Goal: Task Accomplishment & Management: Manage account settings

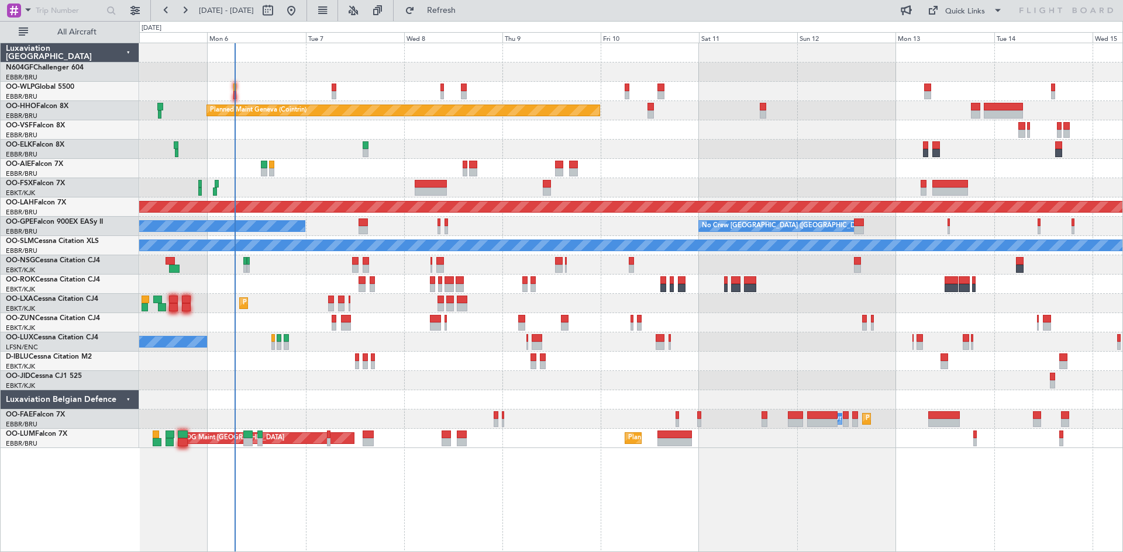
click at [517, 164] on div "Unplanned Maint [GEOGRAPHIC_DATA] ([GEOGRAPHIC_DATA])" at bounding box center [630, 168] width 983 height 19
click at [538, 132] on div at bounding box center [630, 129] width 983 height 19
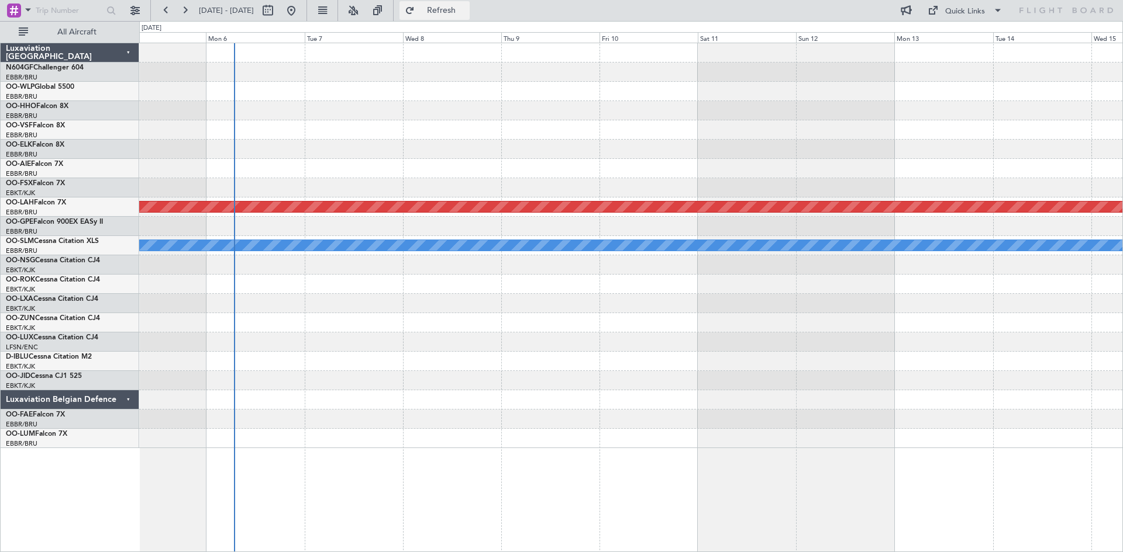
click at [466, 14] on span "Refresh" at bounding box center [441, 10] width 49 height 8
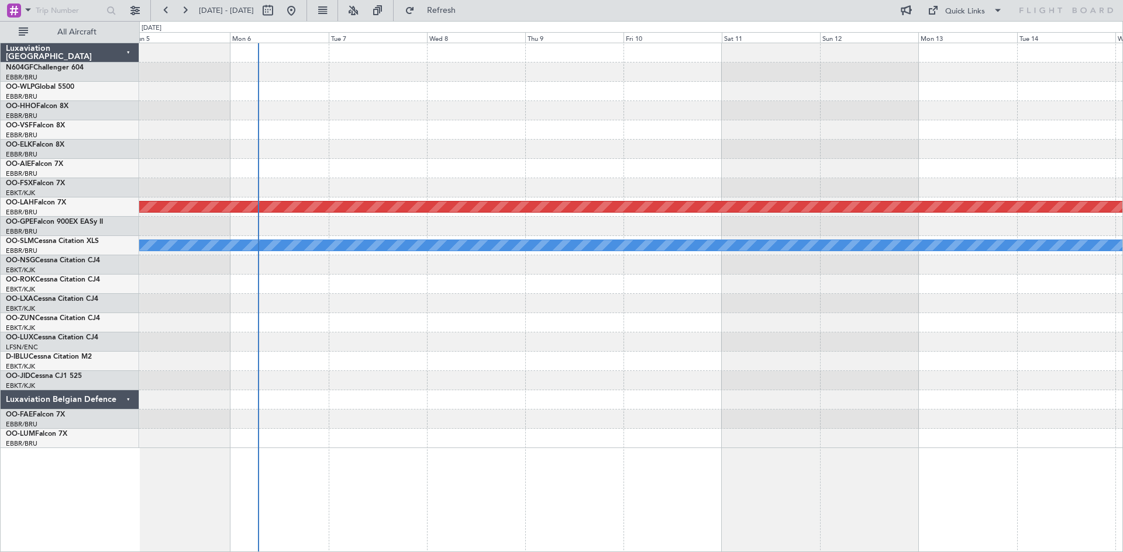
click at [411, 158] on div "Planned Maint Alton-st Louis (St Louis Regl) A/C Unavailable Monchengladbach" at bounding box center [630, 245] width 983 height 405
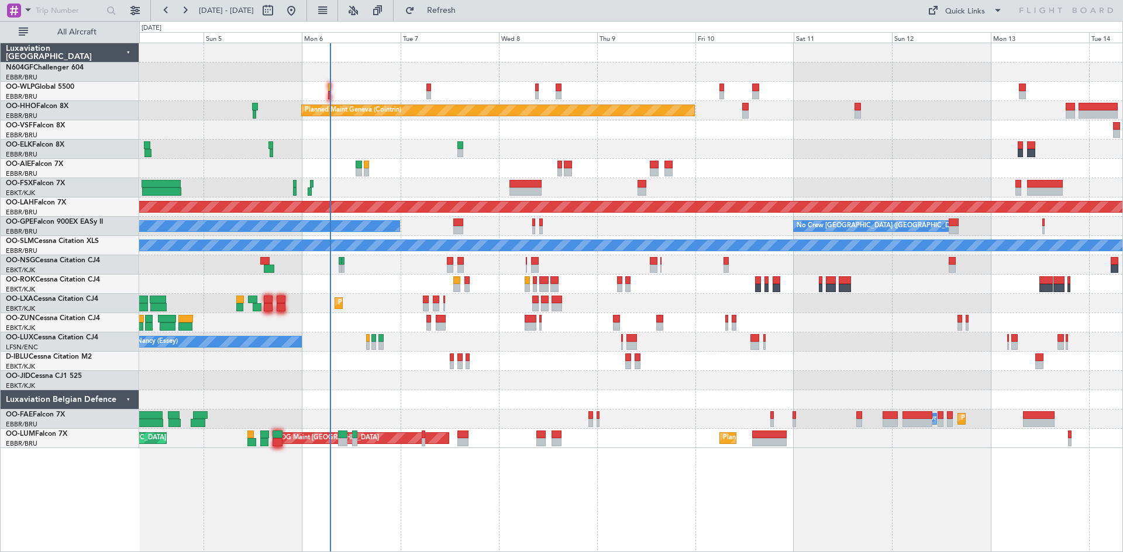
click at [552, 182] on div at bounding box center [630, 187] width 983 height 19
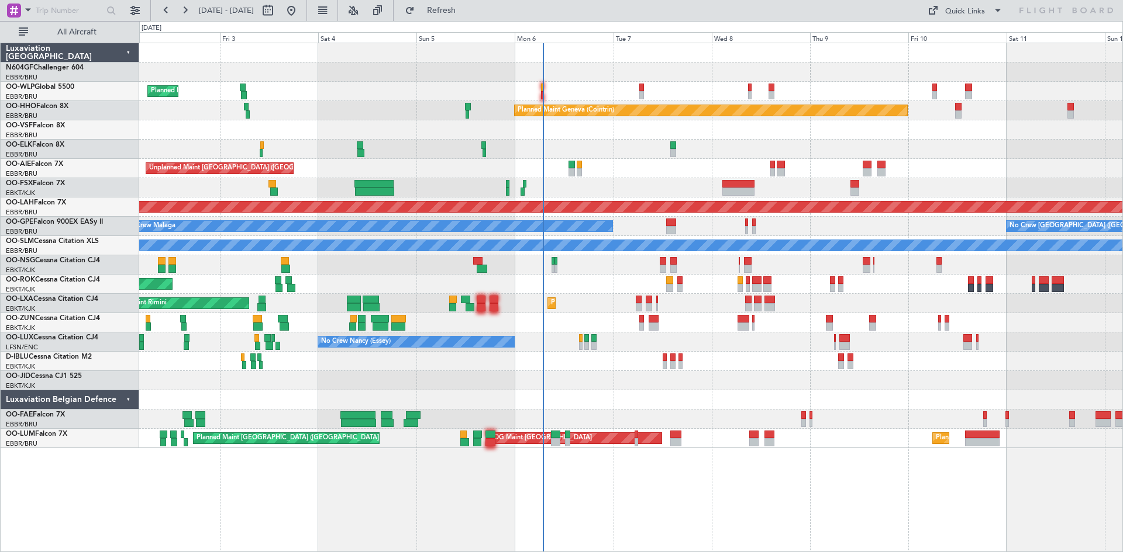
click at [484, 185] on div "Planned Maint Milan (Linate) Planned Maint Geneva (Cointrin) Unplanned Maint Lo…" at bounding box center [630, 245] width 983 height 405
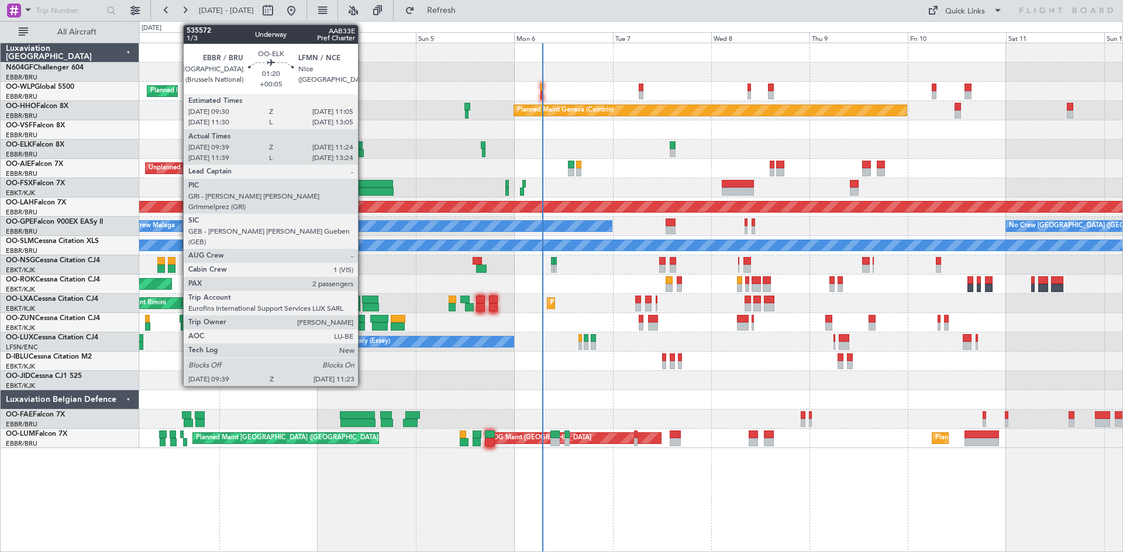
click at [363, 153] on div at bounding box center [361, 153] width 8 height 8
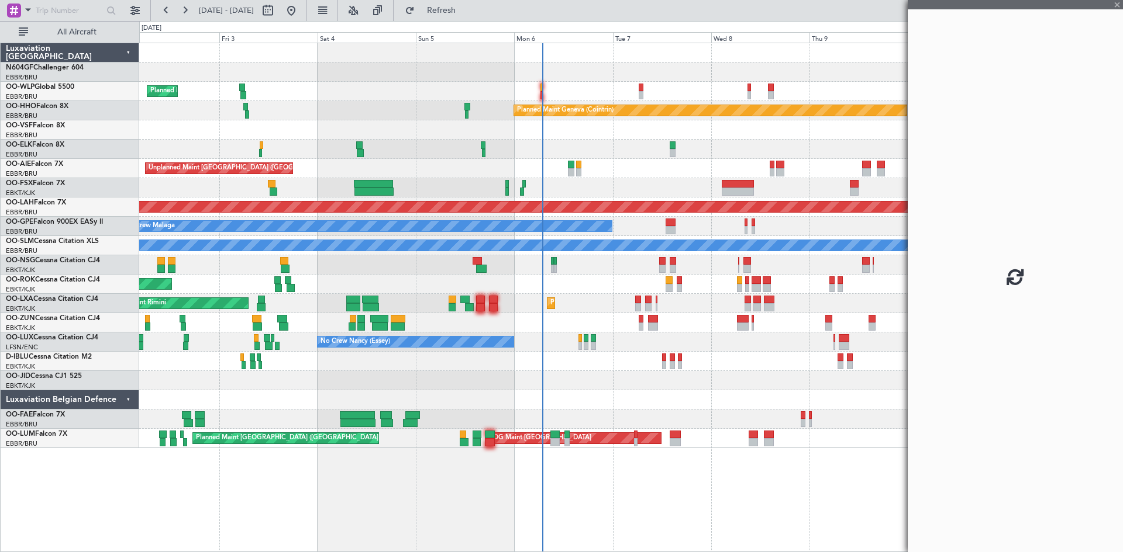
type input "11:49"
type input "13:19"
type input "09:49"
type input "11:19"
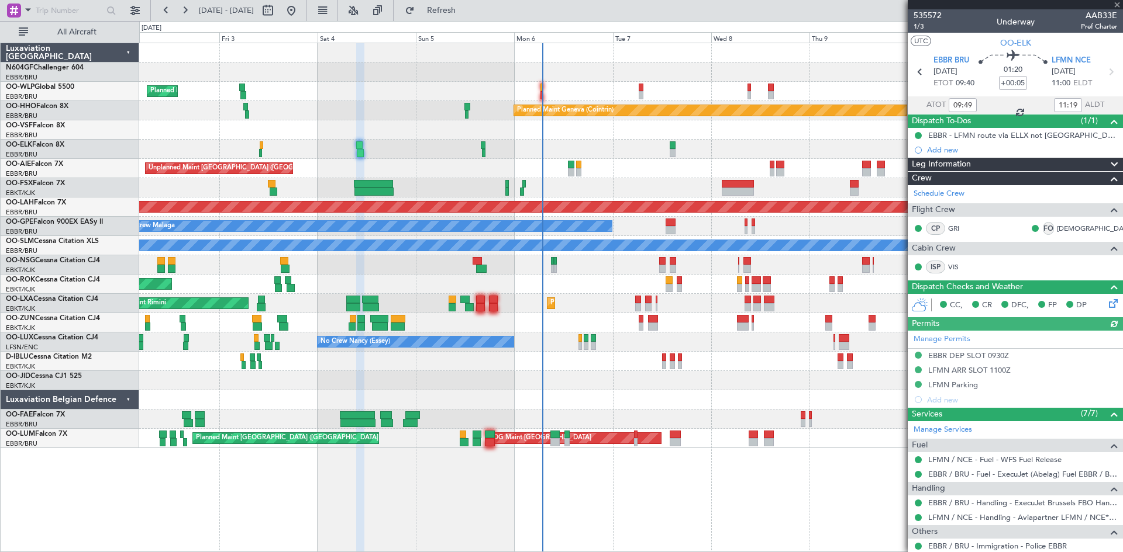
type input "11:49"
type input "13:19"
type input "09:49"
type input "11:19"
click at [916, 25] on span "1/3" at bounding box center [927, 27] width 28 height 10
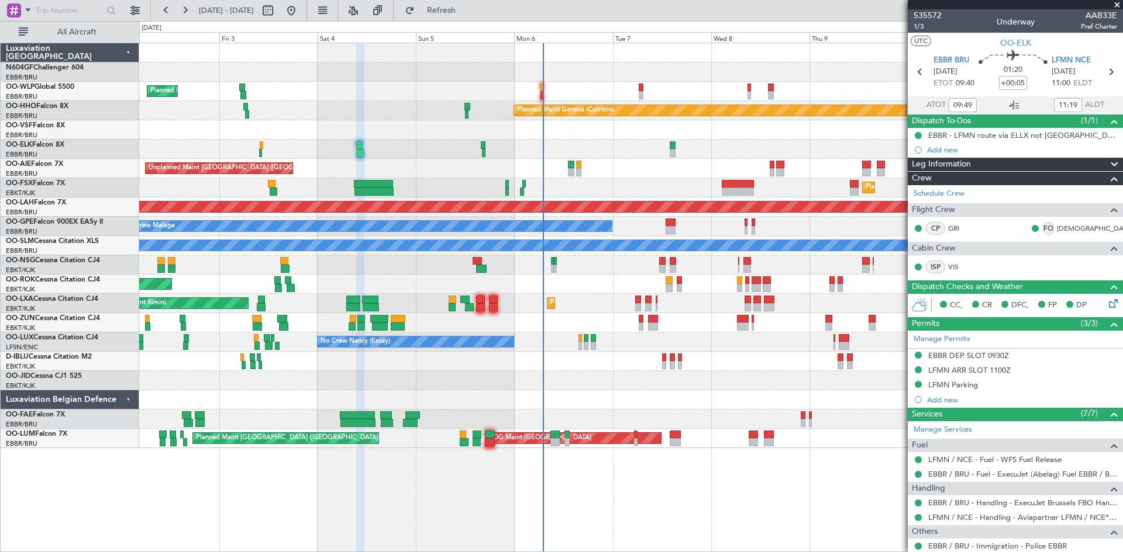
type input "11:49"
type input "13:19"
type input "09:49"
type input "11:19"
click at [36, 85] on link "OO-WLP Global 5500" at bounding box center [40, 87] width 68 height 7
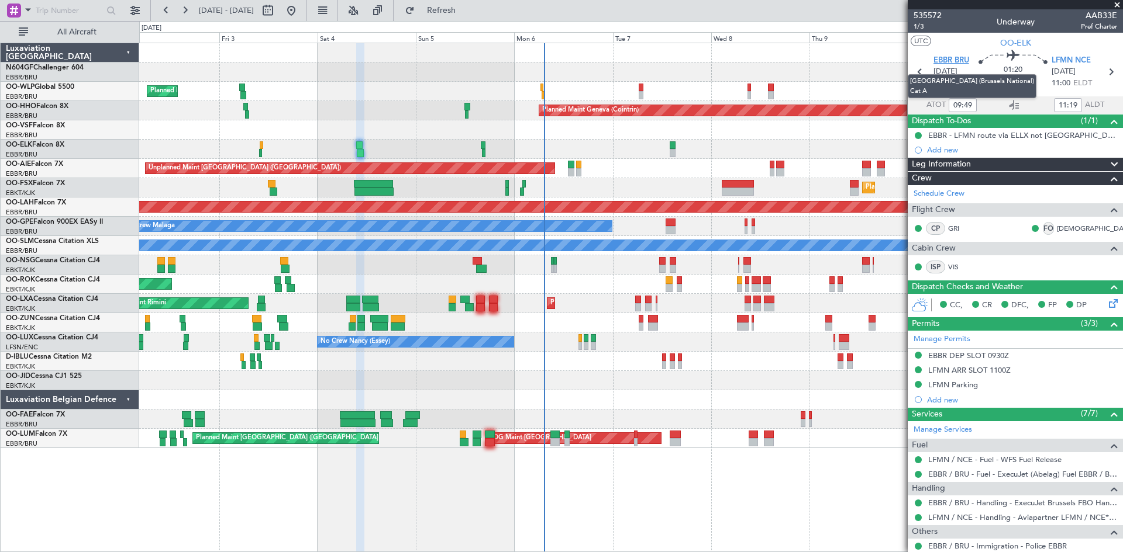
click at [948, 55] on span "EBBR BRU" at bounding box center [951, 61] width 36 height 12
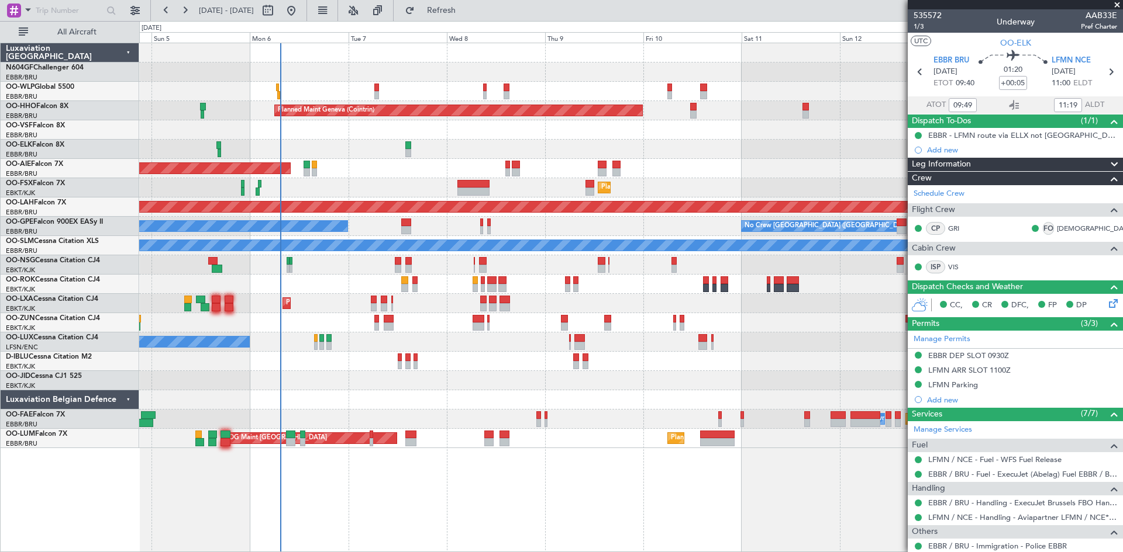
click at [607, 347] on div "Planned Maint Milan (Linate) Planned Maint Geneva (Cointrin) LIMZ 07:00 Z KAUS …" at bounding box center [630, 245] width 983 height 405
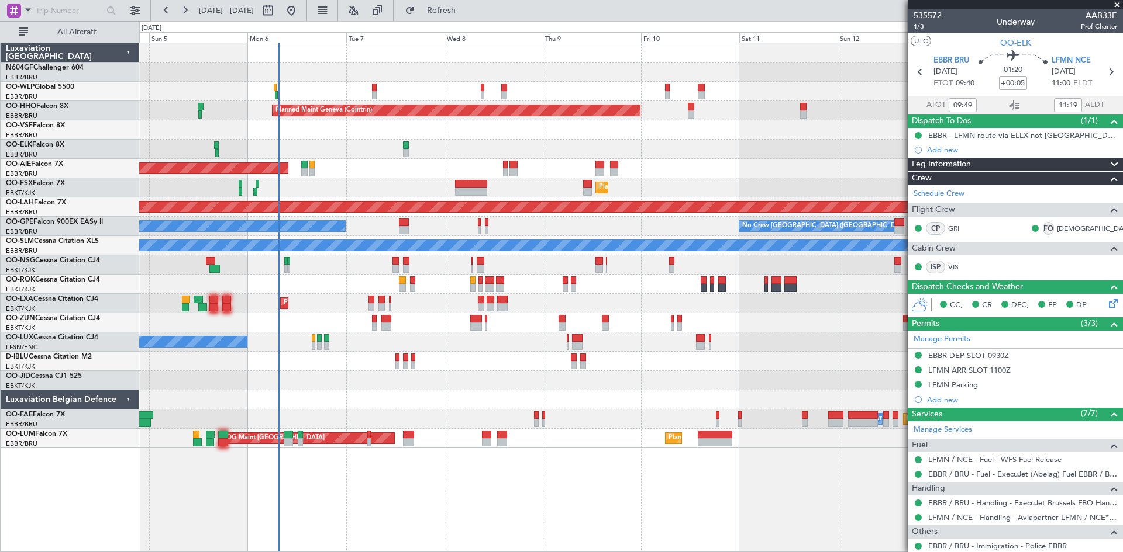
type input "11:49"
type input "13:19"
type input "09:49"
type input "11:19"
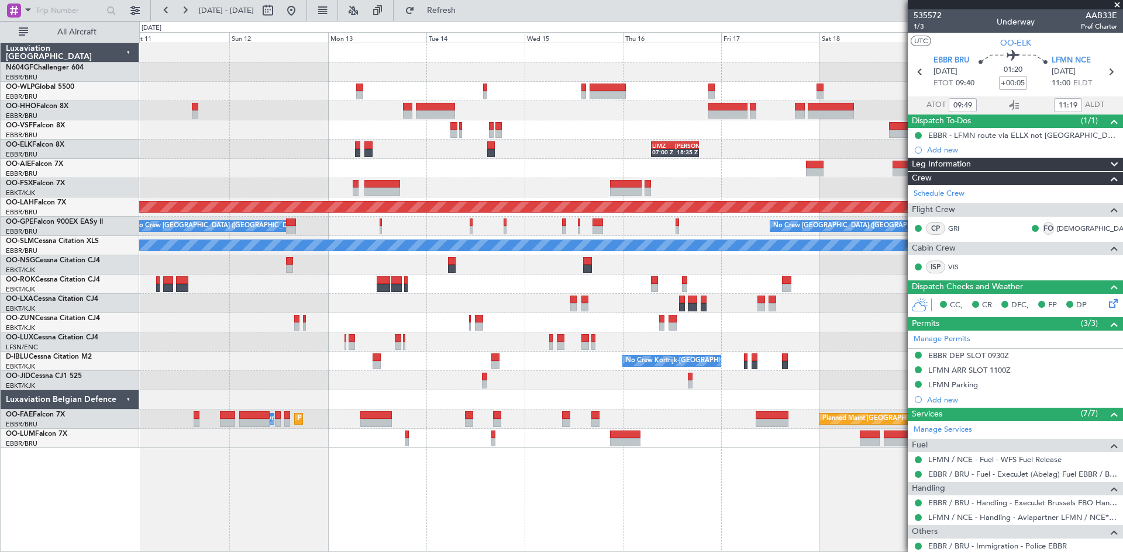
click at [0, 232] on div "Planned Maint Geneva (Cointrin) LIMZ 07:00 Z KAUS 18:35 Z Planned Maint Kortrij…" at bounding box center [561, 286] width 1123 height 531
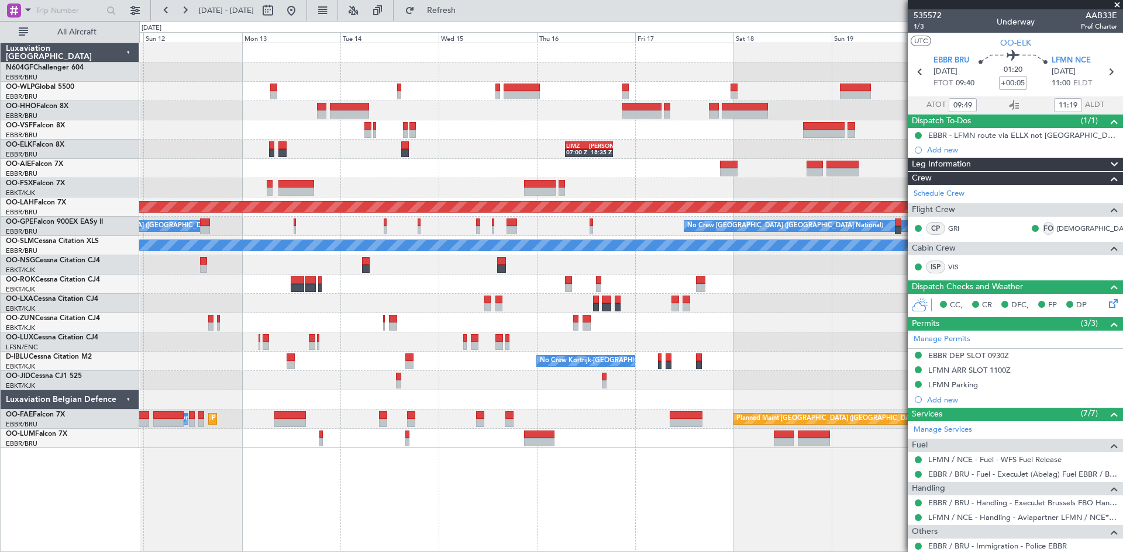
click at [496, 215] on div "Planned Maint [PERSON_NAME]-[GEOGRAPHIC_DATA][PERSON_NAME] ([GEOGRAPHIC_DATA][P…" at bounding box center [630, 207] width 983 height 19
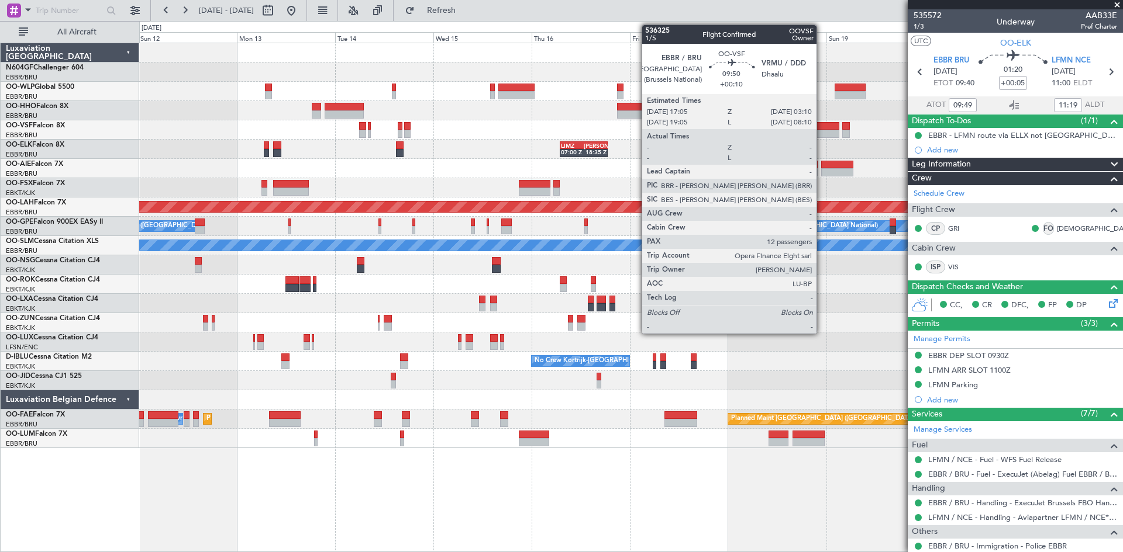
click at [821, 133] on div at bounding box center [818, 134] width 42 height 8
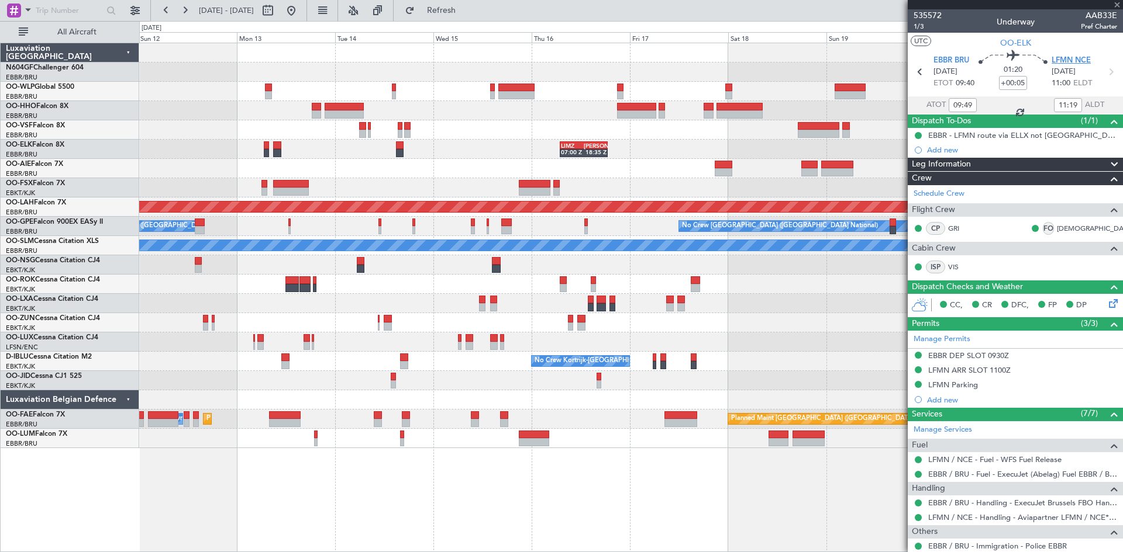
type input "+00:10"
type input "12"
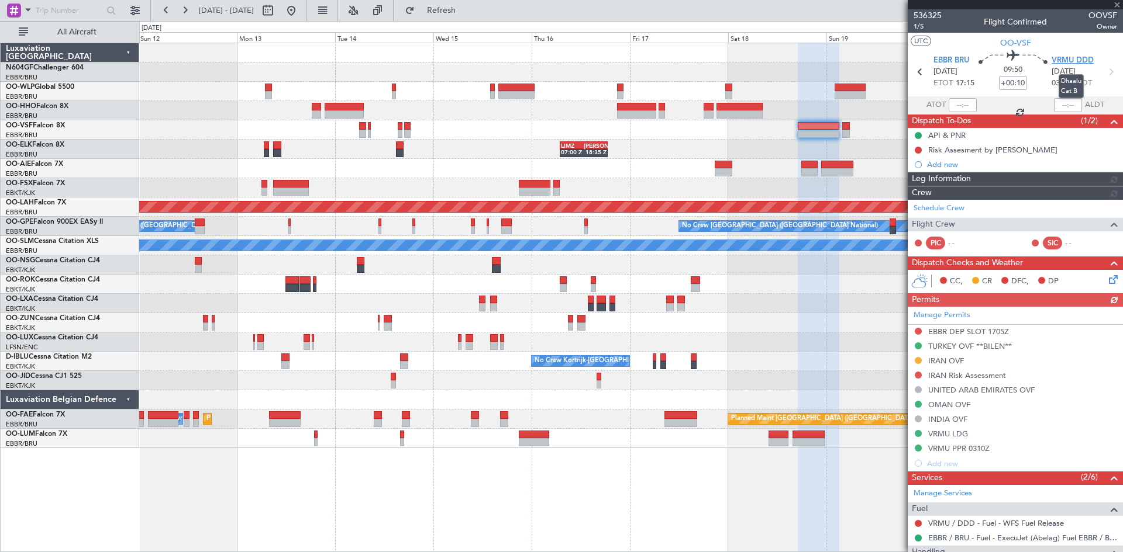
click at [1059, 58] on span "VRMU DDD" at bounding box center [1072, 61] width 42 height 12
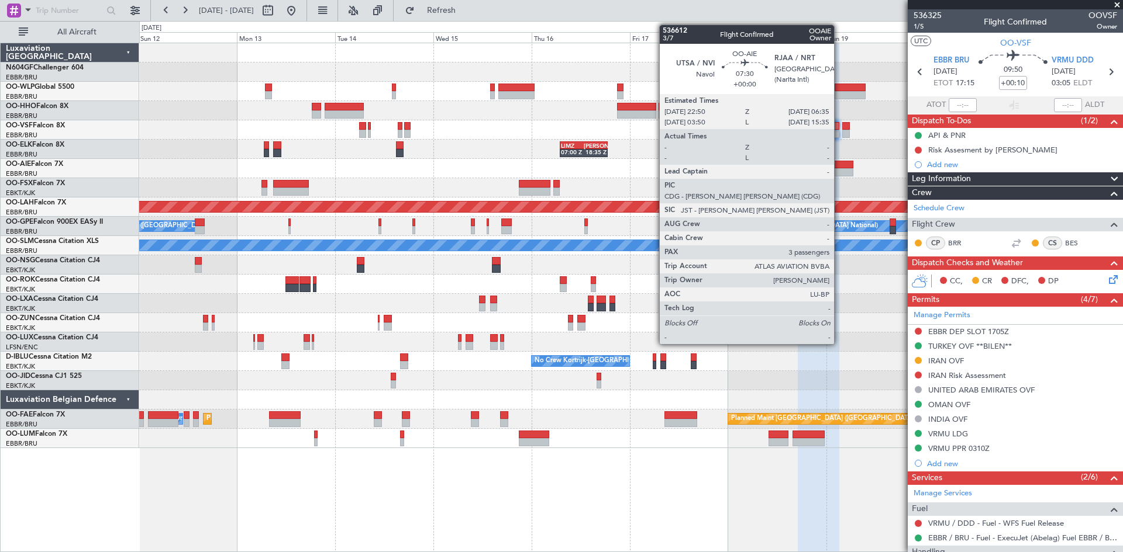
click at [839, 174] on div at bounding box center [837, 172] width 32 height 8
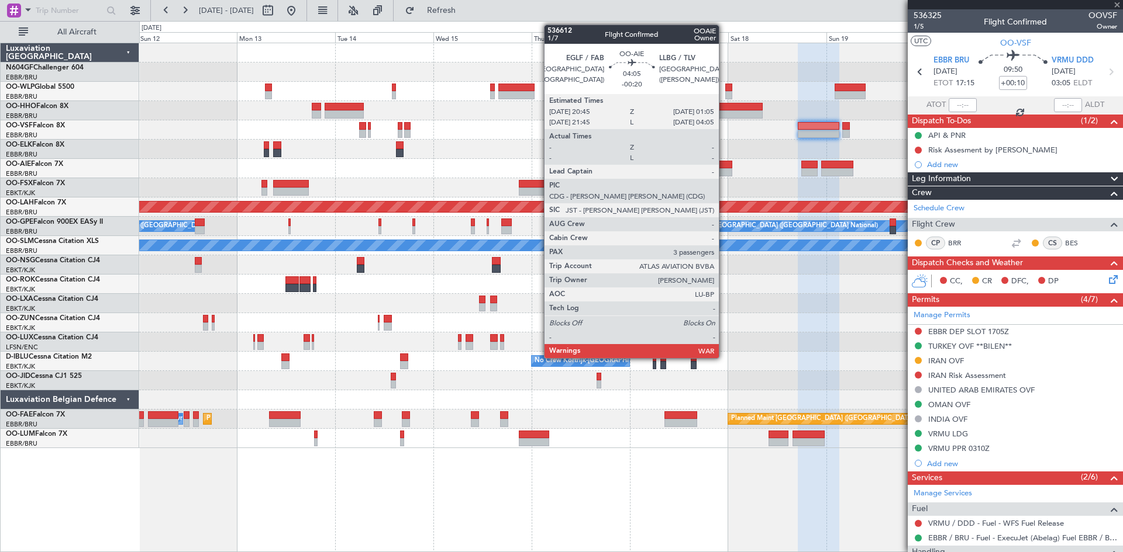
type input "3"
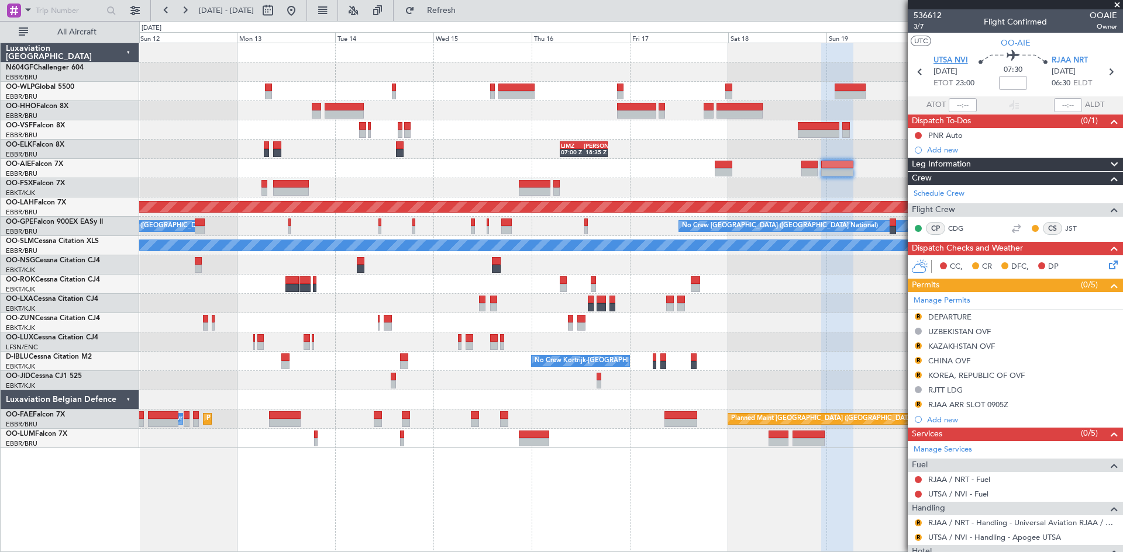
click at [965, 56] on span "UTSA NVI" at bounding box center [950, 61] width 34 height 12
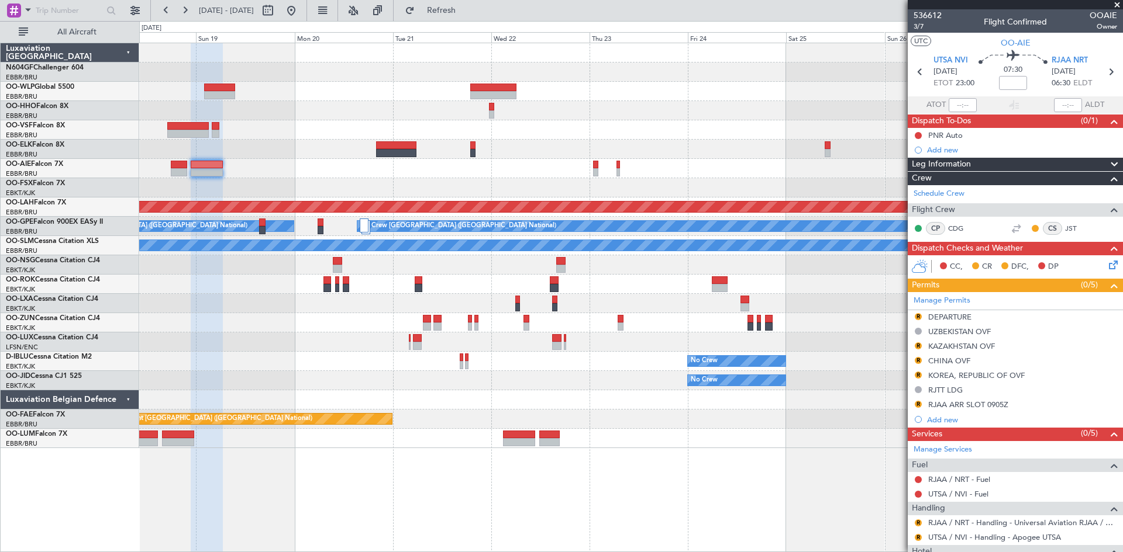
click at [128, 323] on div "- - FIMP 17:00 Z EBLG 05:10 Z LIMZ 07:00 Z KAUS 18:35 Z Planned Maint Alton-st …" at bounding box center [561, 286] width 1123 height 531
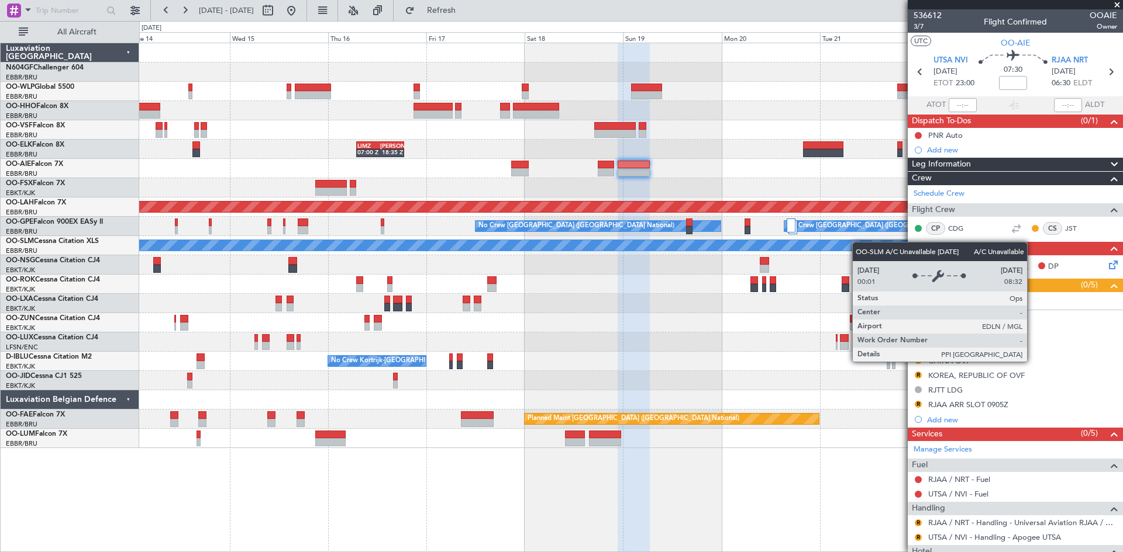
click at [965, 262] on fb-app "19 Oct 2025 - 29 Oct 2025 Refresh Quick Links All Aircraft LIMZ 07:00 Z KAUS 18…" at bounding box center [561, 281] width 1123 height 544
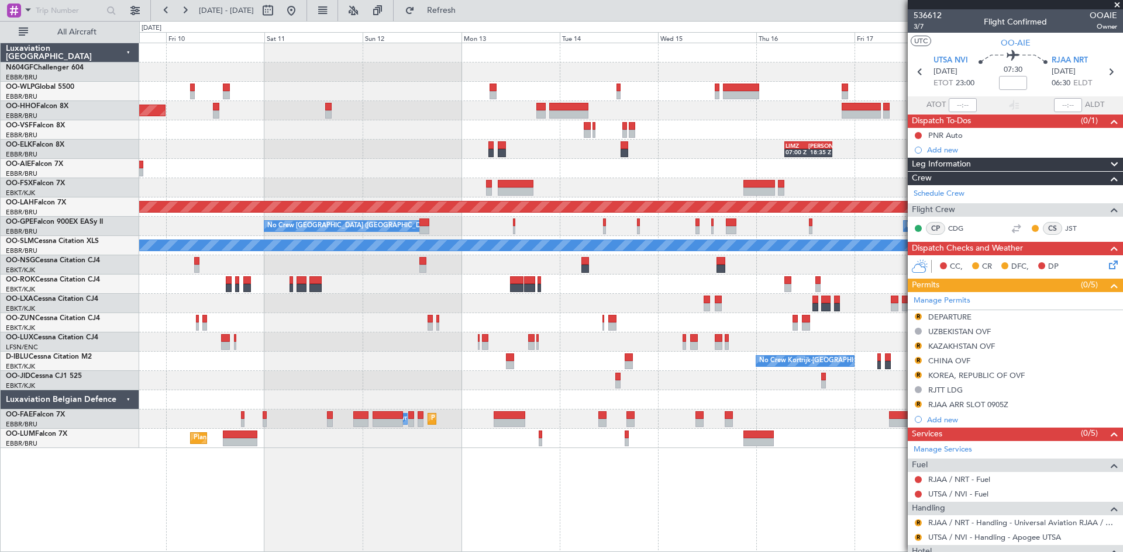
click at [213, 136] on div "Planned Maint Geneva (Cointrin) LIMZ 07:00 Z KAUS 18:35 Z Planned Maint Kortrij…" at bounding box center [630, 245] width 983 height 405
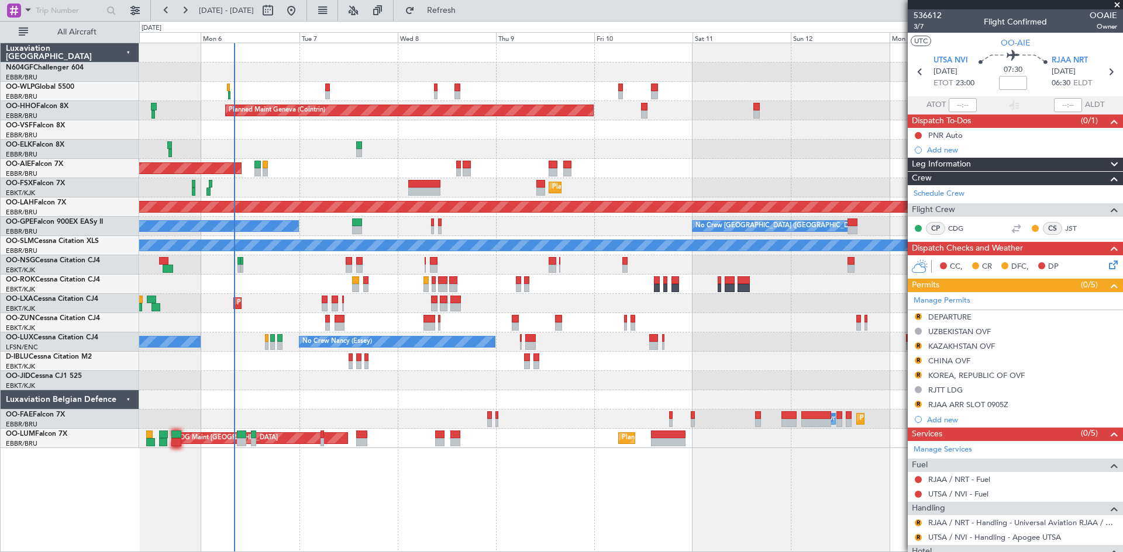
click at [424, 120] on div "Planned Maint Geneva (Cointrin) LIMZ 07:00 Z KAUS 18:35 Z Unplanned Maint Londo…" at bounding box center [630, 245] width 983 height 405
click at [466, 10] on span "Refresh" at bounding box center [441, 10] width 49 height 8
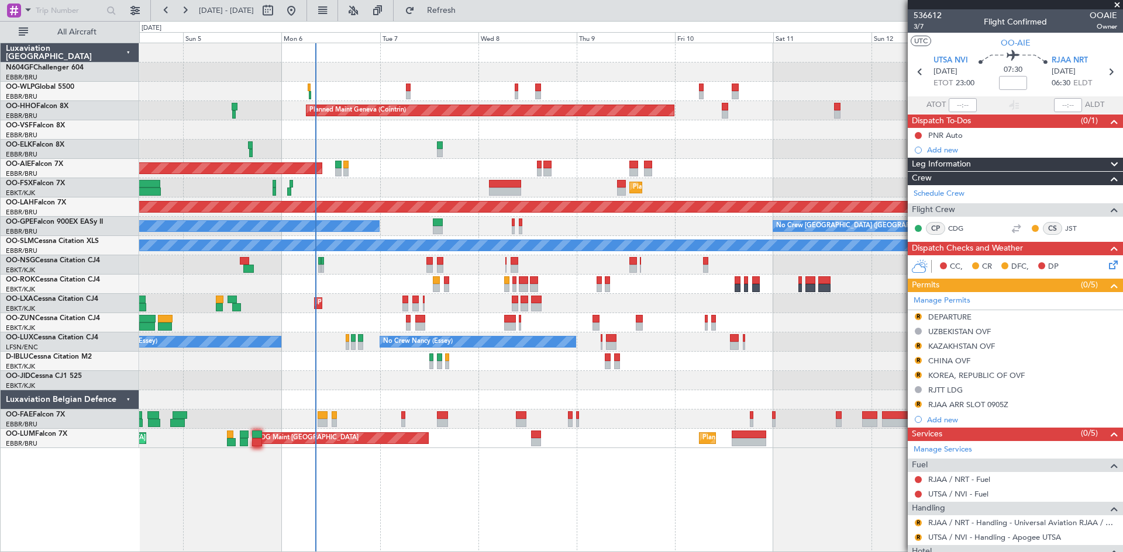
click at [419, 472] on div "Planned Maint Milan (Linate) Planned Maint Geneva (Cointrin) LIMZ 07:00 Z KAUS …" at bounding box center [630, 298] width 983 height 510
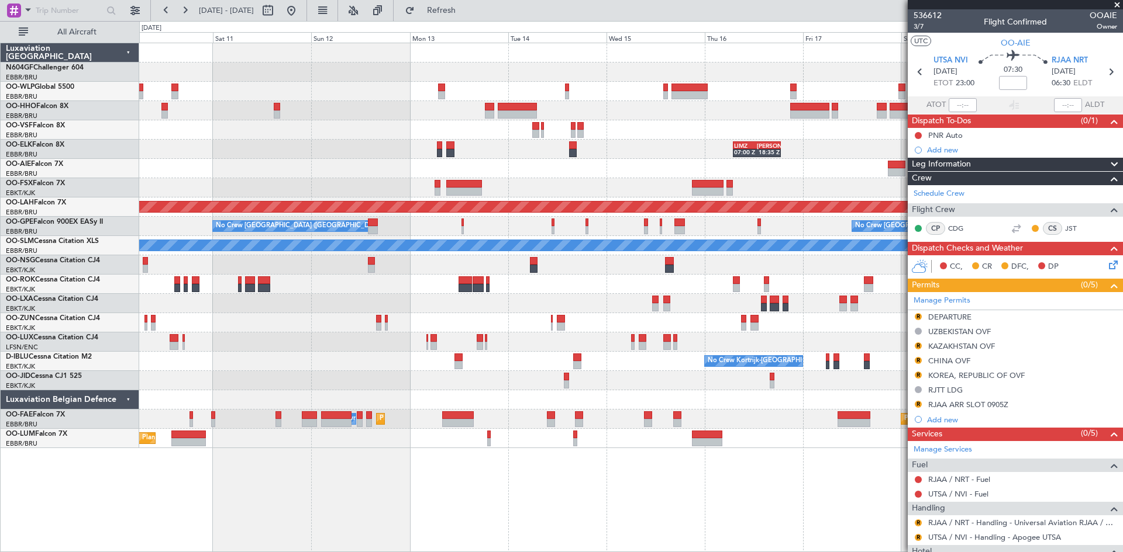
click at [88, 392] on div "Planned Maint Geneva (Cointrin) LIMZ 07:00 Z KAUS 18:35 Z Planned Maint Kortrij…" at bounding box center [561, 286] width 1123 height 531
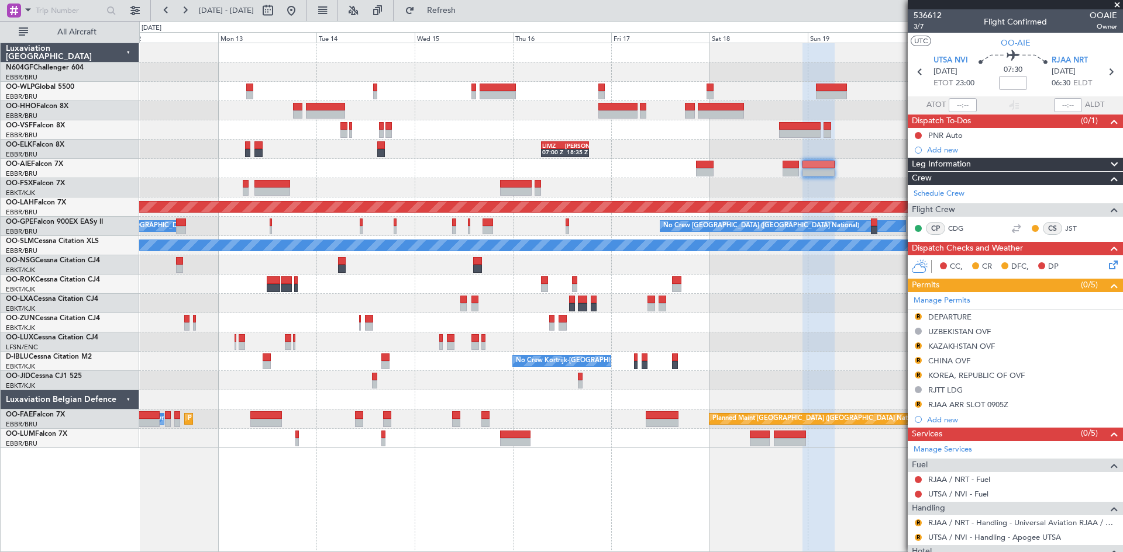
click at [495, 141] on div "Planned Maint Geneva (Cointrin) LIMZ 07:00 Z KAUS 18:35 Z Planned Maint Alton-s…" at bounding box center [630, 245] width 983 height 405
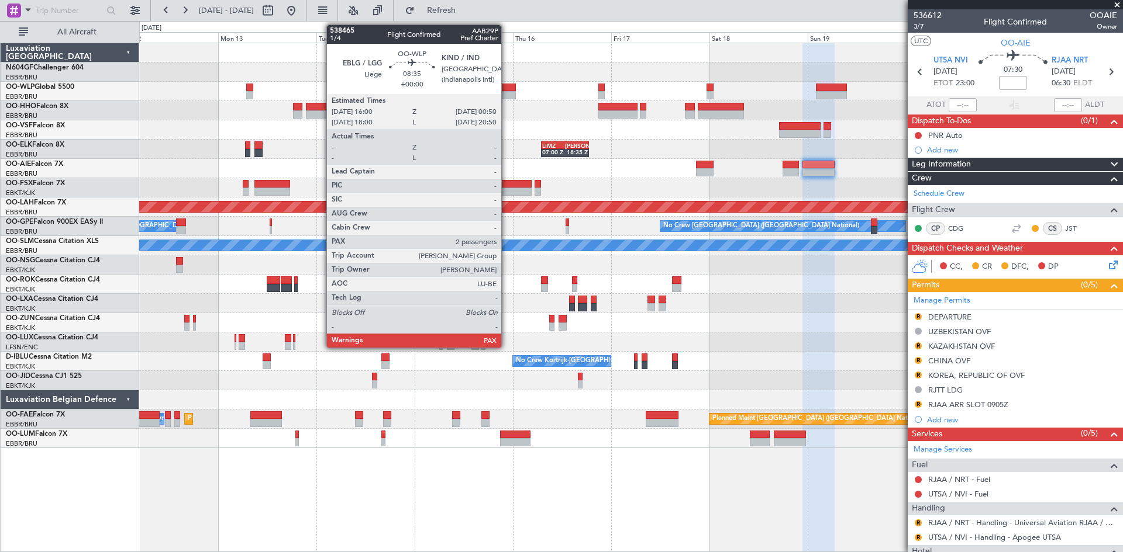
click at [503, 96] on div at bounding box center [497, 95] width 36 height 8
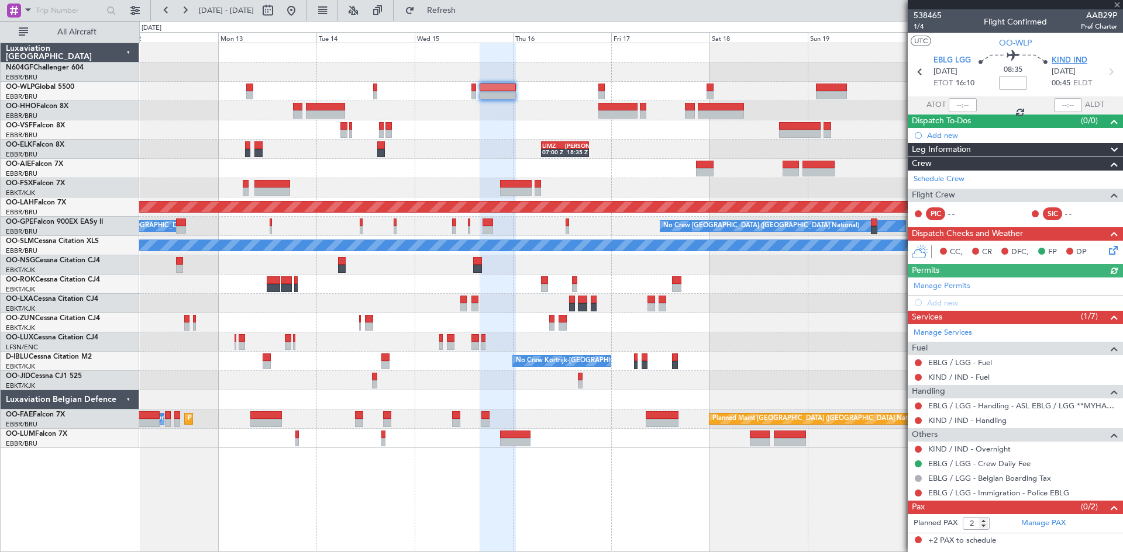
click at [1077, 60] on span "KIND IND" at bounding box center [1069, 61] width 36 height 12
click at [628, 194] on div at bounding box center [630, 187] width 983 height 19
click at [935, 62] on span "EBLG LGG" at bounding box center [951, 61] width 37 height 12
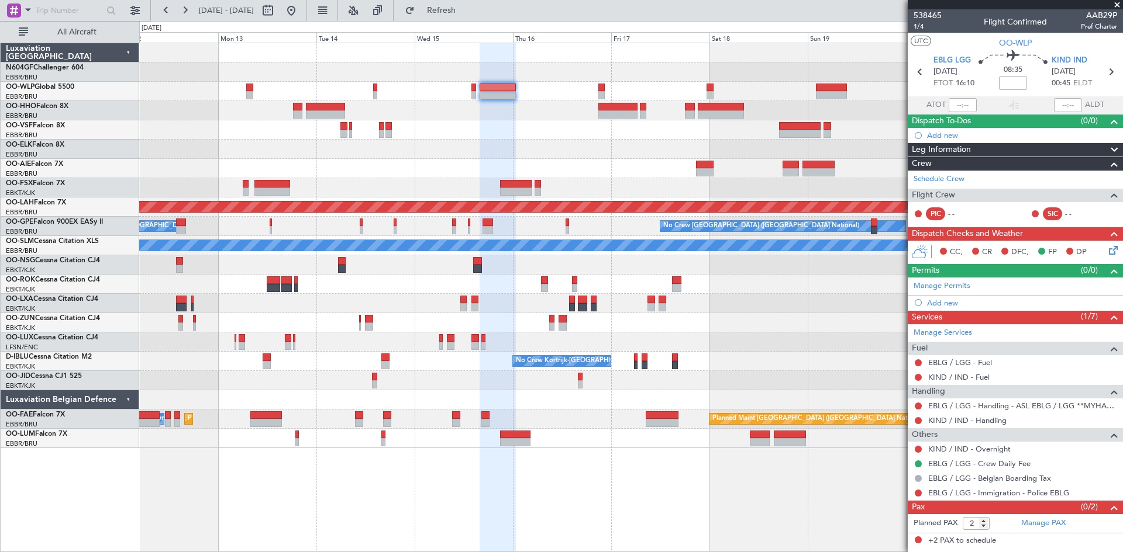
click at [944, 51] on section "EBLG LGG 15/10/2025 ETOT 16:10 08:35 KIND IND 16/10/2025 00:45 ELDT" at bounding box center [1014, 73] width 215 height 46
click at [944, 60] on span "EBLG LGG" at bounding box center [951, 61] width 37 height 12
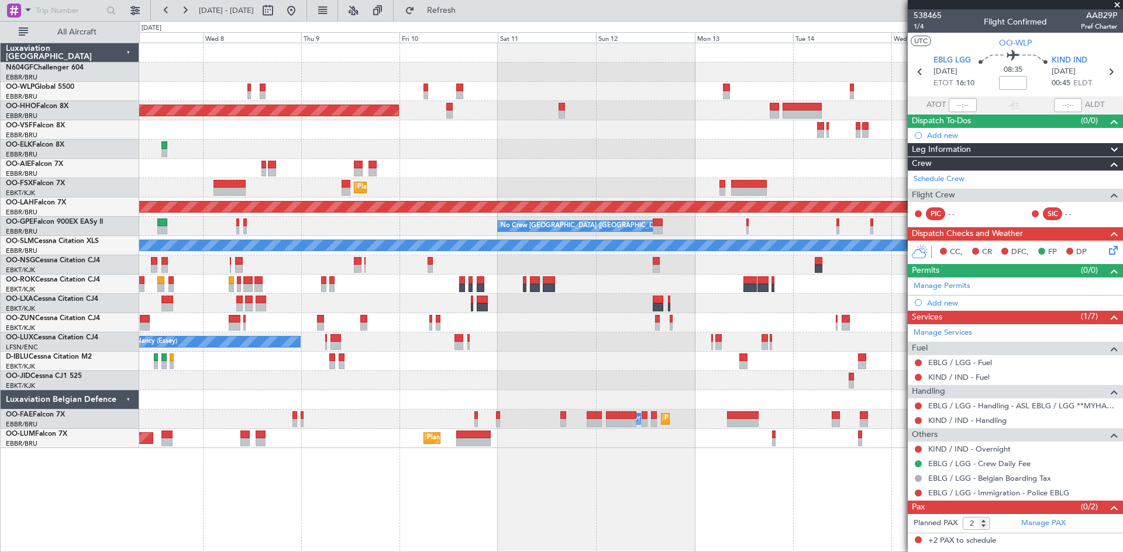
click at [960, 346] on fb-app "12 Oct 2025 - 22 Oct 2025 Refresh Quick Links All Aircraft Planned Maint Geneva…" at bounding box center [561, 281] width 1123 height 544
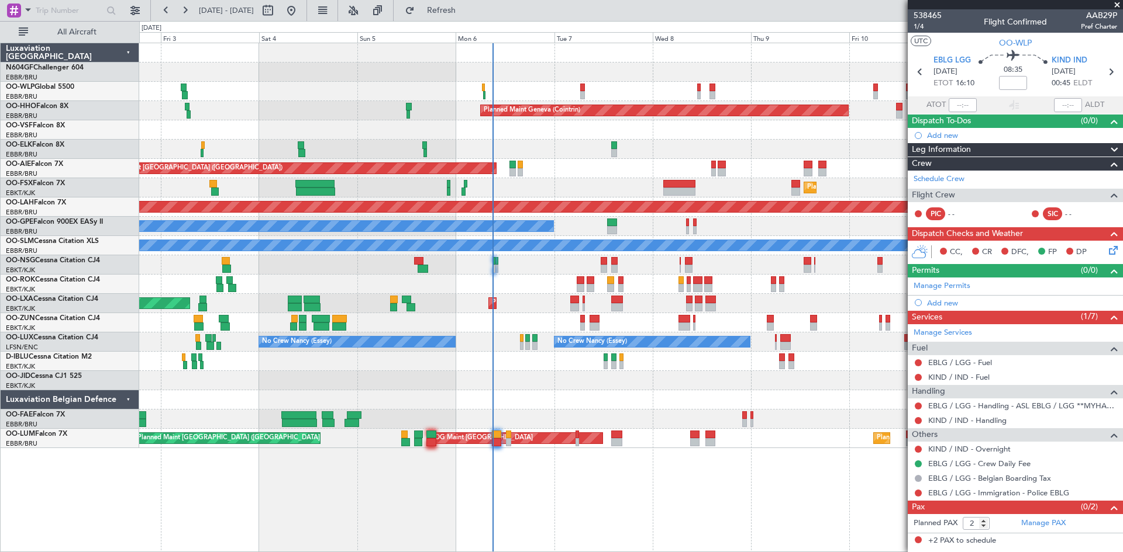
click at [558, 195] on div "Planned Maint Milan (Linate) Planned Maint Geneva (Cointrin) Unplanned Maint Lo…" at bounding box center [630, 245] width 983 height 405
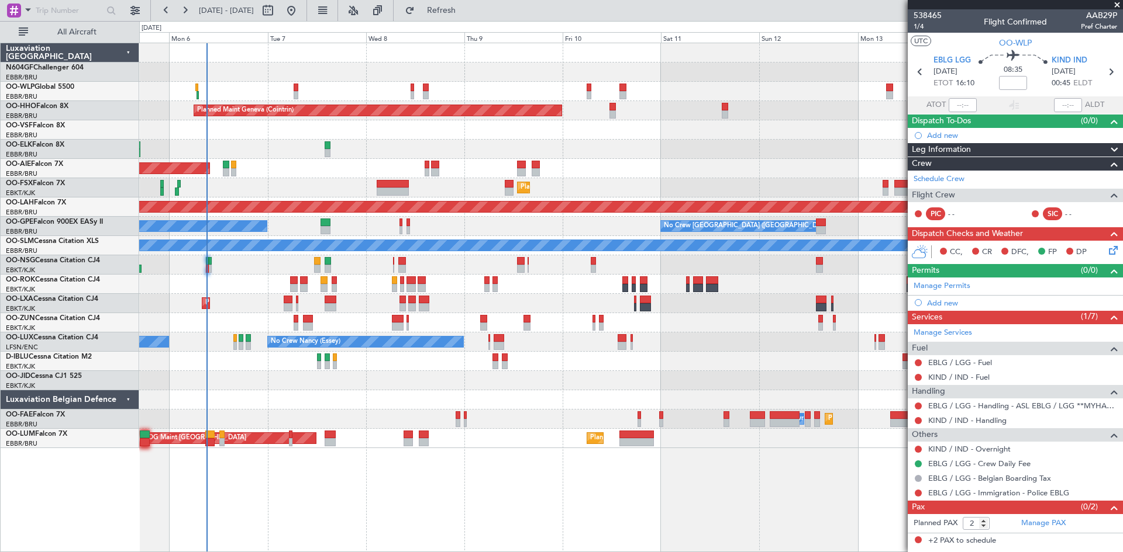
click at [86, 308] on div "Planned Maint Geneva (Cointrin) Unplanned Maint London (Farnborough) Planned Ma…" at bounding box center [561, 286] width 1123 height 531
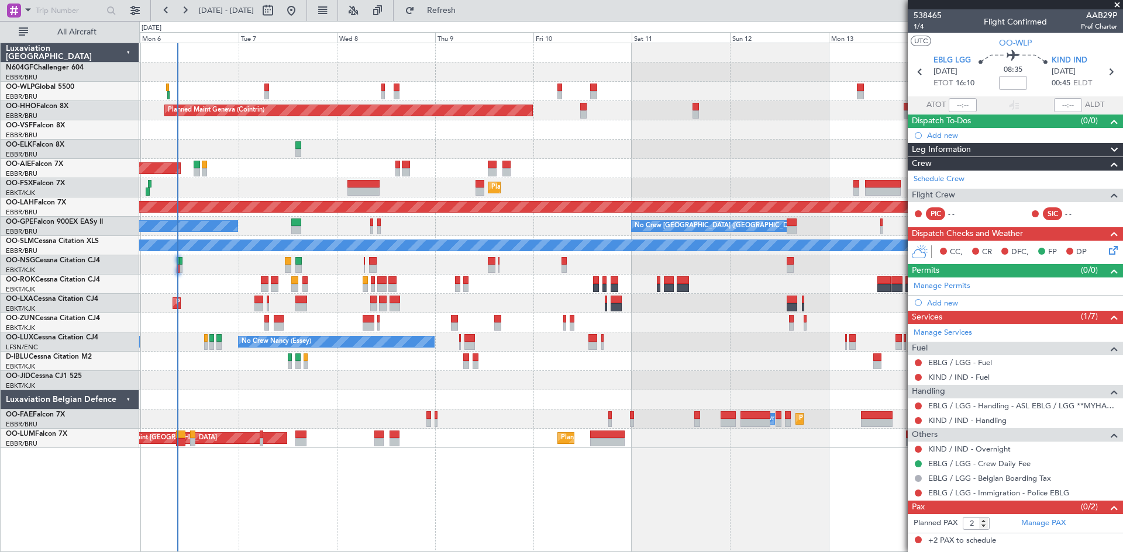
click at [241, 316] on div "Planned Maint Geneva (Cointrin) Unplanned Maint London (Farnborough) Planned Ma…" at bounding box center [630, 245] width 983 height 405
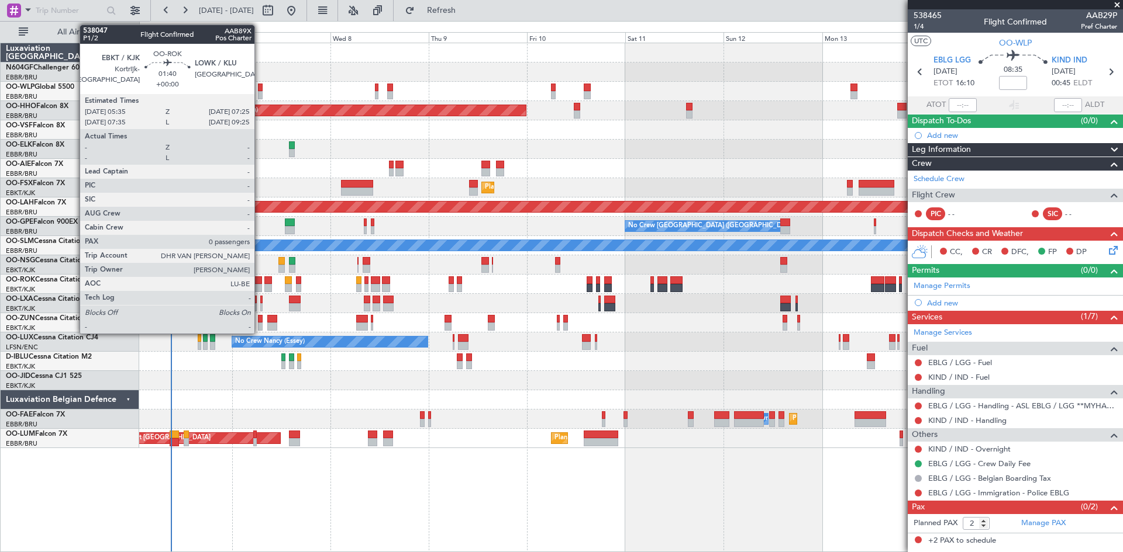
click at [260, 285] on div at bounding box center [258, 288] width 8 height 8
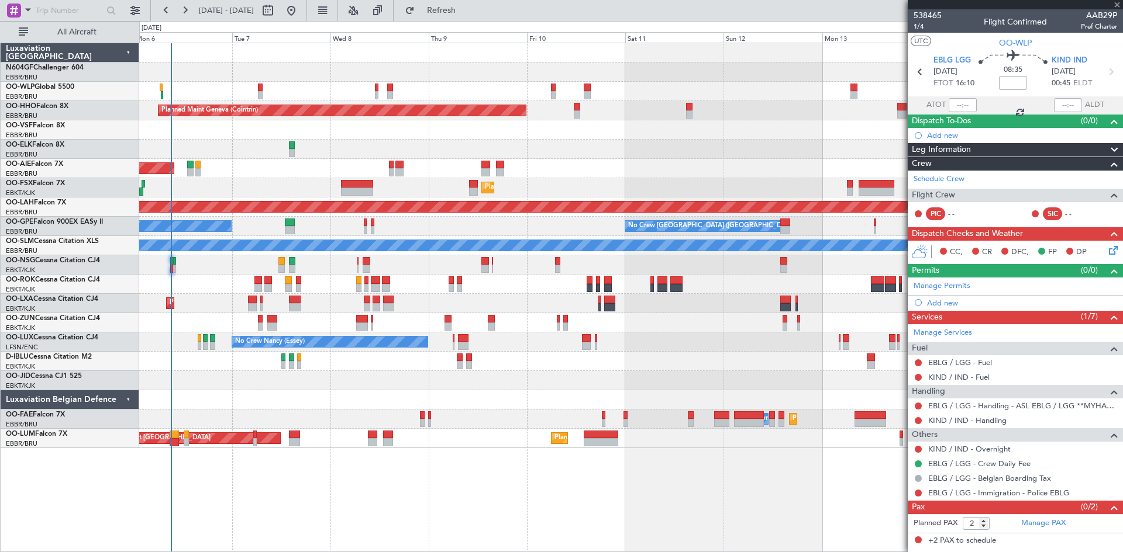
type input "0"
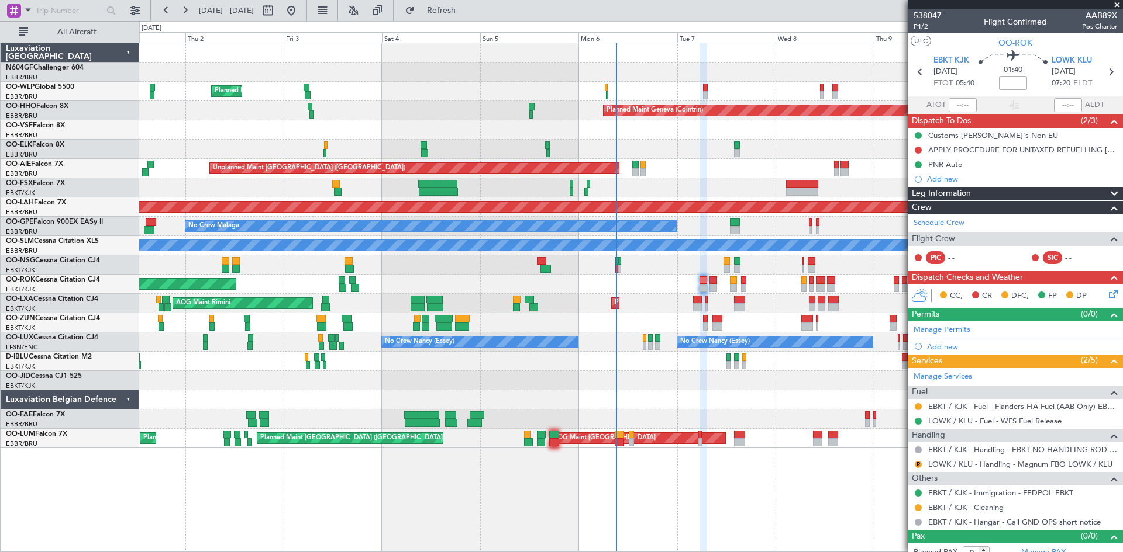
click at [1048, 250] on fb-app "06 Oct 2025 - 16 Oct 2025 Refresh Quick Links All Aircraft Planned Maint Milan …" at bounding box center [561, 281] width 1123 height 544
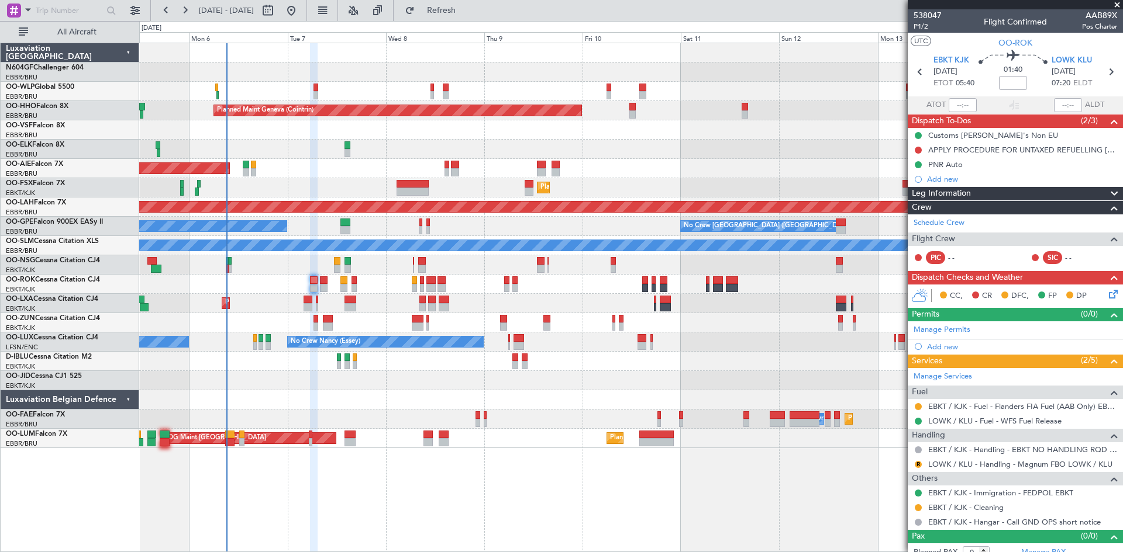
click at [152, 319] on div "Planned Maint Geneva (Cointrin) Unplanned Maint London (Farnborough) Planned Ma…" at bounding box center [630, 245] width 983 height 405
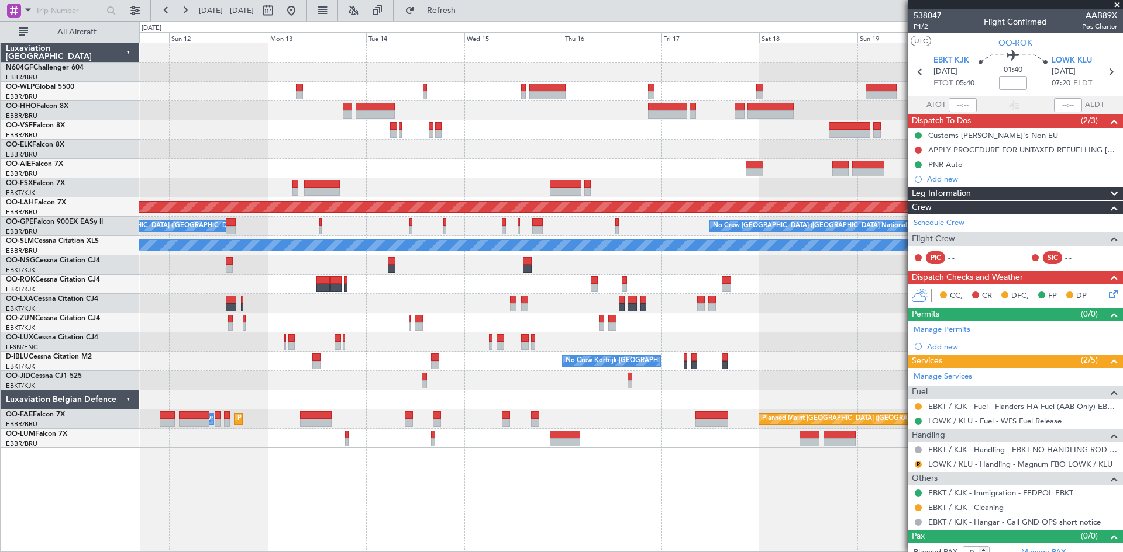
click at [0, 253] on div "Planned Maint Geneva (Cointrin) Planned Maint Kortrijk-Wevelgem Planned Maint A…" at bounding box center [561, 286] width 1123 height 531
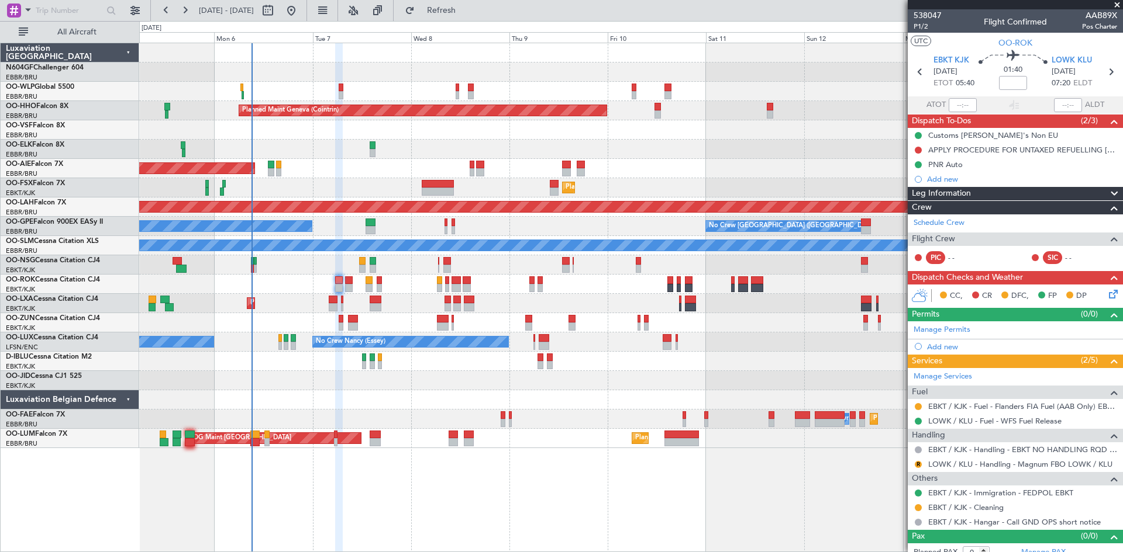
click at [1007, 431] on body "11 Oct 2025 - 21 Oct 2025 Refresh Quick Links All Aircraft Planned Maint Geneva…" at bounding box center [561, 276] width 1123 height 552
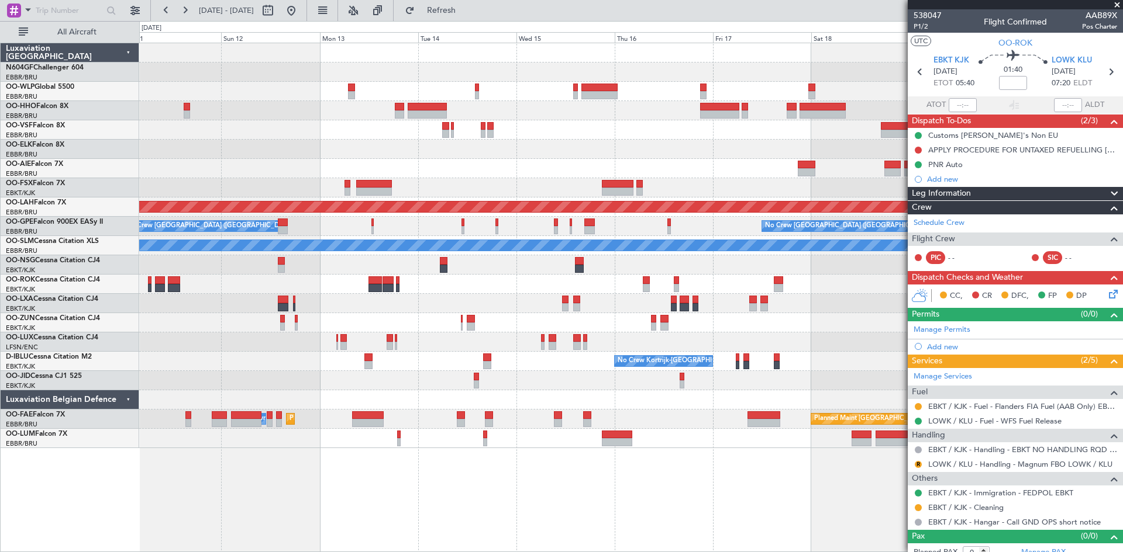
click at [233, 274] on div "Planned Maint Geneva (Cointrin) Planned Maint Kortrijk-Wevelgem Planned Maint A…" at bounding box center [630, 245] width 983 height 405
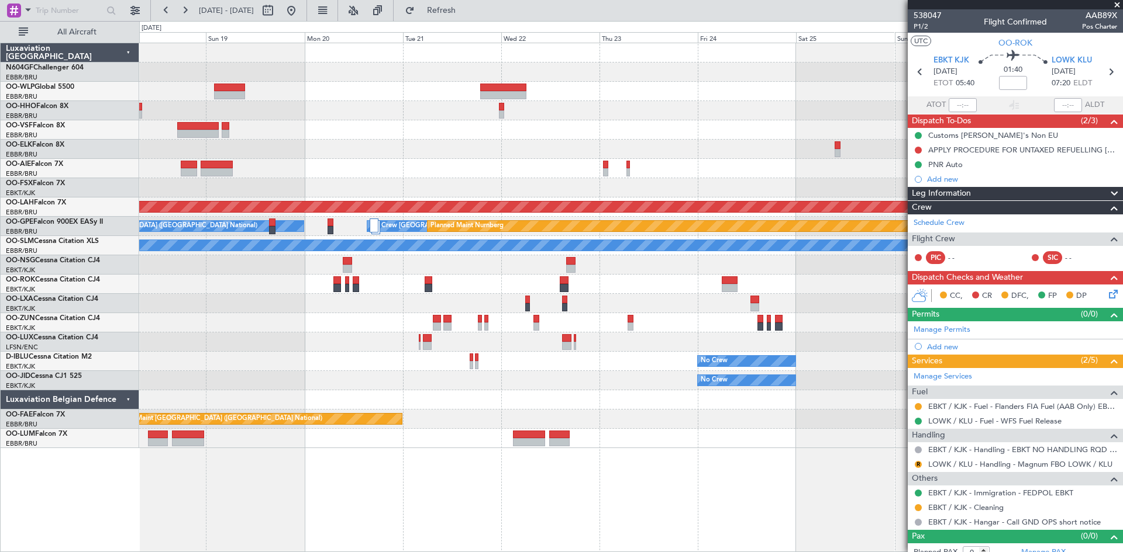
click at [0, 172] on div "- - FIMP 17:00 Z EBLG 05:10 Z Planned Maint Alton-st Louis (St Louis Regl) No C…" at bounding box center [561, 286] width 1123 height 531
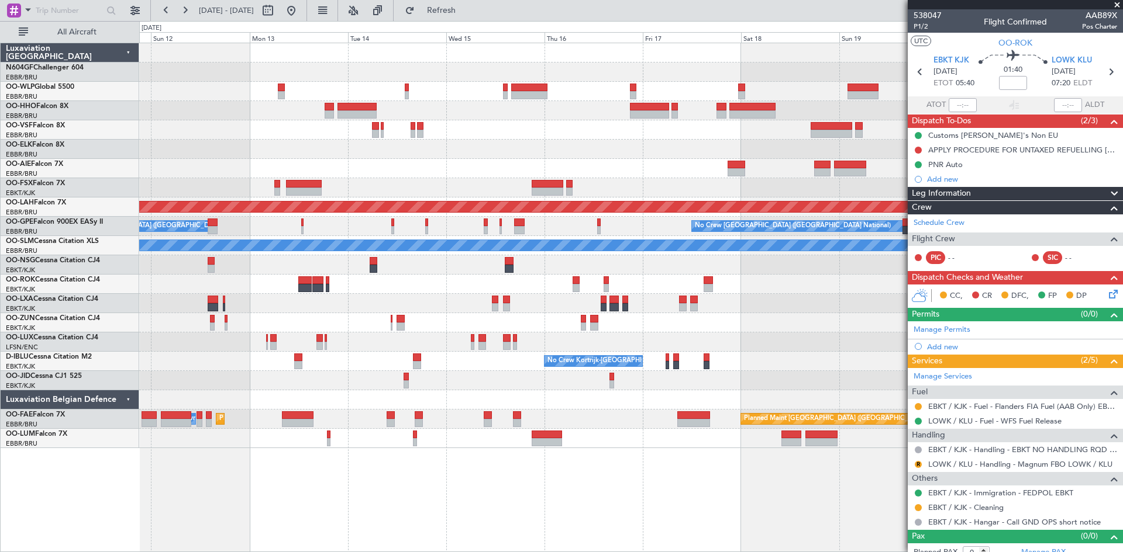
click at [619, 170] on div "Planned Maint Geneva (Cointrin) Planned Maint Kortrijk-Wevelgem Planned Maint A…" at bounding box center [630, 245] width 983 height 405
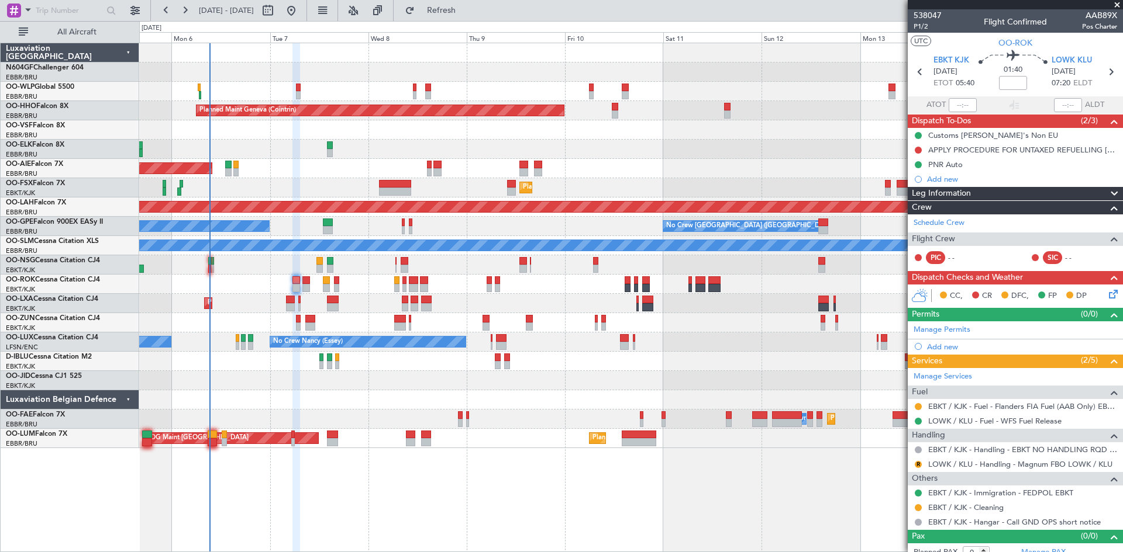
click at [965, 198] on fb-app "11 Oct 2025 - 21 Oct 2025 Refresh Quick Links All Aircraft Planned Maint Geneva…" at bounding box center [561, 281] width 1123 height 544
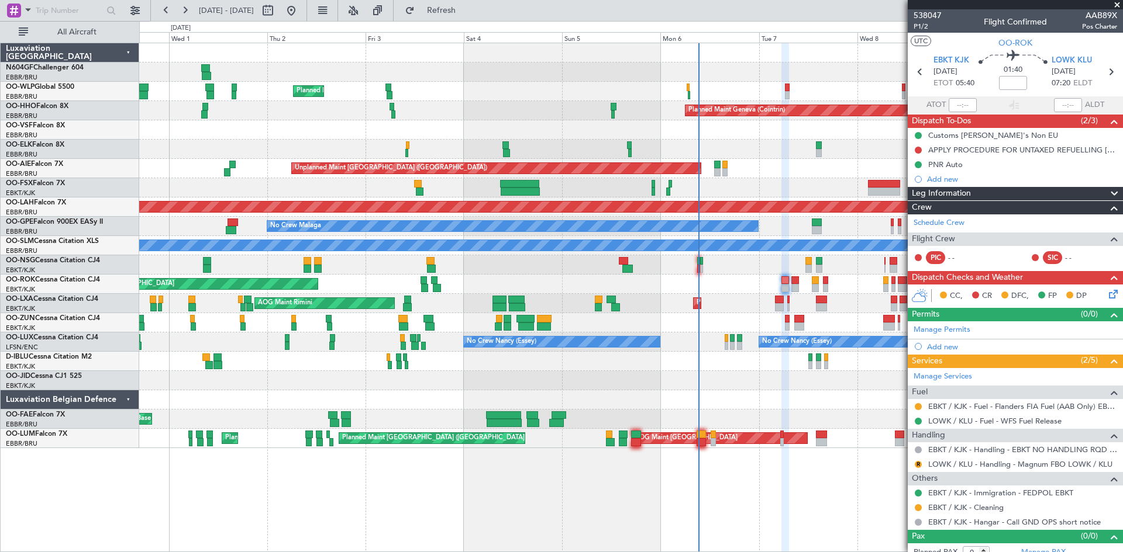
click at [939, 203] on fb-app "05 Oct 2025 - 15 Oct 2025 Refresh Quick Links All Aircraft Planned Maint Milan …" at bounding box center [561, 281] width 1123 height 544
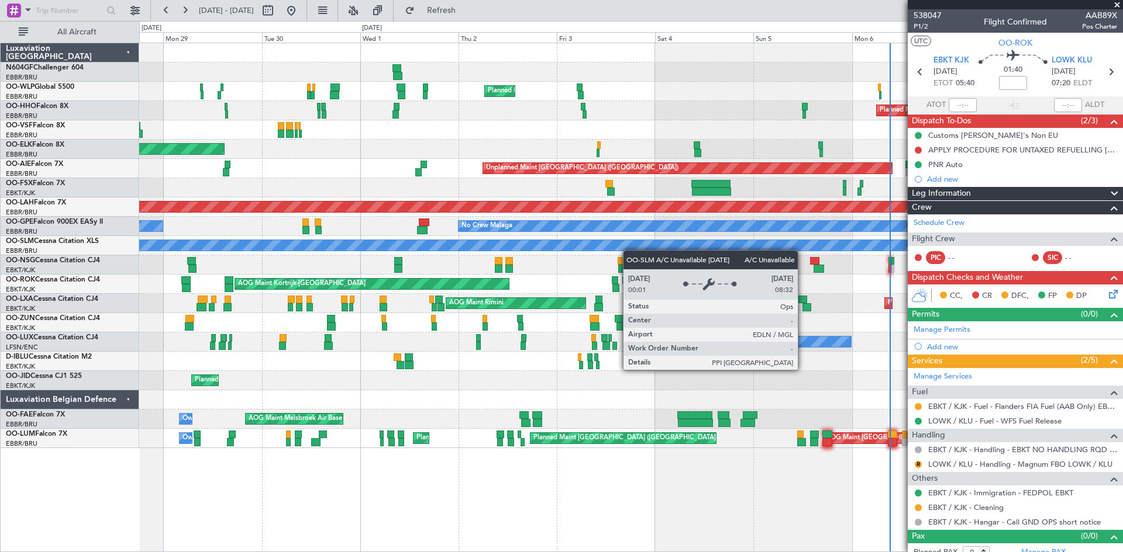
click at [731, 250] on div "A/C Unavailable [GEOGRAPHIC_DATA]" at bounding box center [630, 245] width 983 height 19
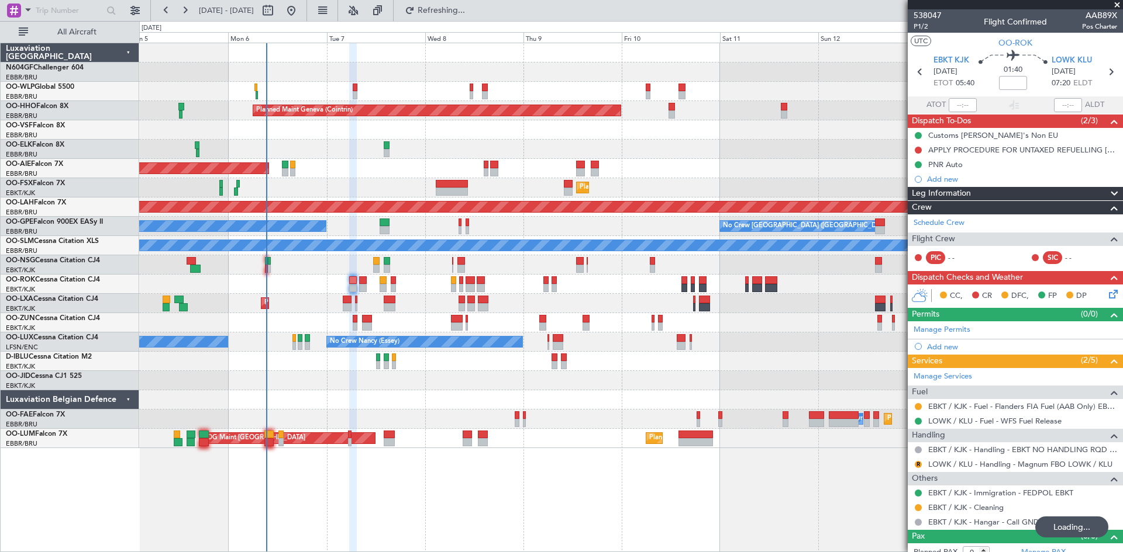
click at [236, 261] on div "Planned Maint Geneva (Cointrin) Unplanned Maint London (Farnborough) Planned Ma…" at bounding box center [630, 245] width 983 height 405
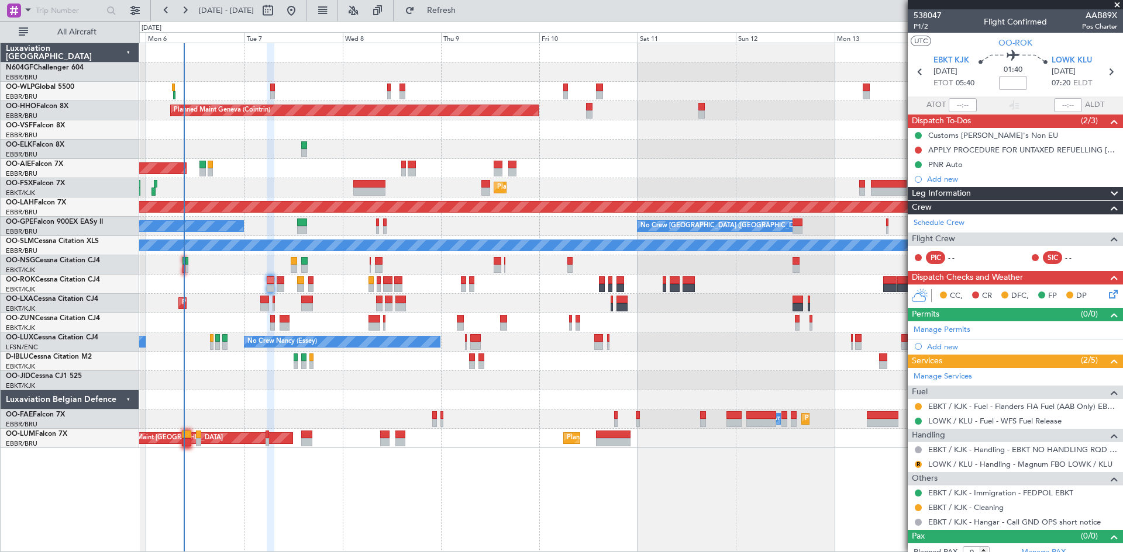
click at [600, 234] on div "No Crew Malaga No Crew Brussels (Brussels National) No Crew Brussels (Brussels …" at bounding box center [630, 226] width 983 height 19
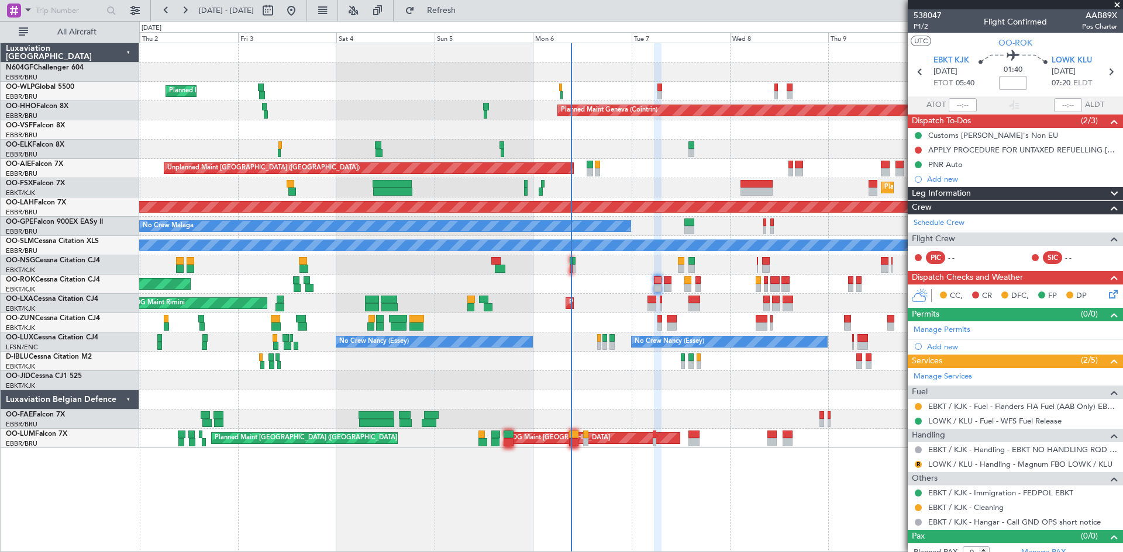
click at [771, 166] on div "Unplanned Maint [GEOGRAPHIC_DATA] ([GEOGRAPHIC_DATA])" at bounding box center [630, 168] width 983 height 19
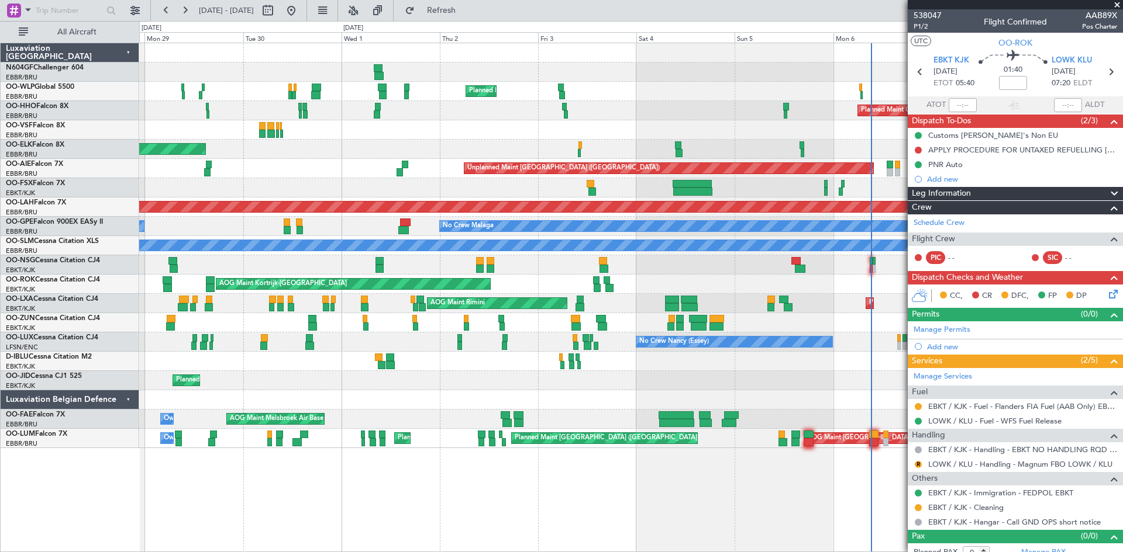
click at [552, 146] on div "Planned Maint Milan (Linate) Planned Maint Geneva (Cointrin) Planned Maint Kort…" at bounding box center [630, 245] width 983 height 405
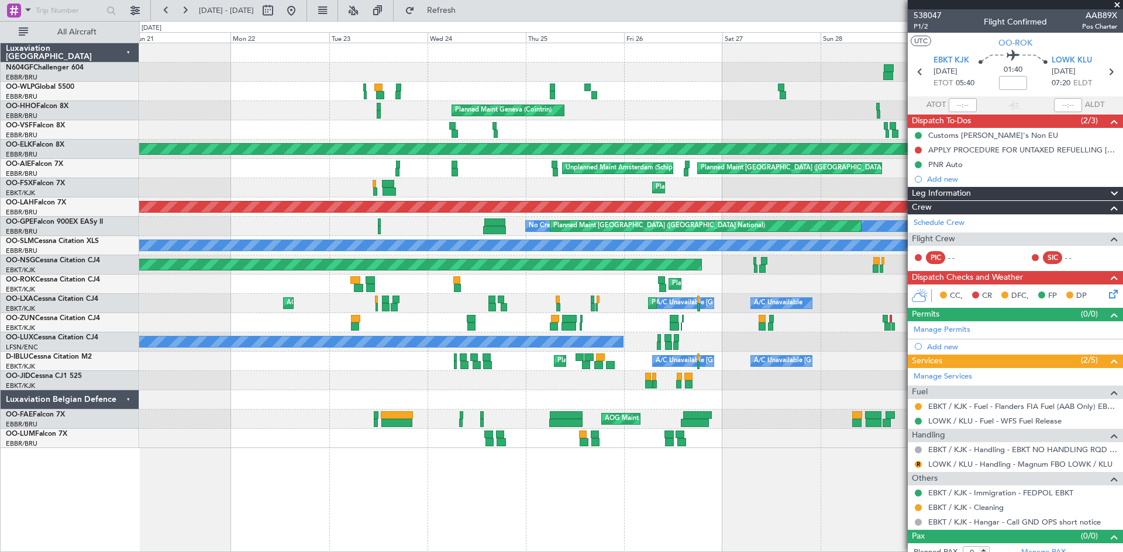
click at [1122, 83] on html "28 Sep 2025 - 08 Oct 2025 Refresh Quick Links All Aircraft Planned Maint Milan …" at bounding box center [561, 276] width 1123 height 552
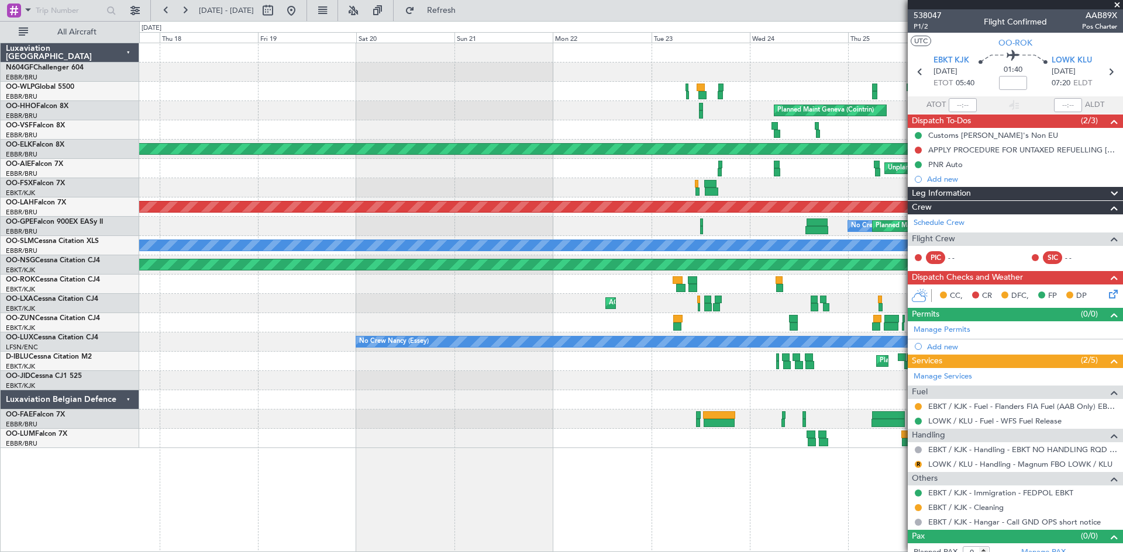
click at [1114, 241] on fb-app "20 Sep 2025 - 30 Sep 2025 Refresh Quick Links All Aircraft Planned Maint Geneva…" at bounding box center [561, 281] width 1123 height 544
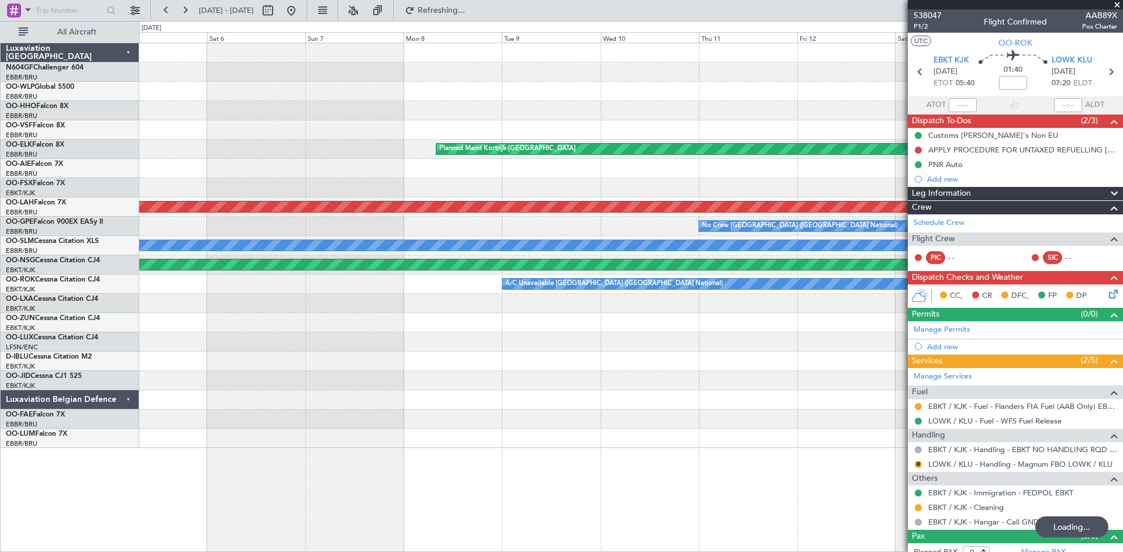
click at [996, 212] on fb-app "12 Sep 2025 - 22 Sep 2025 Refreshing... Quick Links All Aircraft AOG Maint Brus…" at bounding box center [561, 281] width 1123 height 544
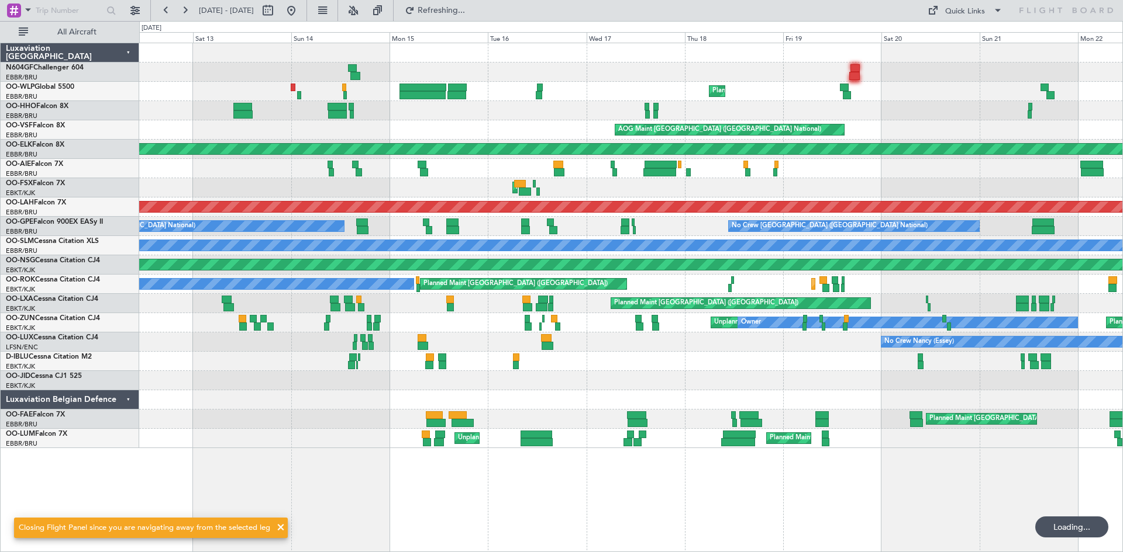
click at [0, 209] on div "Planned Maint Liege Planned Maint Geneva (Cointrin) AOG Maint Brussels (Brussel…" at bounding box center [561, 286] width 1123 height 531
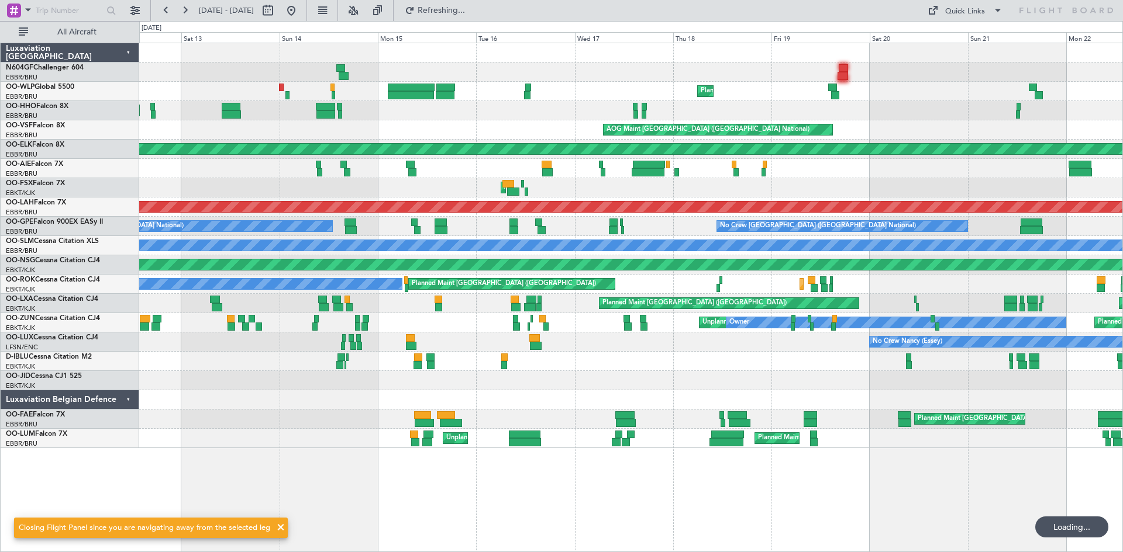
click at [0, 187] on div "Planned Maint Liege Planned Maint Geneva (Cointrin) Planned Maint Geneva (Coint…" at bounding box center [561, 286] width 1123 height 531
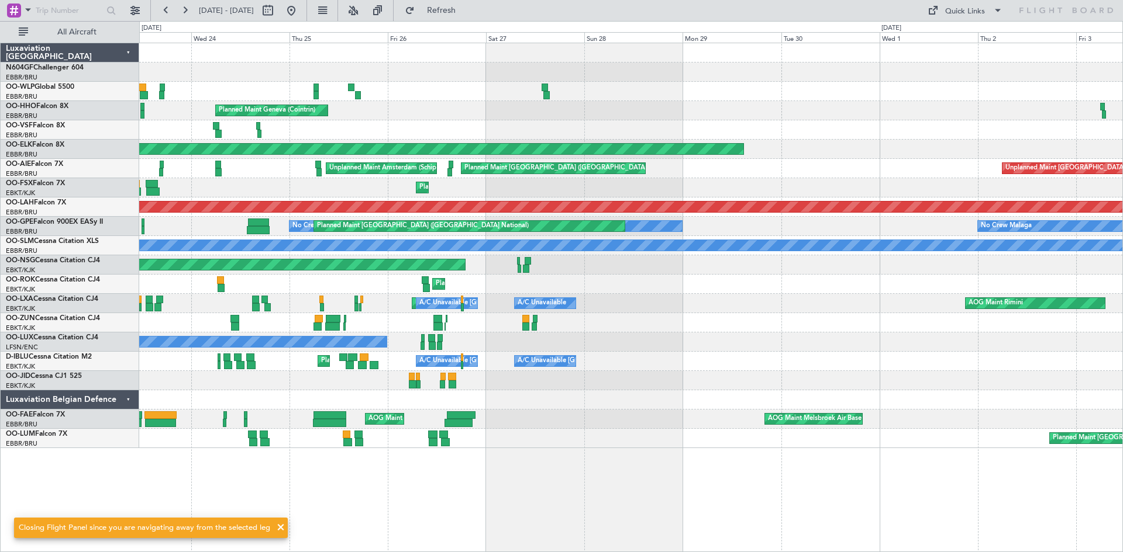
click at [0, 221] on div "Planned Maint Geneva (Cointrin) Planned Maint Kortrijk-Wevelgem Unplanned Maint…" at bounding box center [561, 286] width 1123 height 531
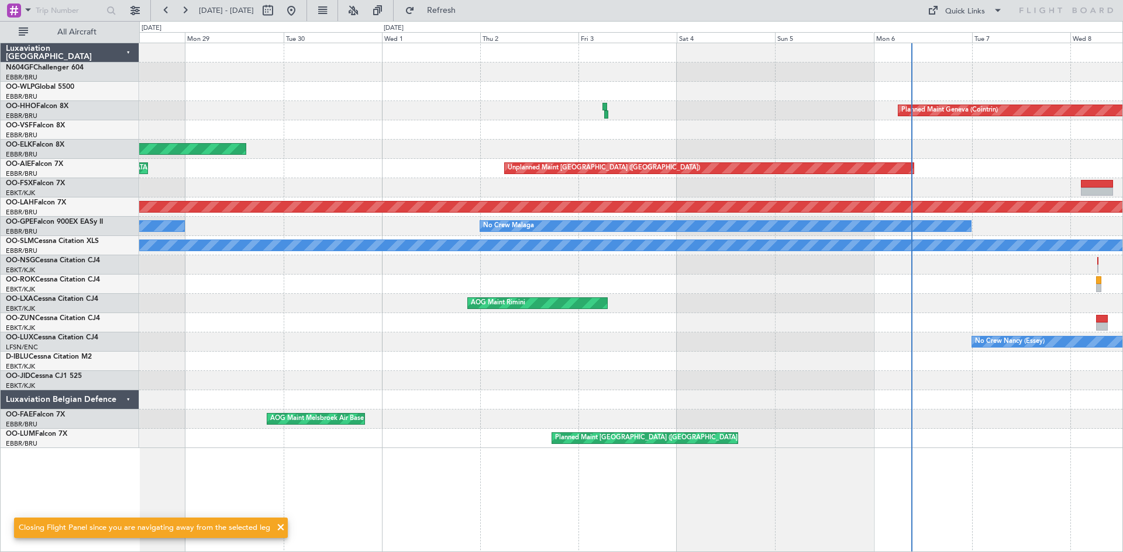
click at [86, 234] on div "Planned Maint Geneva (Cointrin) Planned Maint Kortrijk-Wevelgem Unplanned Maint…" at bounding box center [561, 286] width 1123 height 531
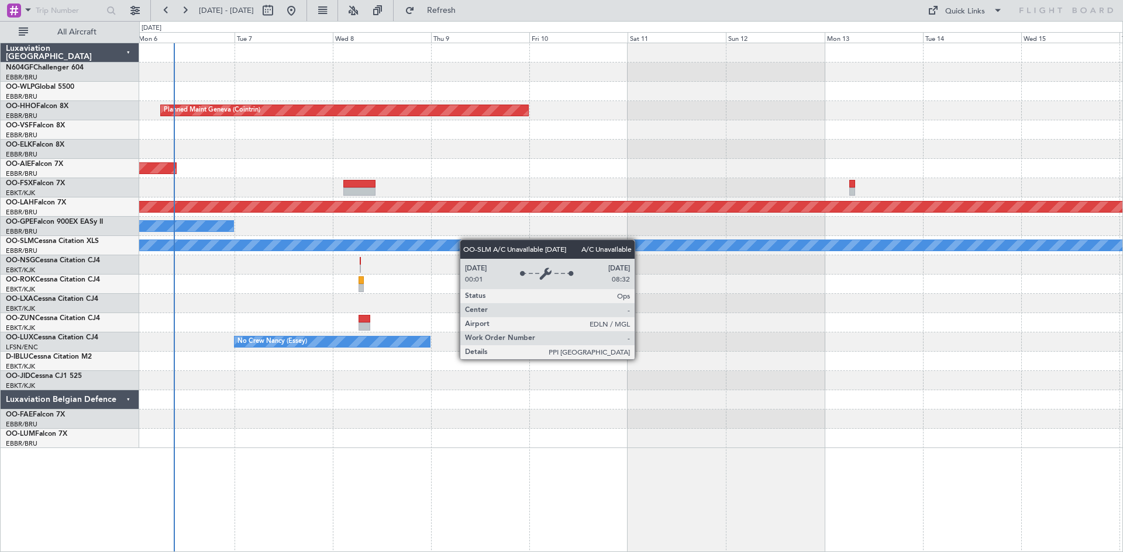
click at [415, 247] on div "Planned Maint Geneva (Cointrin) Unplanned Maint London (Farnborough) Planned Ma…" at bounding box center [630, 245] width 983 height 405
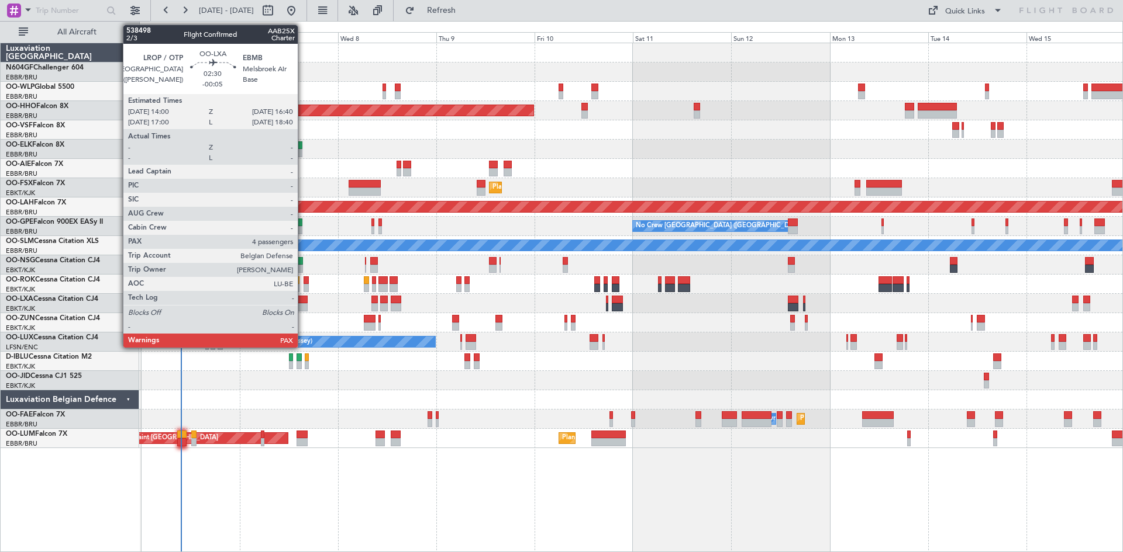
click at [303, 304] on div at bounding box center [301, 307] width 11 height 8
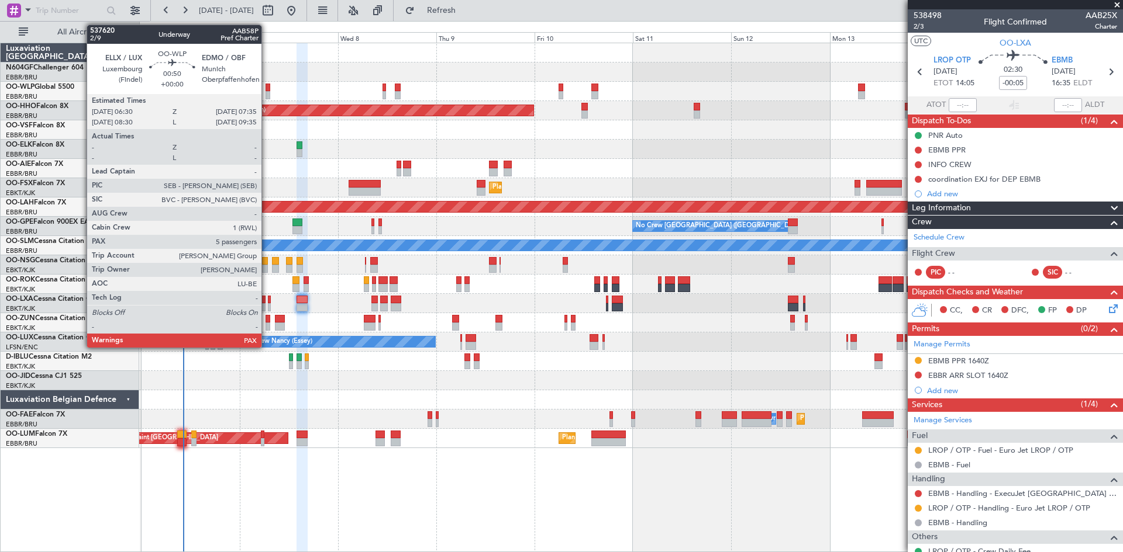
click at [267, 94] on div at bounding box center [267, 95] width 5 height 8
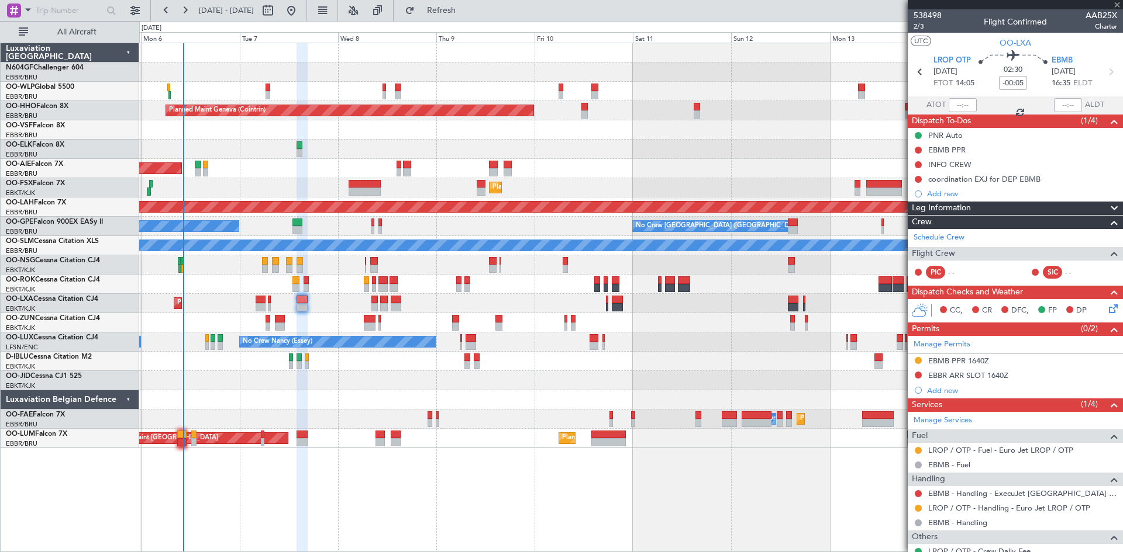
type input "5"
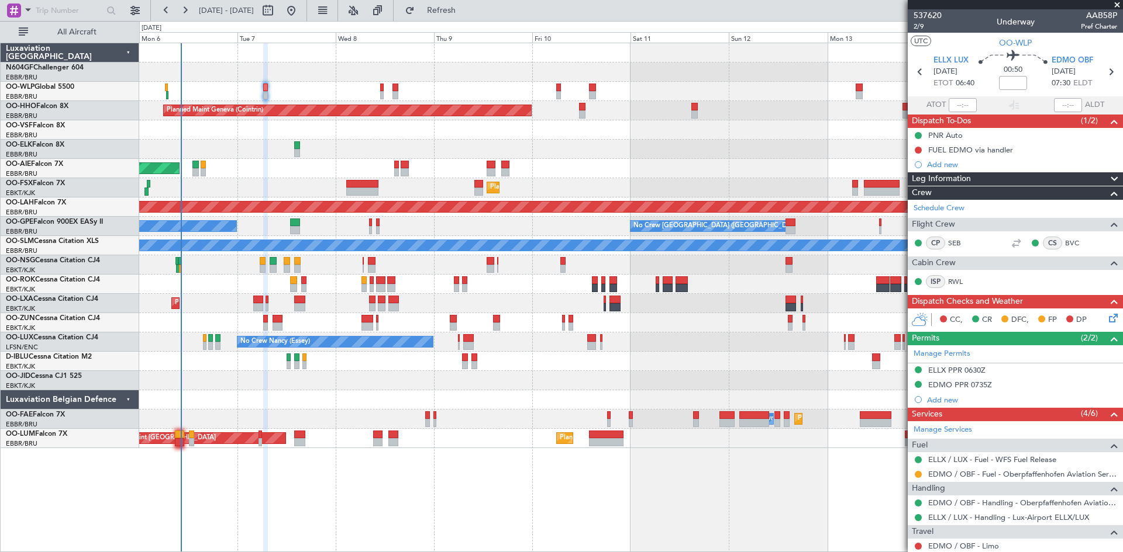
click at [293, 254] on div "Planned Maint Geneva (Cointrin) Unplanned Maint London (Farnborough) Planned Ma…" at bounding box center [630, 245] width 983 height 405
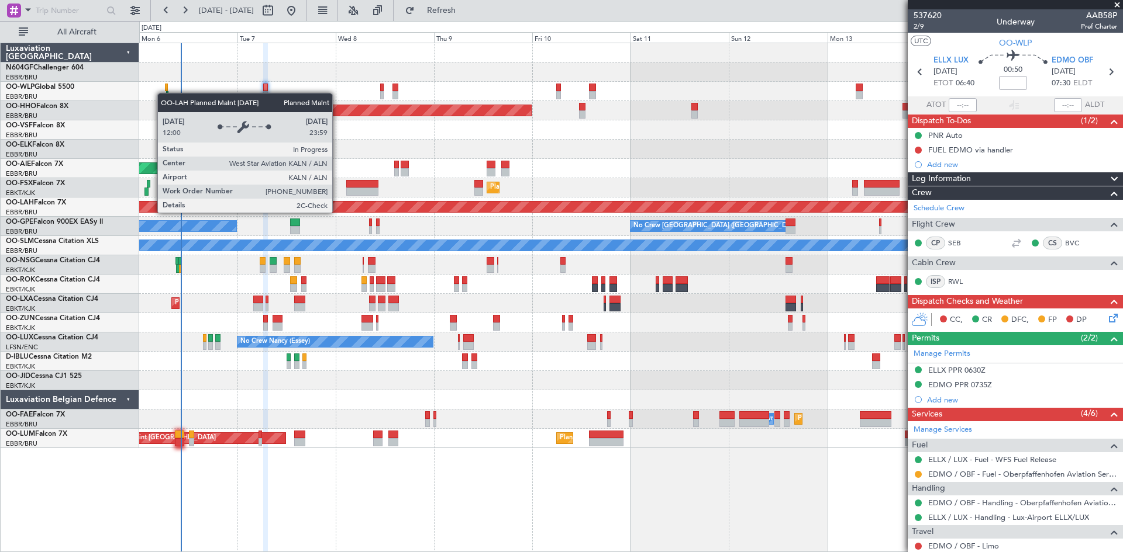
click at [834, 331] on div "Planned Maint Geneva (Cointrin) Unplanned Maint London (Farnborough) Planned Ma…" at bounding box center [630, 245] width 983 height 405
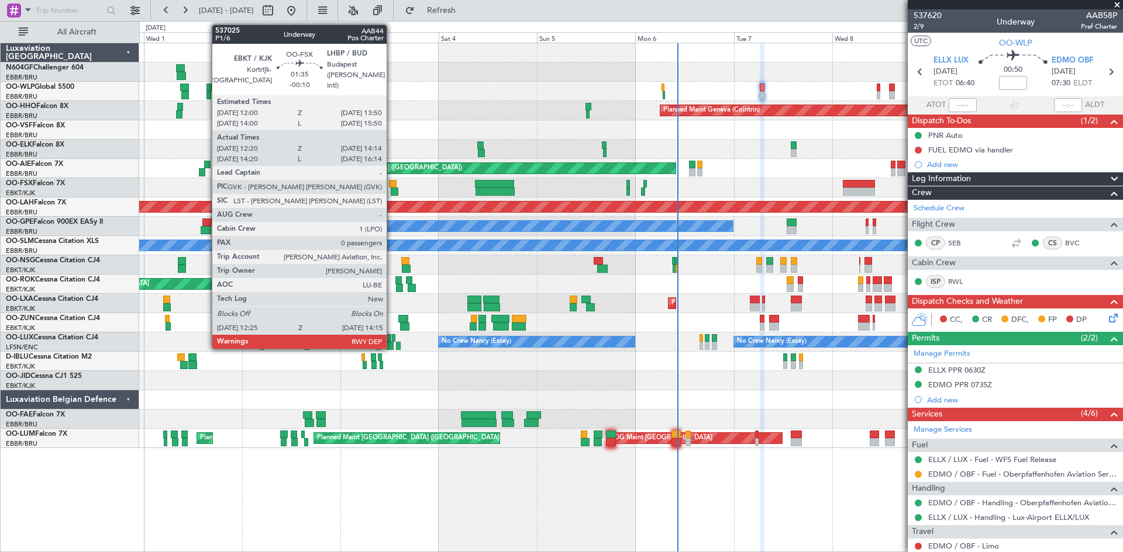
click at [392, 189] on div at bounding box center [395, 192] width 8 height 8
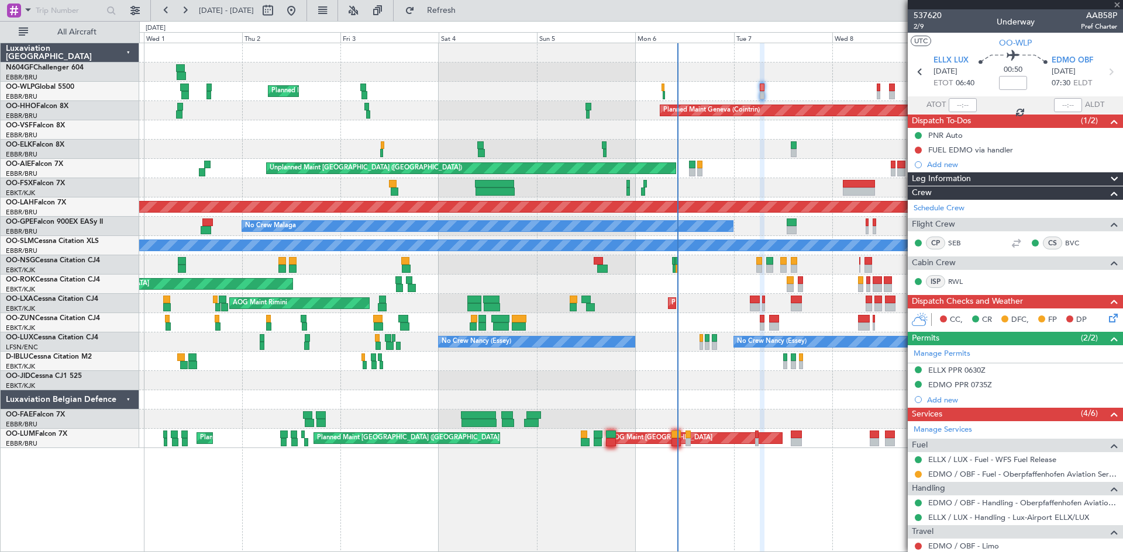
type input "-00:10"
type input "12:30"
type input "14:09"
type input "0"
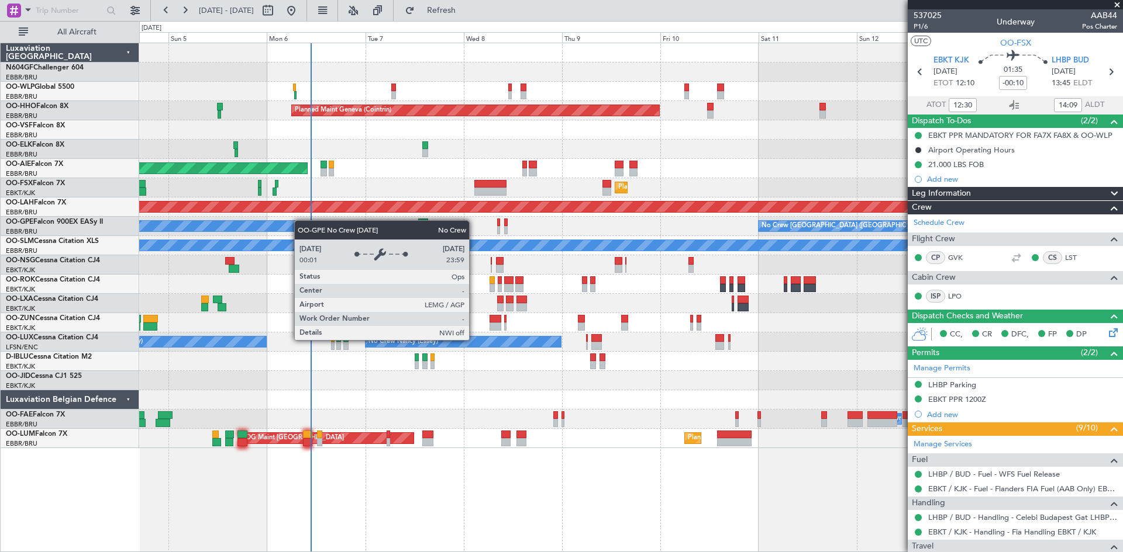
click at [228, 225] on div "Planned Maint Milan (Linate) Planned Maint Geneva (Cointrin) Unplanned Maint Lo…" at bounding box center [630, 245] width 983 height 405
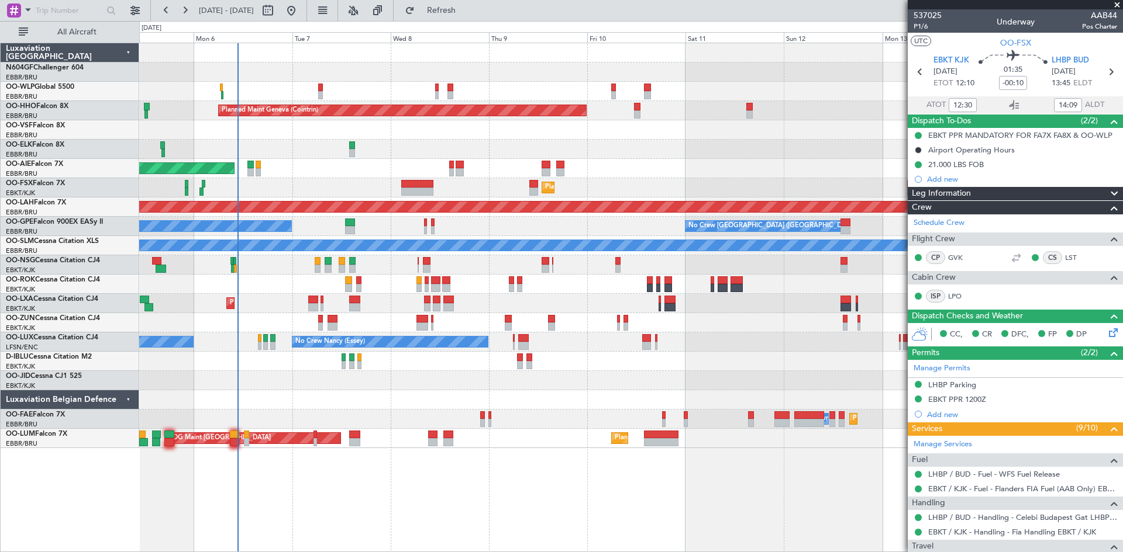
click at [412, 234] on div "No Crew Malaga No Crew [GEOGRAPHIC_DATA] (Brussels National) No Crew [GEOGRAPHI…" at bounding box center [630, 226] width 983 height 19
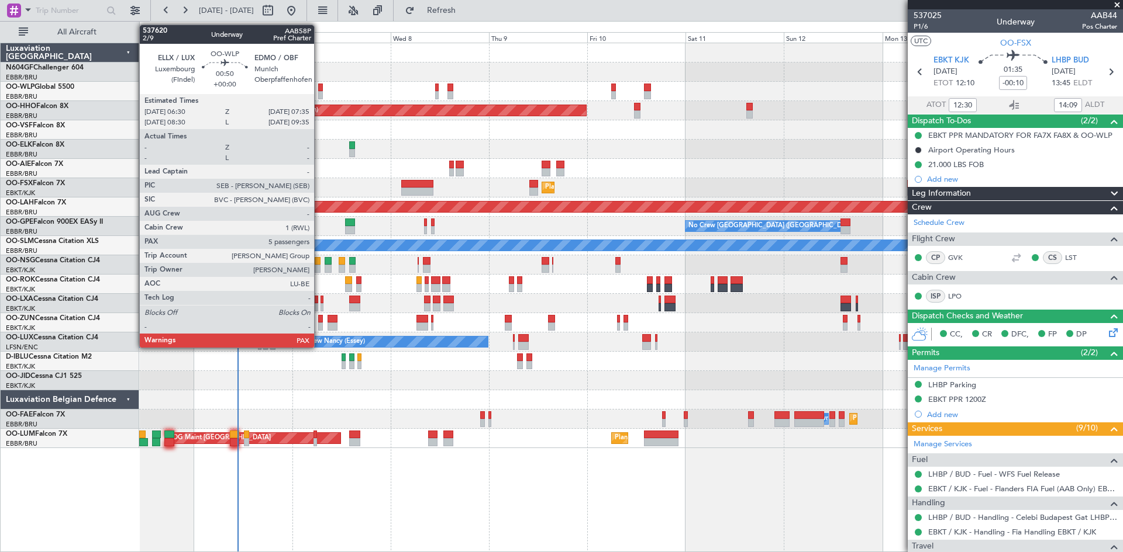
click at [319, 95] on div at bounding box center [320, 95] width 5 height 8
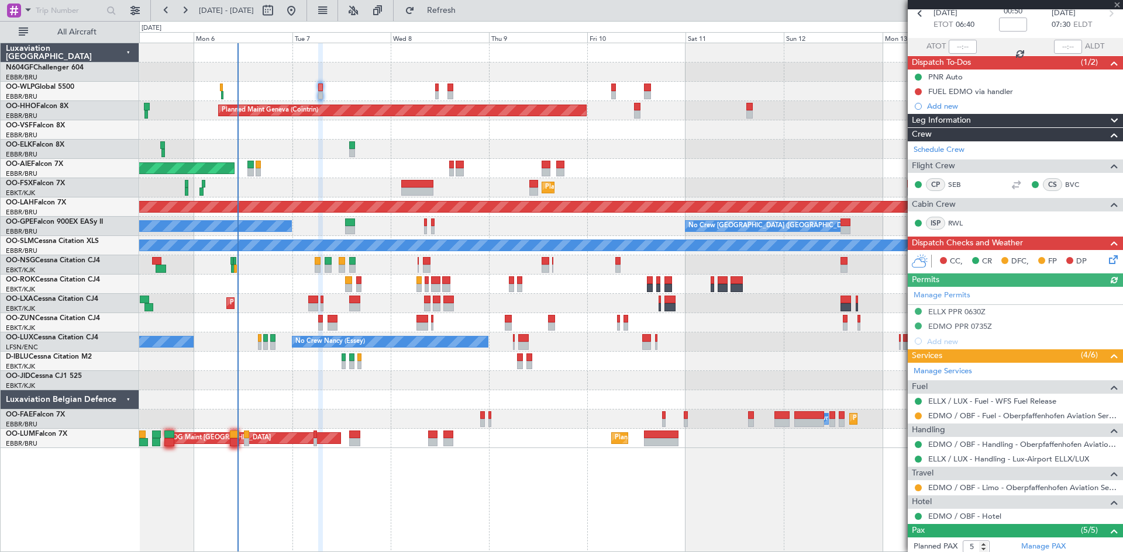
scroll to position [117, 0]
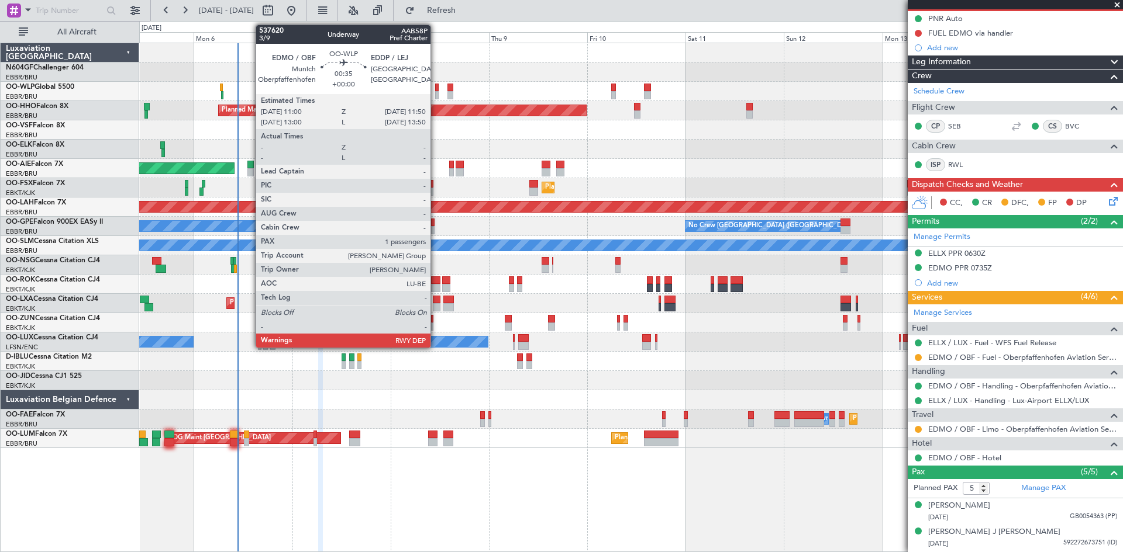
click at [436, 92] on div at bounding box center [437, 95] width 4 height 8
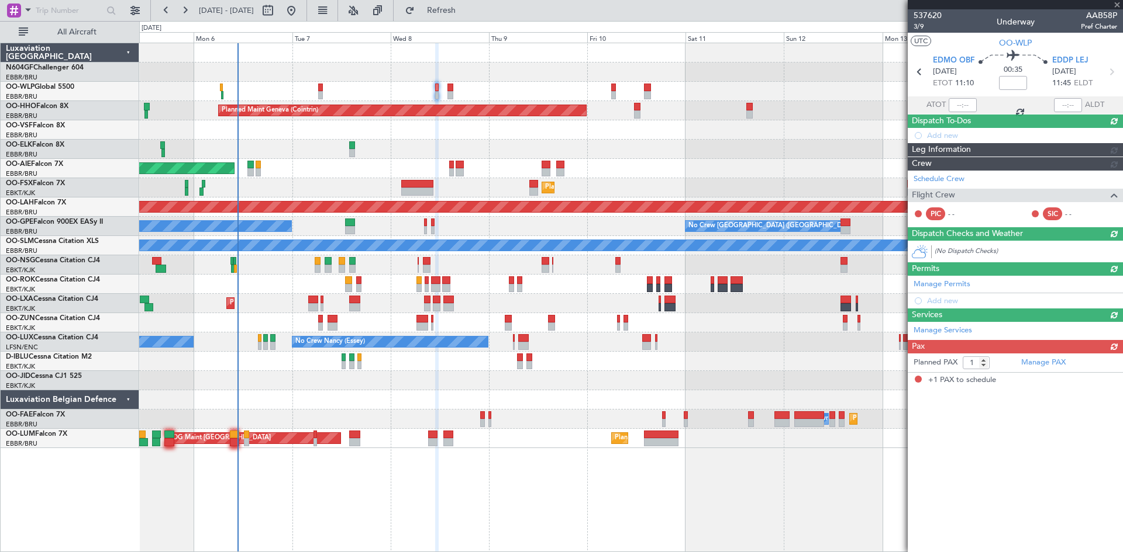
scroll to position [0, 0]
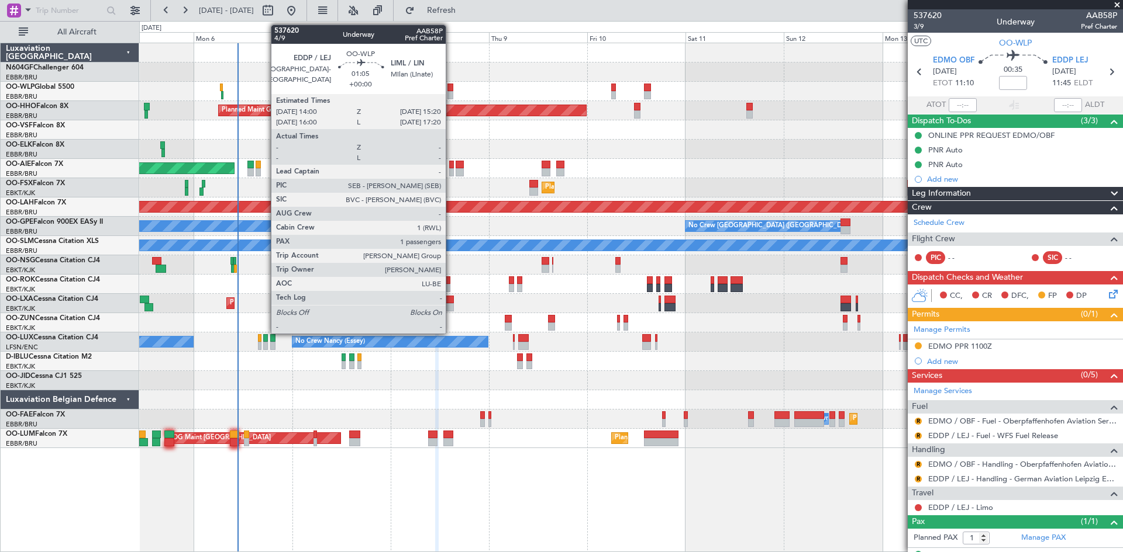
click at [451, 95] on div at bounding box center [450, 95] width 6 height 8
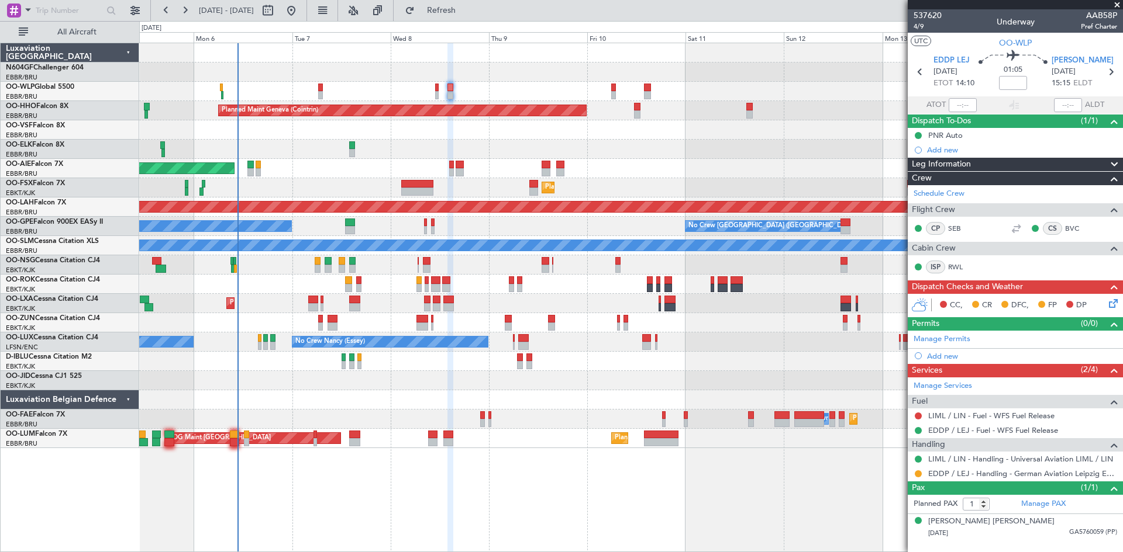
click at [610, 94] on div at bounding box center [630, 91] width 983 height 19
click at [612, 96] on div at bounding box center [613, 95] width 5 height 8
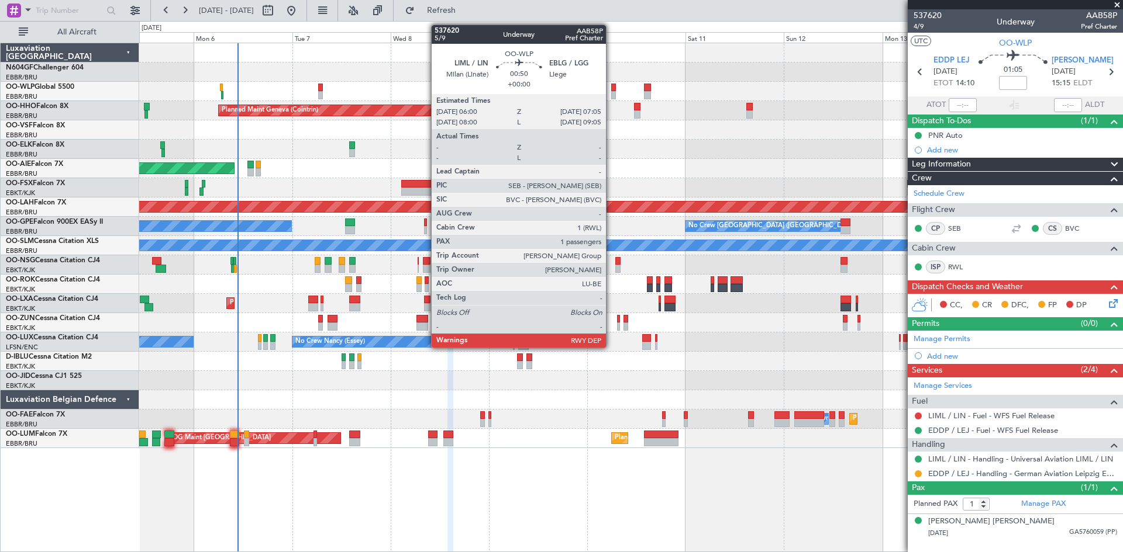
click at [611, 92] on div at bounding box center [613, 95] width 5 height 8
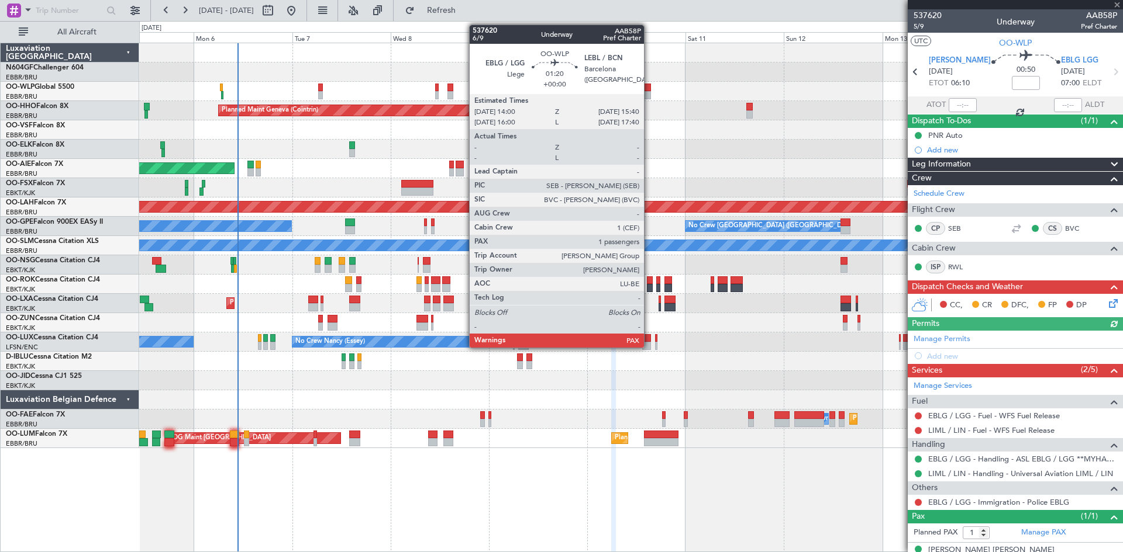
click at [649, 96] on div at bounding box center [647, 95] width 7 height 8
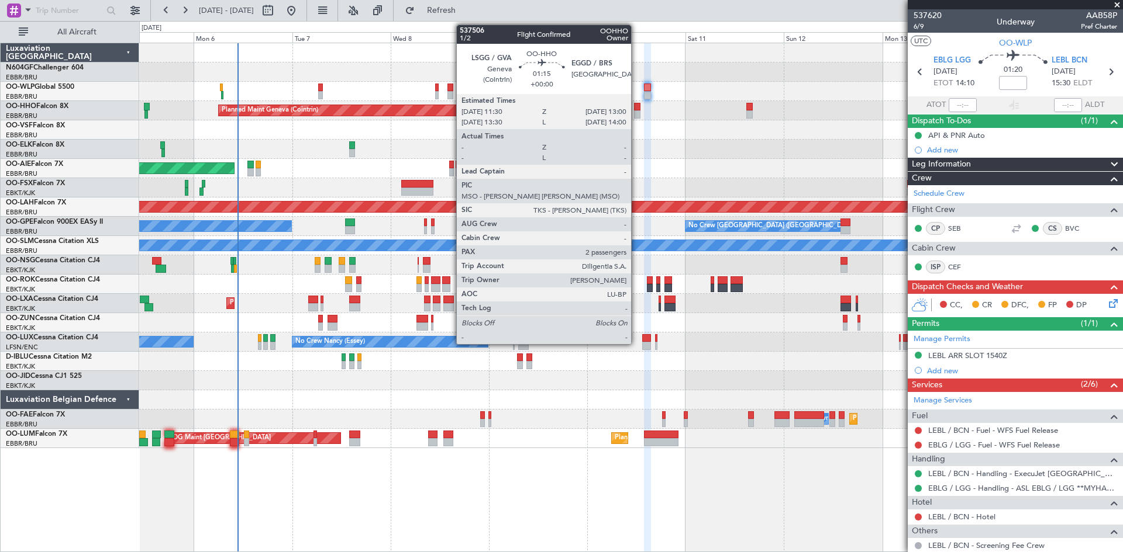
click at [636, 112] on div at bounding box center [637, 114] width 6 height 8
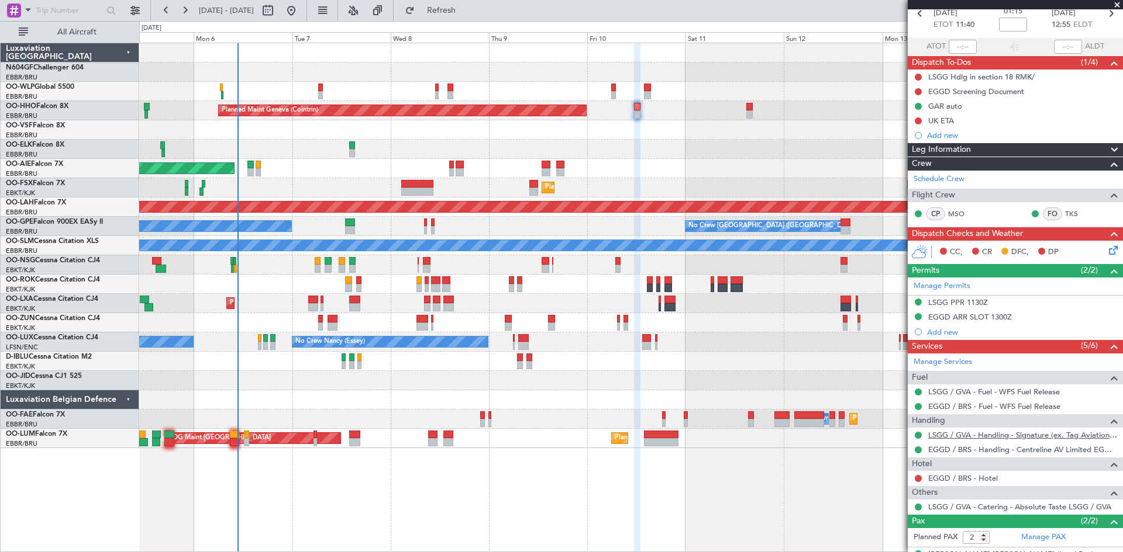
scroll to position [106, 0]
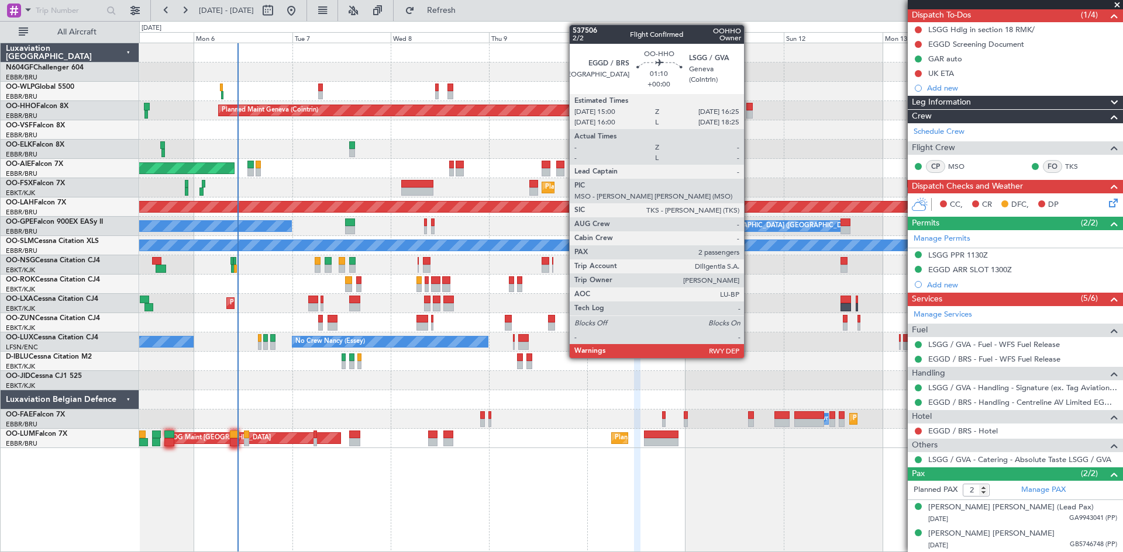
click at [749, 112] on div at bounding box center [749, 114] width 6 height 8
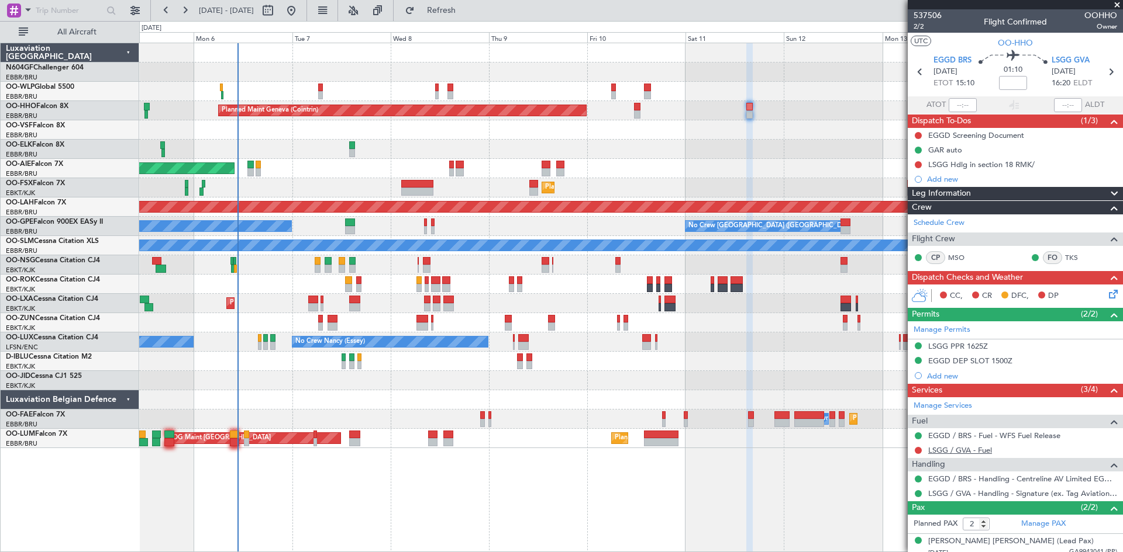
scroll to position [34, 0]
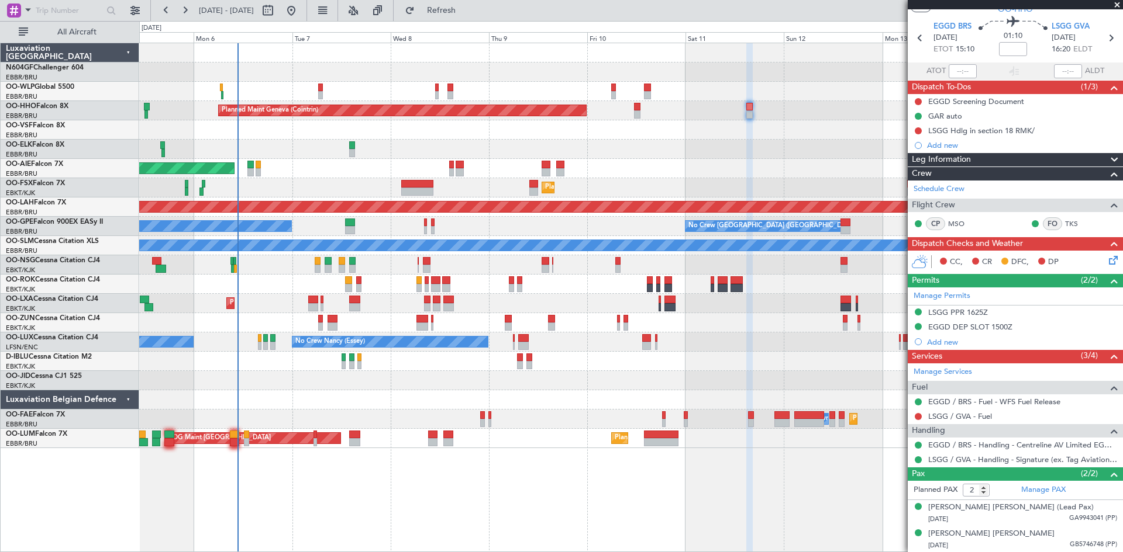
click at [448, 171] on div "Unplanned Maint [GEOGRAPHIC_DATA] ([GEOGRAPHIC_DATA])" at bounding box center [630, 168] width 983 height 19
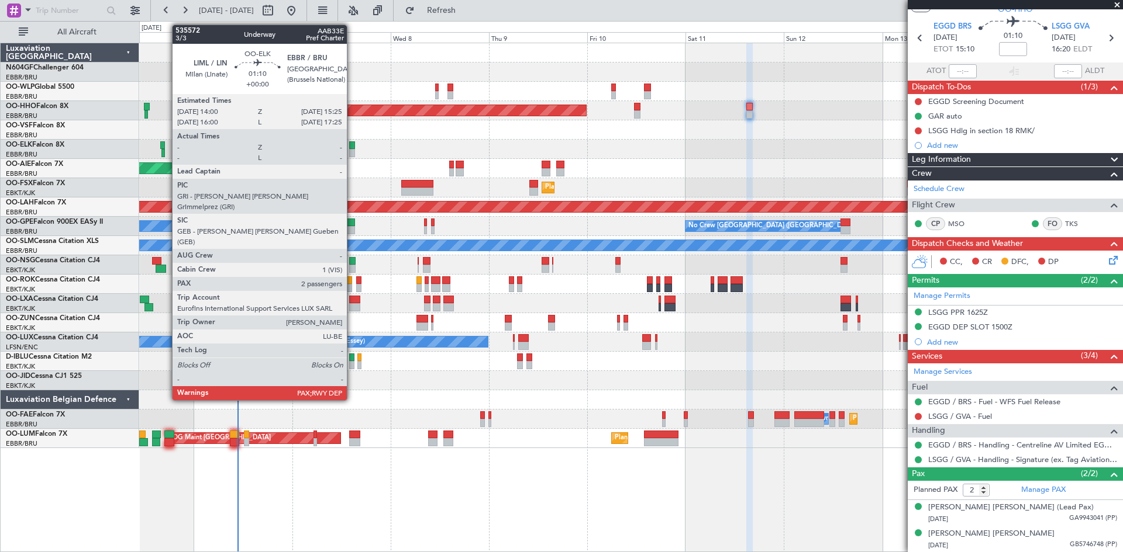
click at [352, 151] on div at bounding box center [352, 153] width 6 height 8
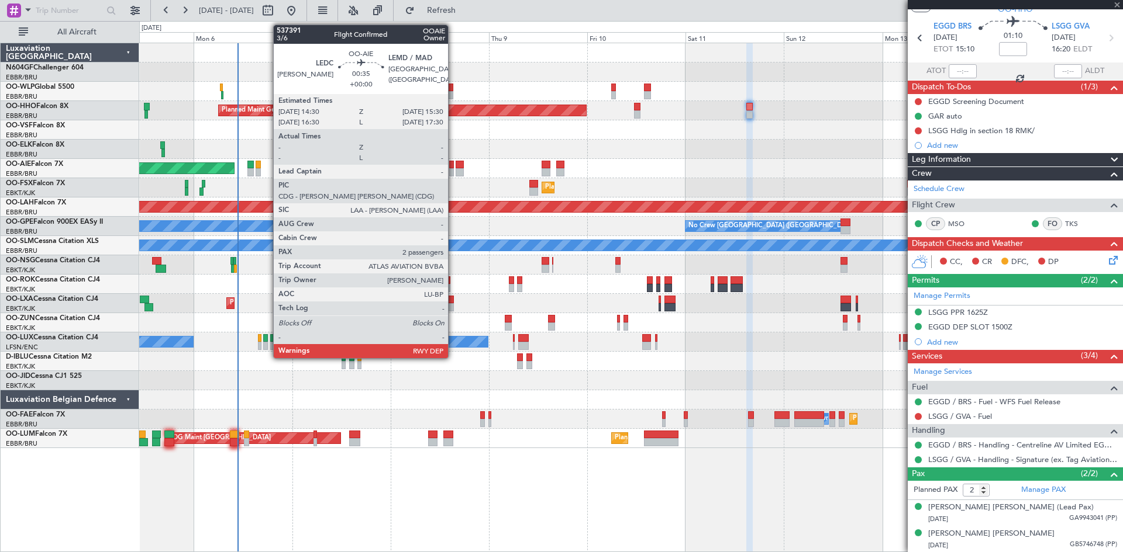
click at [453, 171] on div at bounding box center [451, 172] width 5 height 8
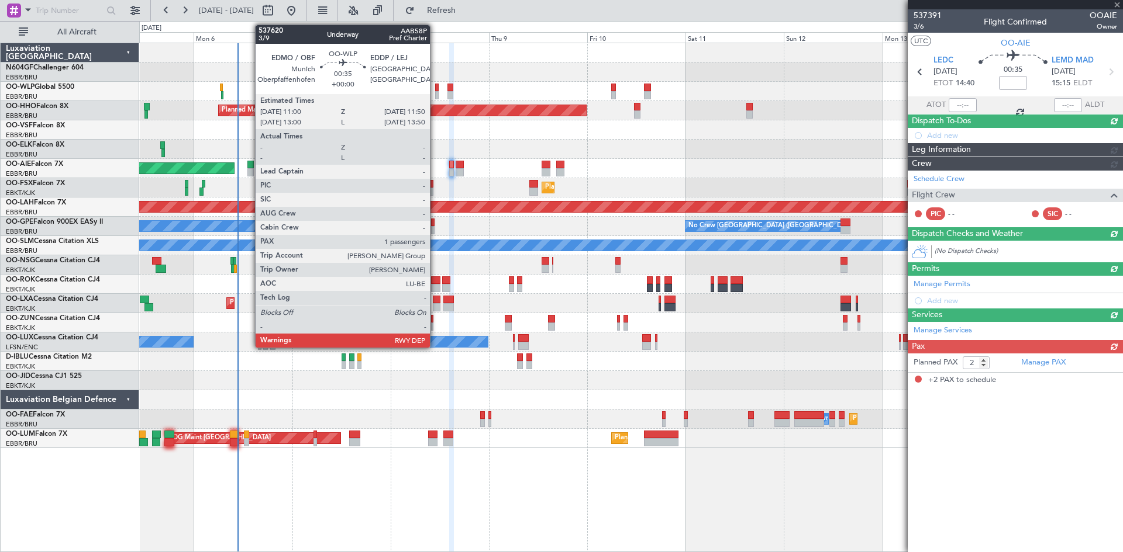
scroll to position [0, 0]
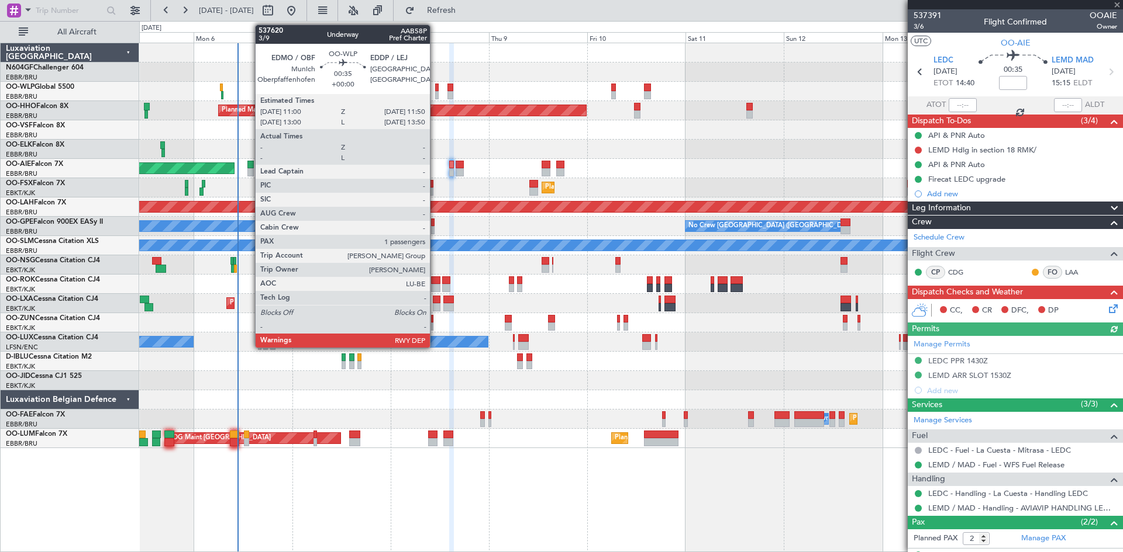
click at [435, 95] on div at bounding box center [437, 95] width 4 height 8
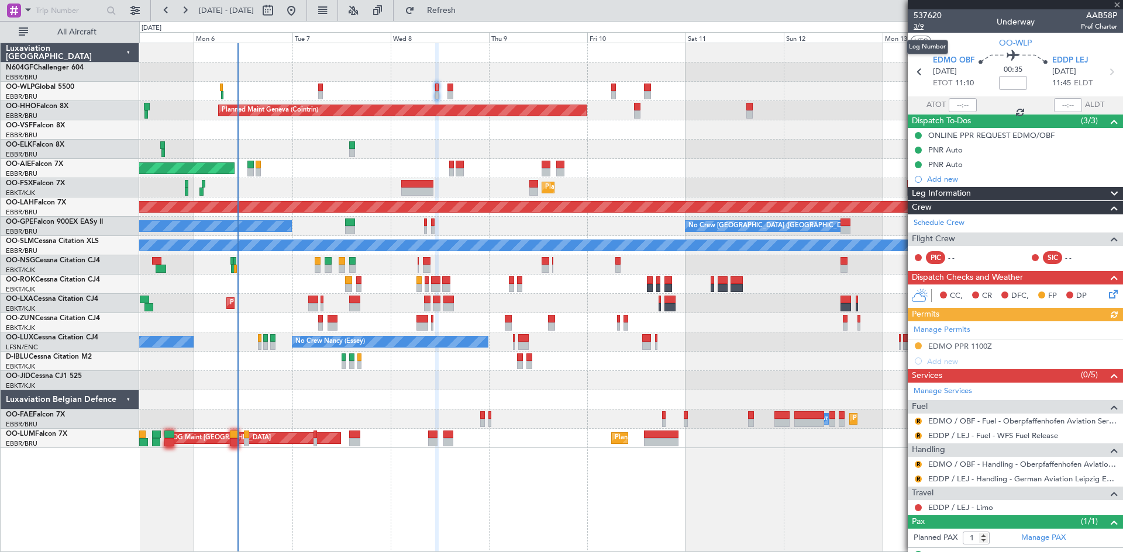
click at [920, 27] on span "3/9" at bounding box center [927, 27] width 28 height 10
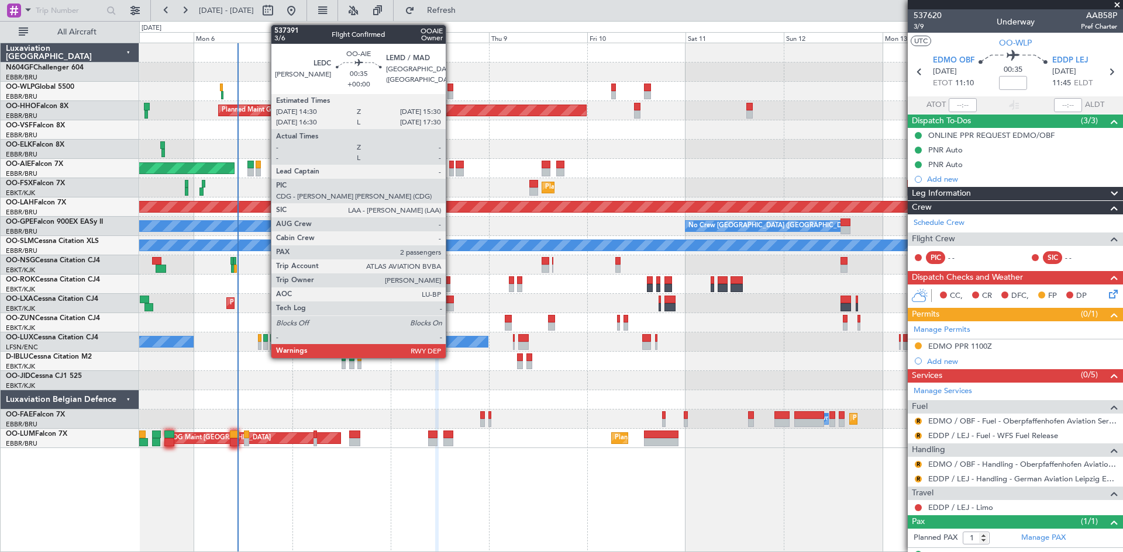
click at [451, 170] on div at bounding box center [451, 172] width 5 height 8
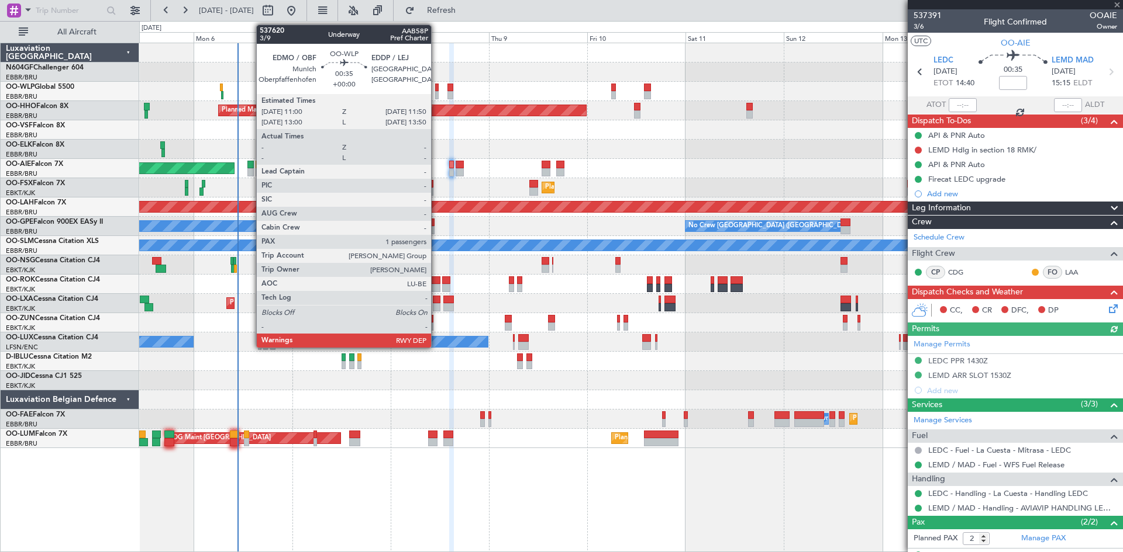
click at [436, 96] on div at bounding box center [437, 95] width 4 height 8
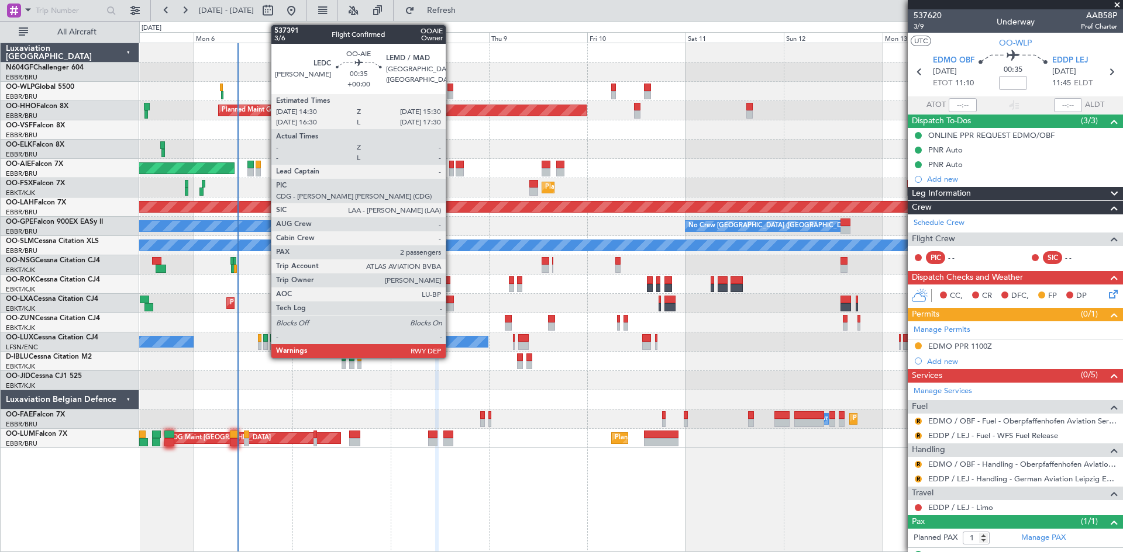
click at [451, 174] on div at bounding box center [451, 172] width 5 height 8
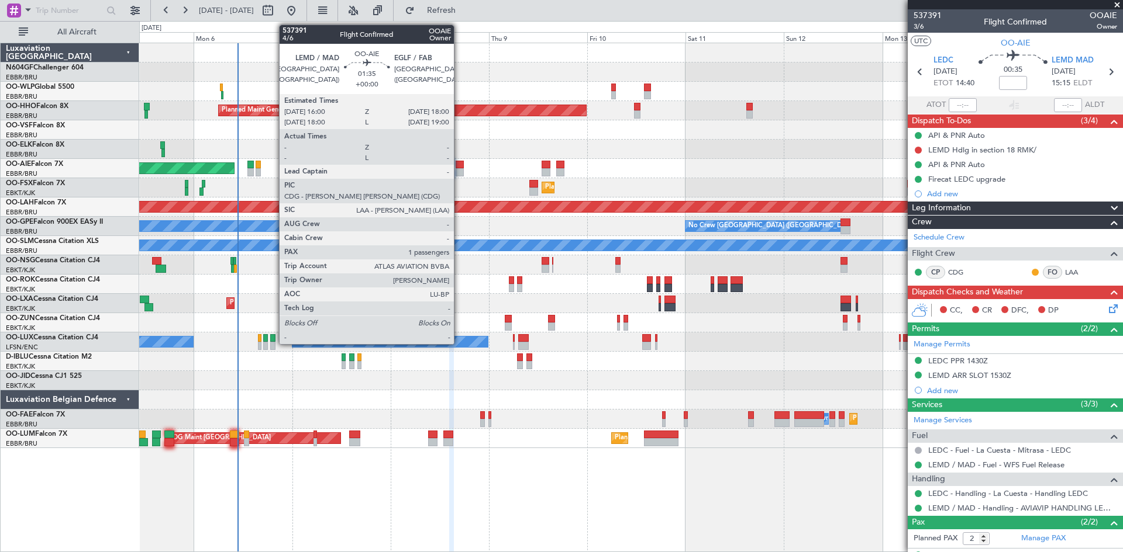
click at [459, 171] on div at bounding box center [459, 172] width 9 height 8
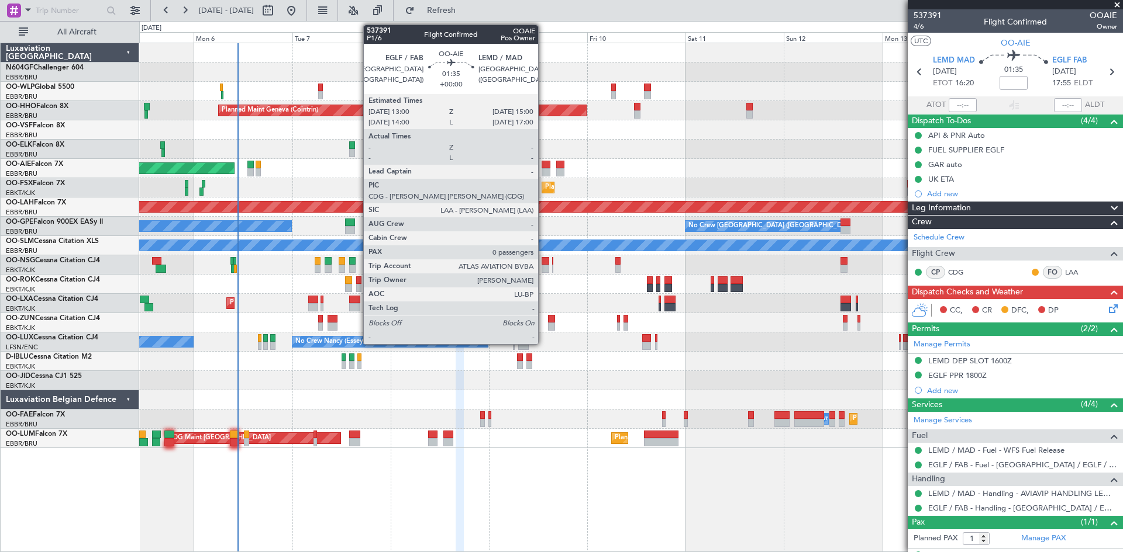
click at [543, 170] on div at bounding box center [545, 172] width 9 height 8
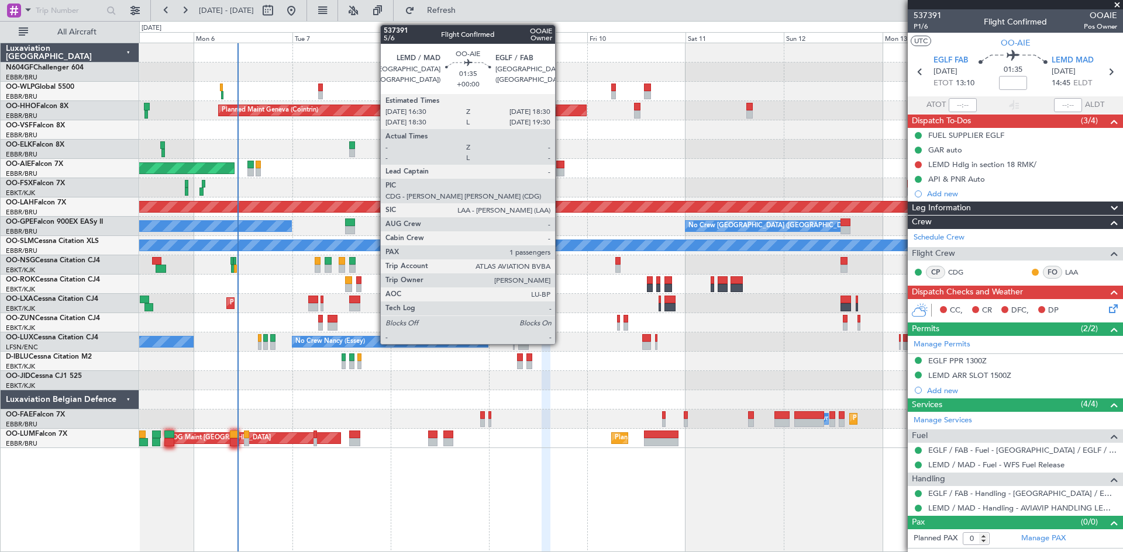
click at [560, 171] on div at bounding box center [560, 172] width 9 height 8
type input "1"
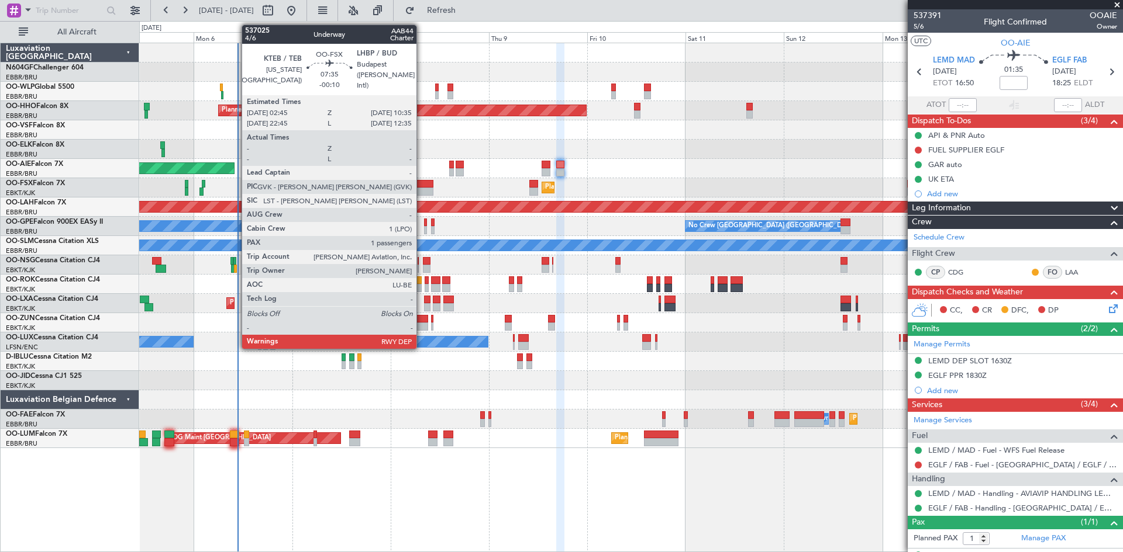
click at [422, 188] on div at bounding box center [417, 192] width 32 height 8
type input "-00:10"
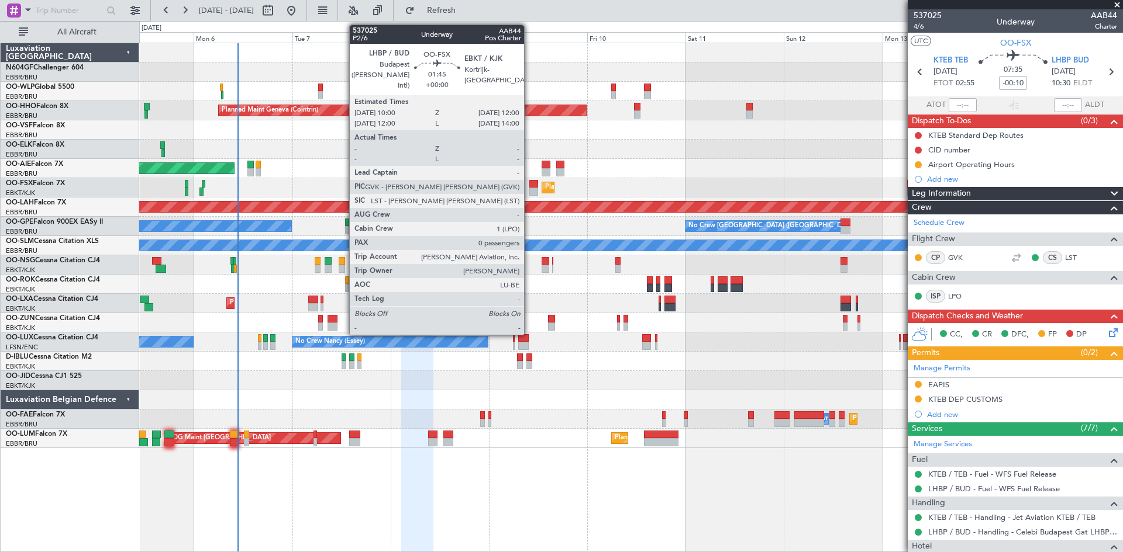
click at [529, 188] on div at bounding box center [533, 192] width 9 height 8
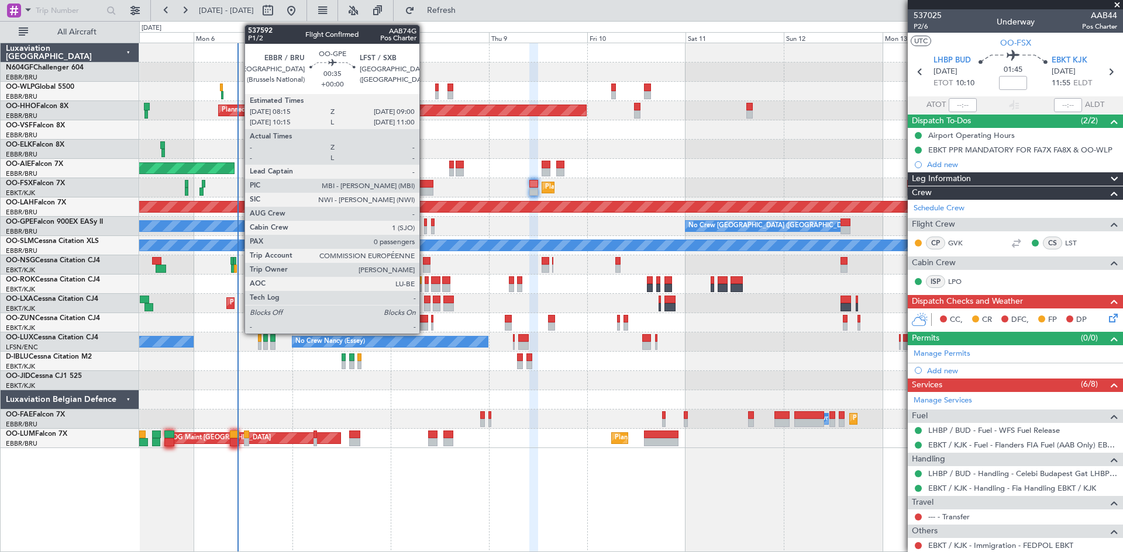
click at [424, 232] on div at bounding box center [426, 230] width 4 height 8
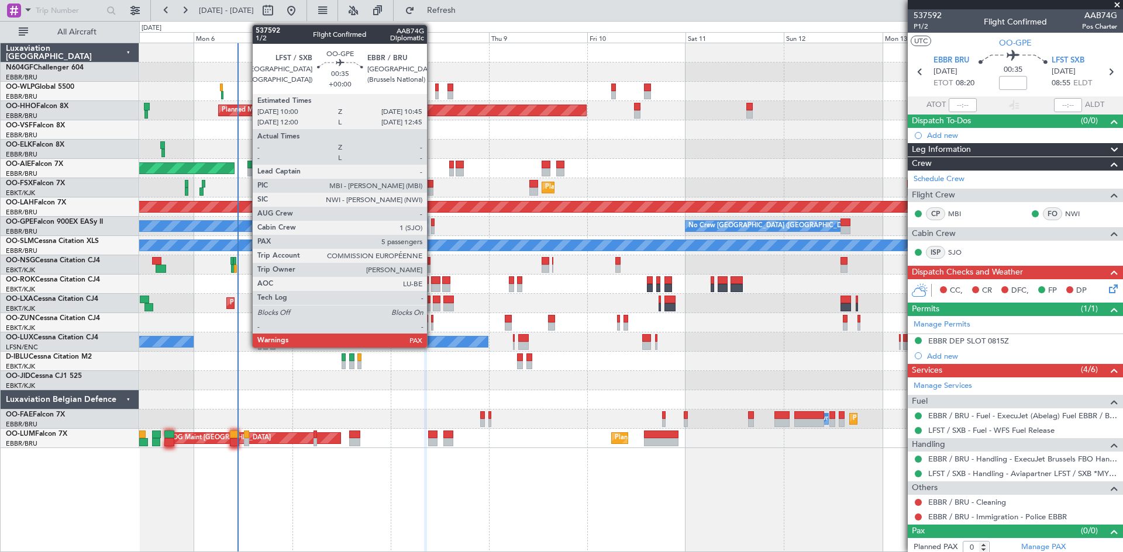
click at [431, 232] on div at bounding box center [433, 230] width 4 height 8
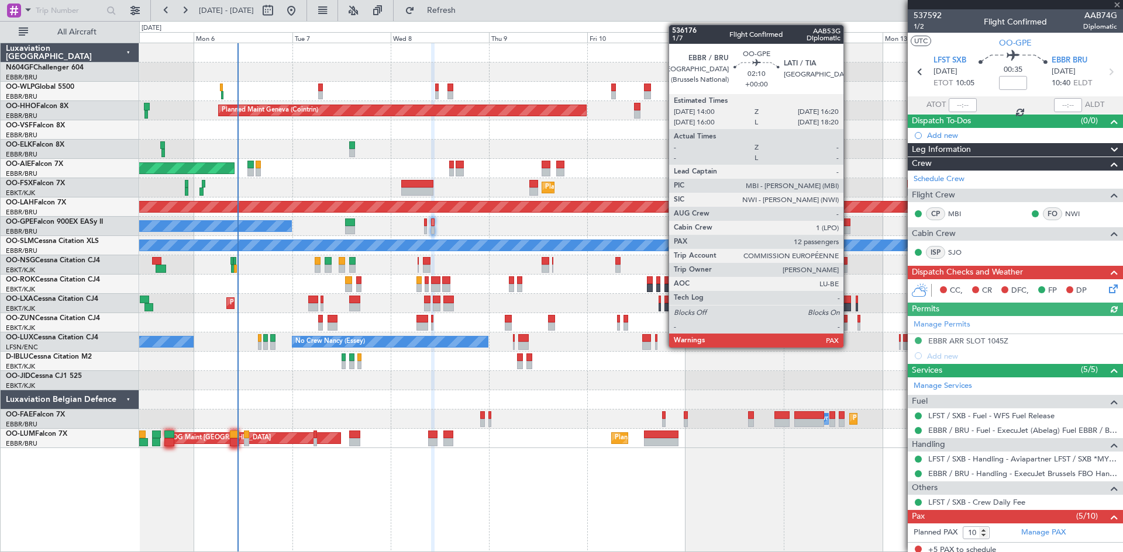
click at [847, 226] on div at bounding box center [845, 223] width 10 height 8
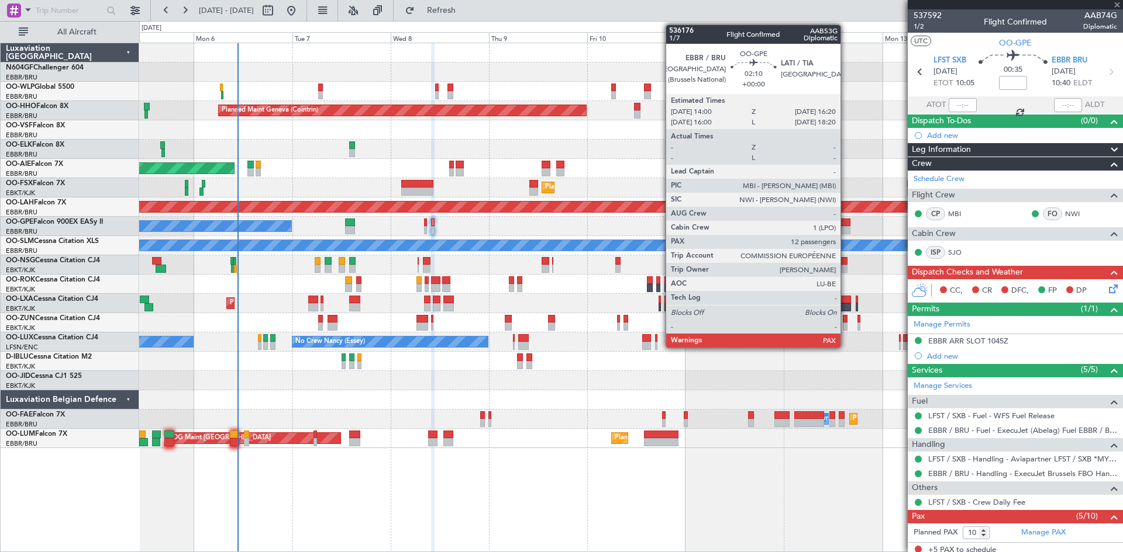
type input "12"
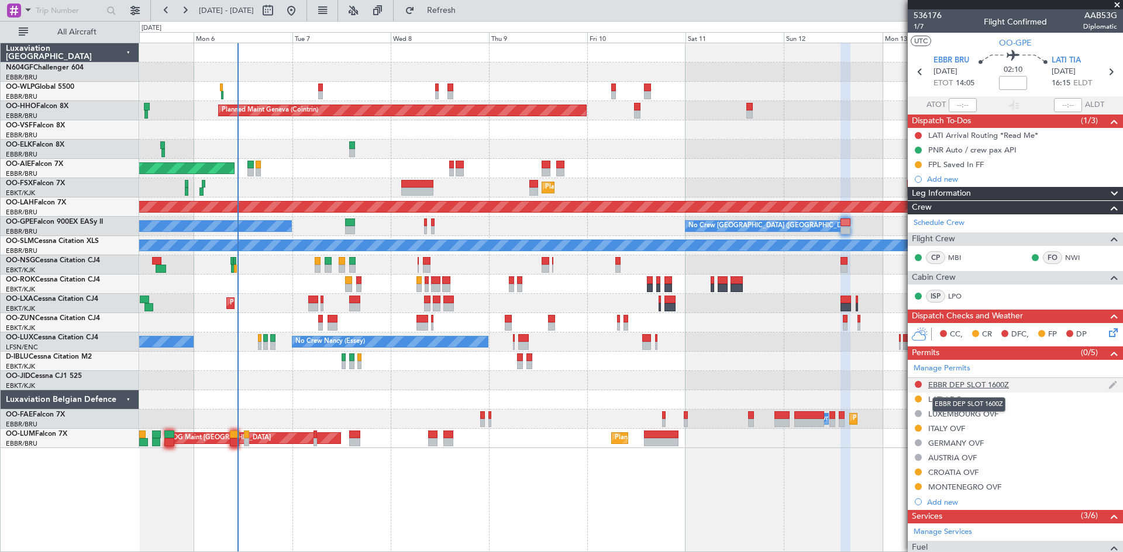
click at [986, 385] on div "EBBR DEP SLOT 1600Z" at bounding box center [968, 385] width 81 height 10
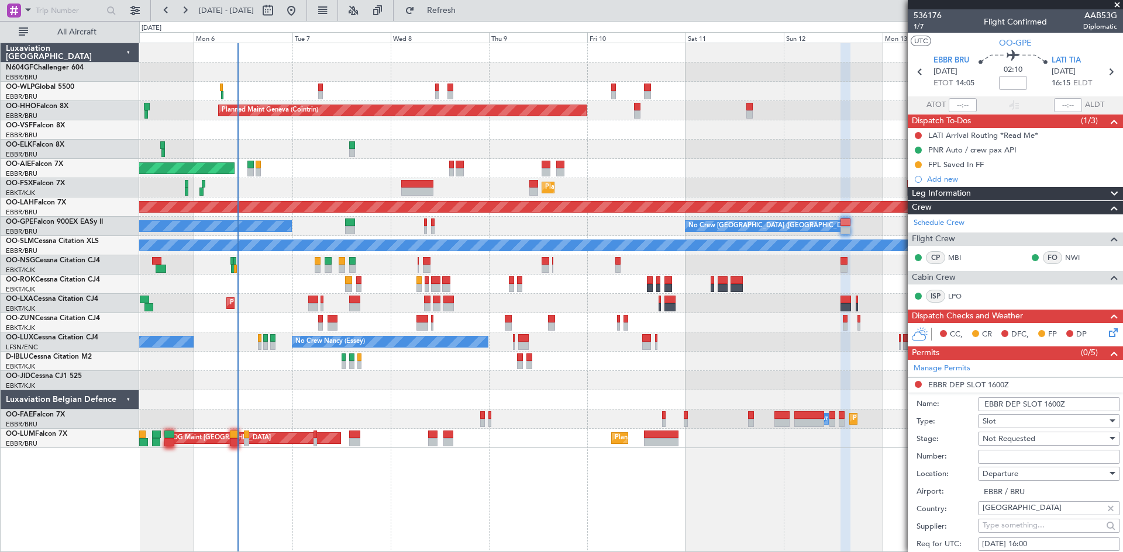
scroll to position [292, 0]
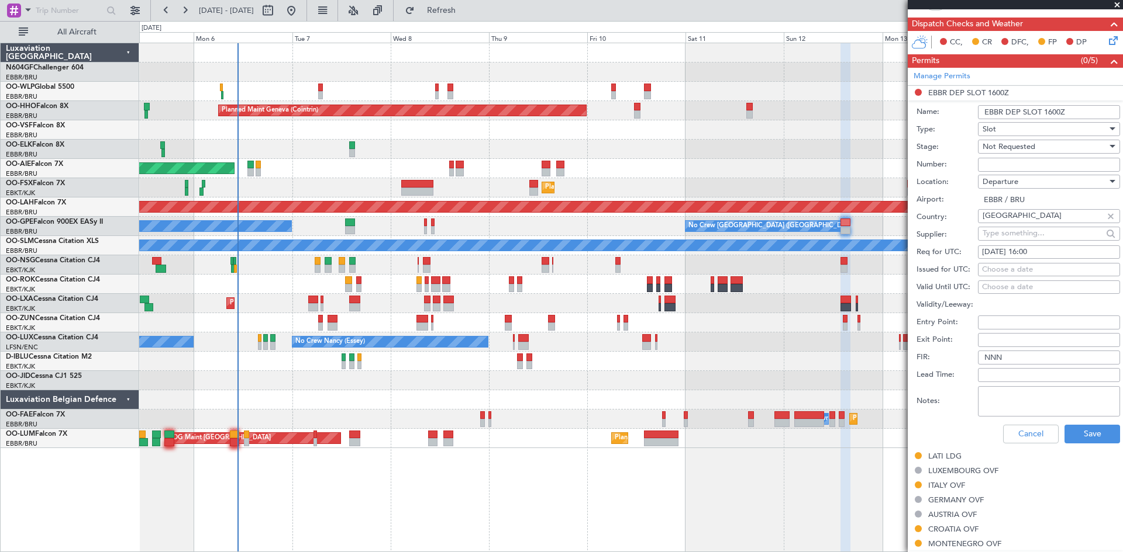
click at [1035, 253] on div "[DATE] 16:00" at bounding box center [1049, 253] width 134 height 12
select select "10"
select select "2025"
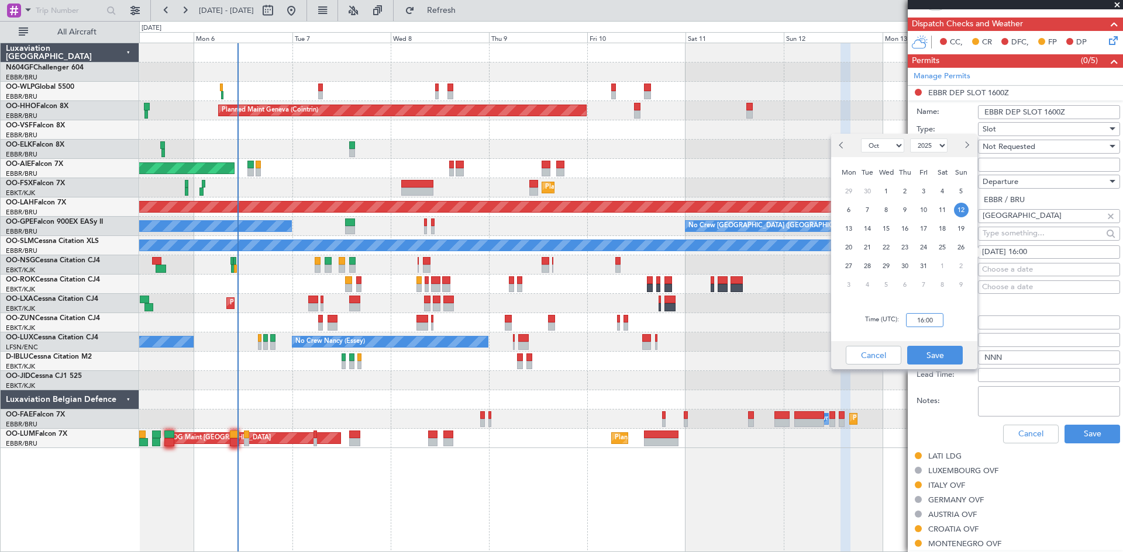
click at [916, 317] on input "16:00" at bounding box center [924, 320] width 37 height 14
type input "14:00"
click at [941, 358] on button "Save" at bounding box center [935, 355] width 56 height 19
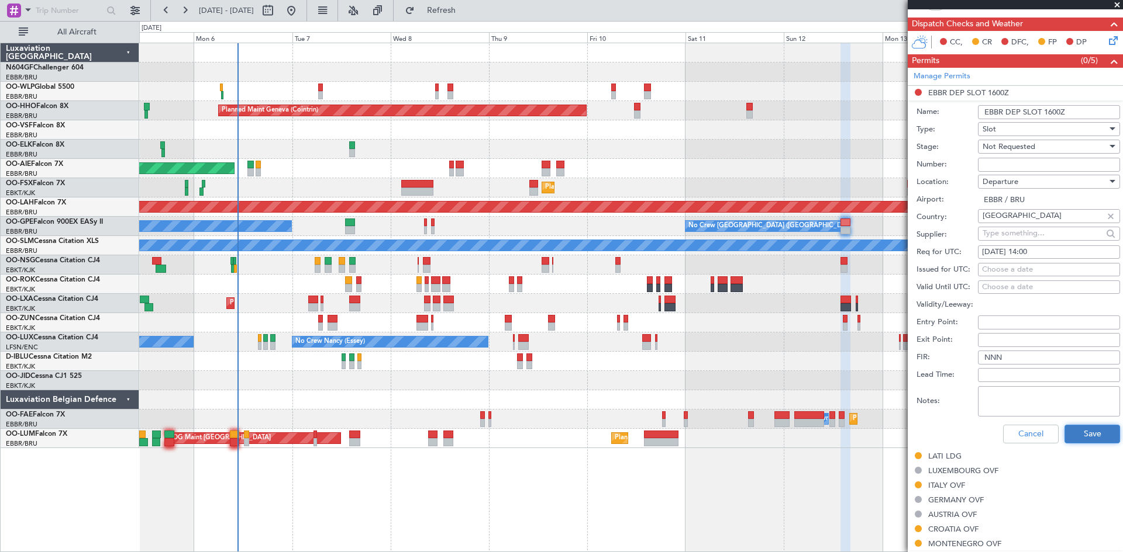
click at [1072, 426] on button "Save" at bounding box center [1092, 434] width 56 height 19
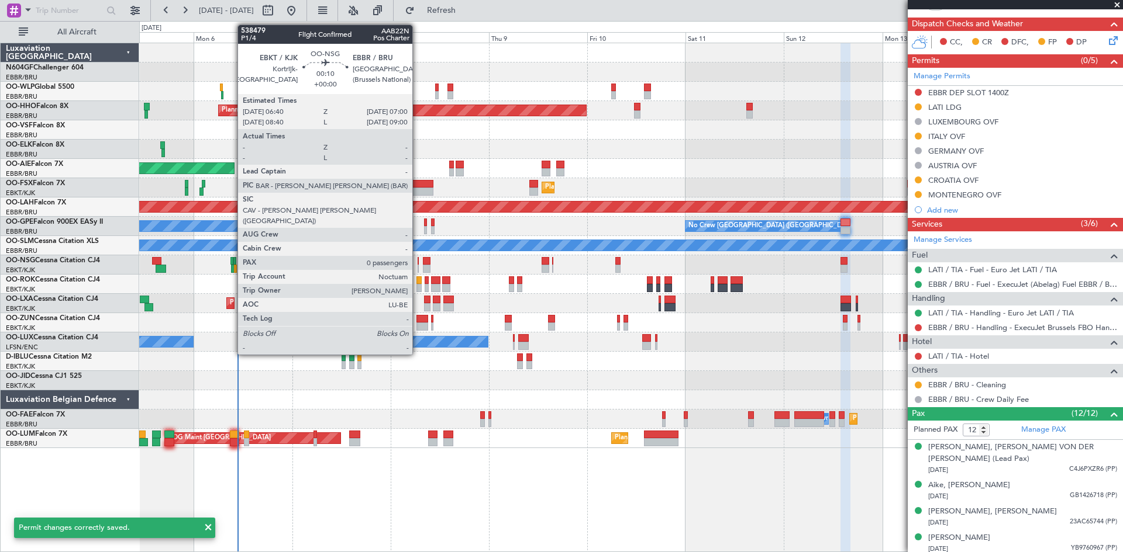
click at [417, 270] on div at bounding box center [418, 269] width 2 height 8
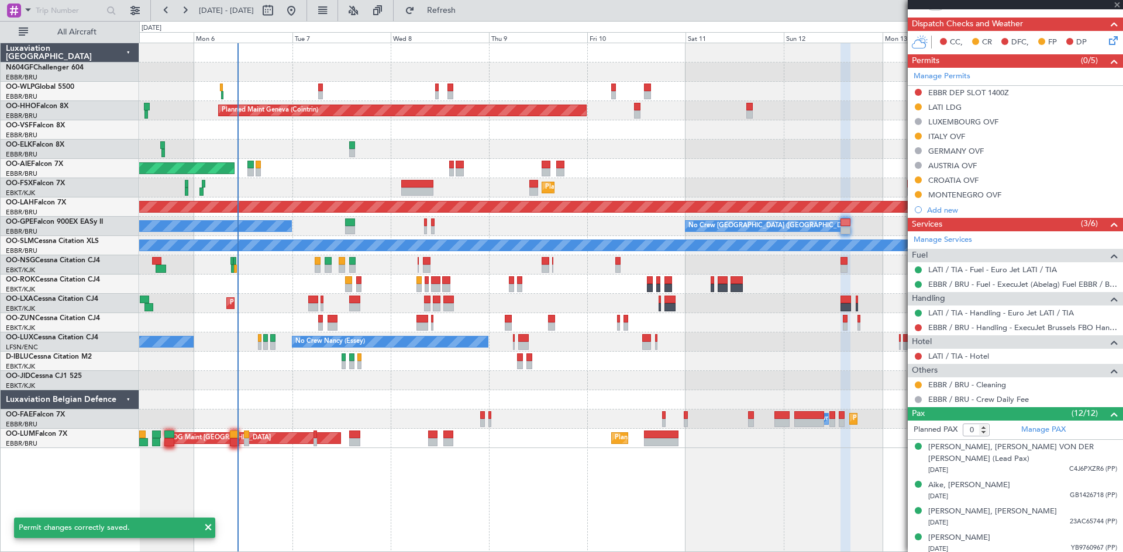
scroll to position [0, 0]
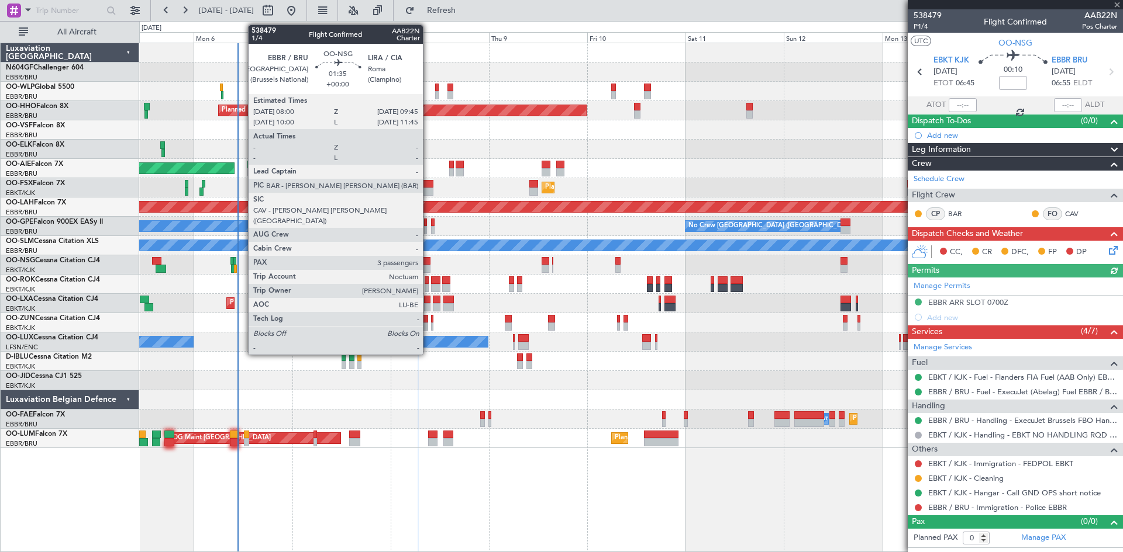
click at [428, 268] on div at bounding box center [427, 269] width 8 height 8
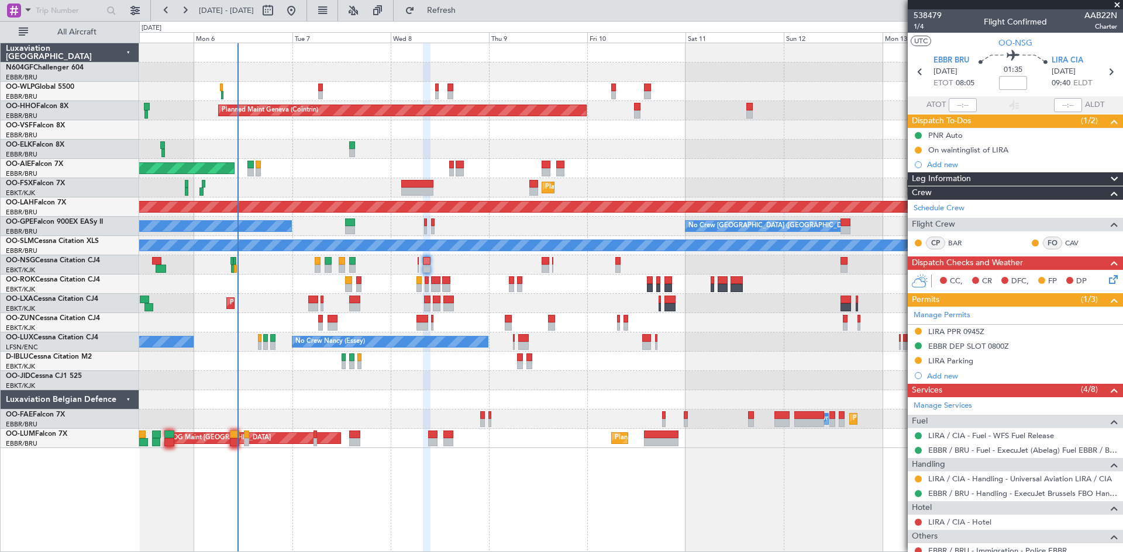
click at [540, 265] on div at bounding box center [630, 264] width 983 height 19
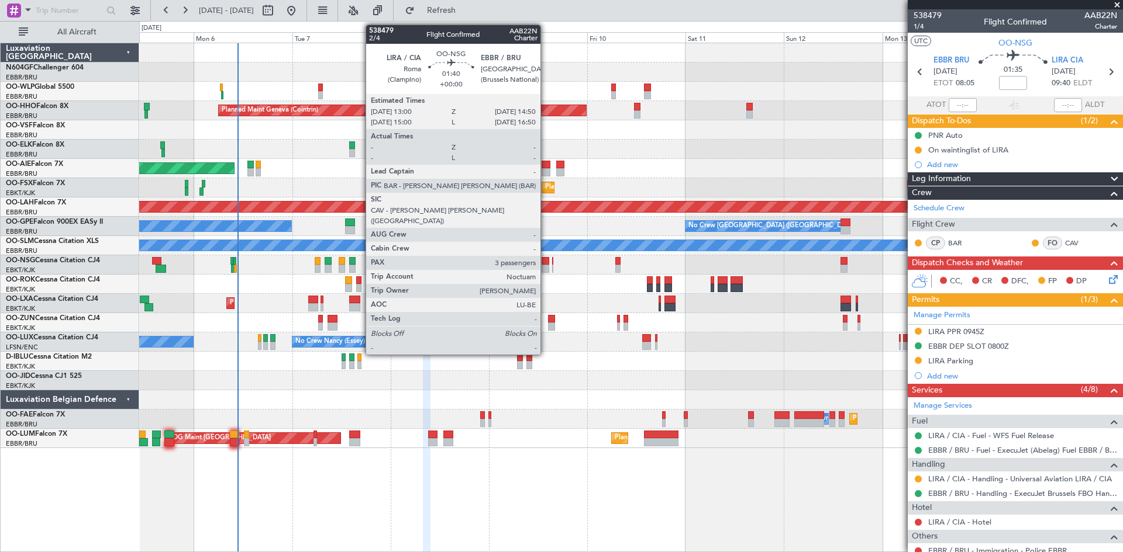
click at [545, 268] on div at bounding box center [545, 269] width 8 height 8
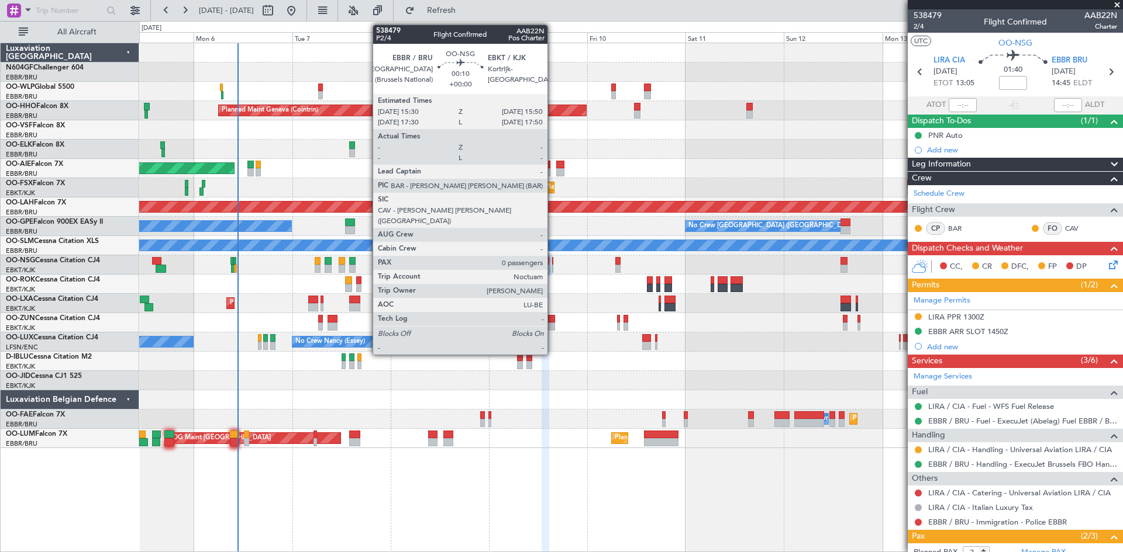
click at [552, 266] on div at bounding box center [553, 269] width 2 height 8
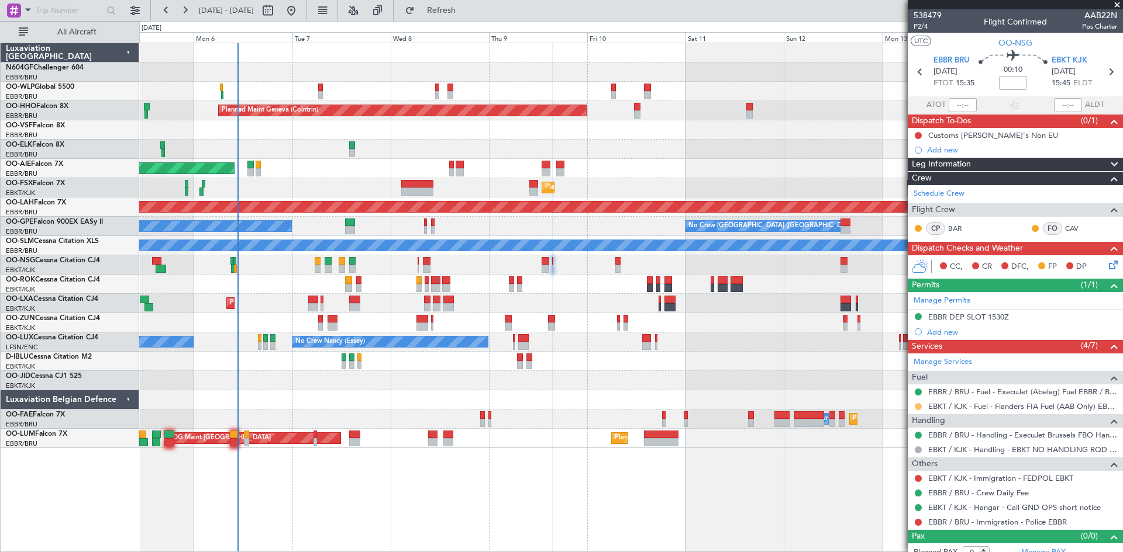
click at [920, 409] on button at bounding box center [917, 406] width 7 height 7
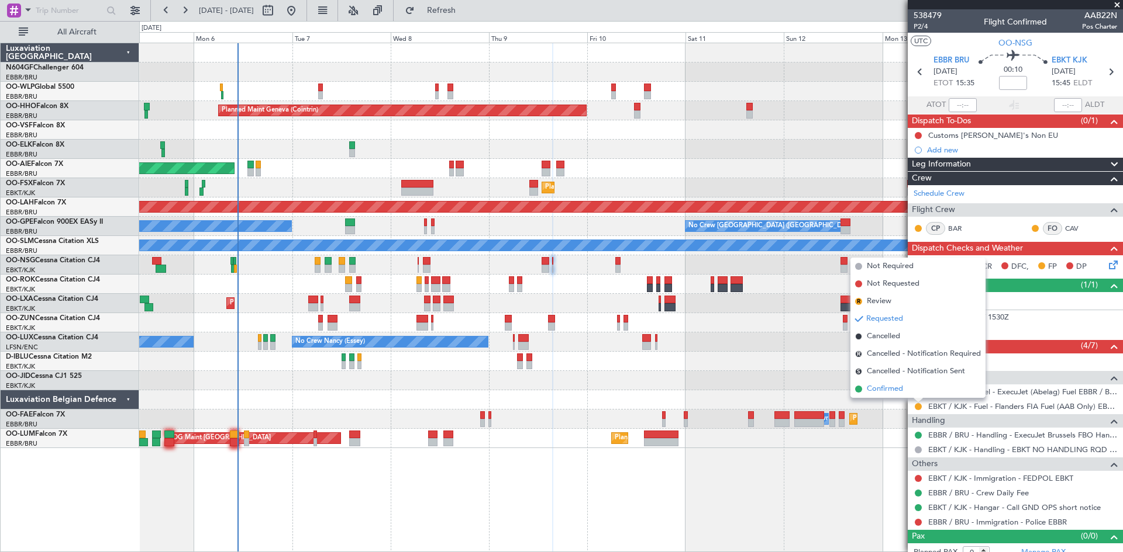
click at [911, 389] on li "Confirmed" at bounding box center [917, 390] width 135 height 18
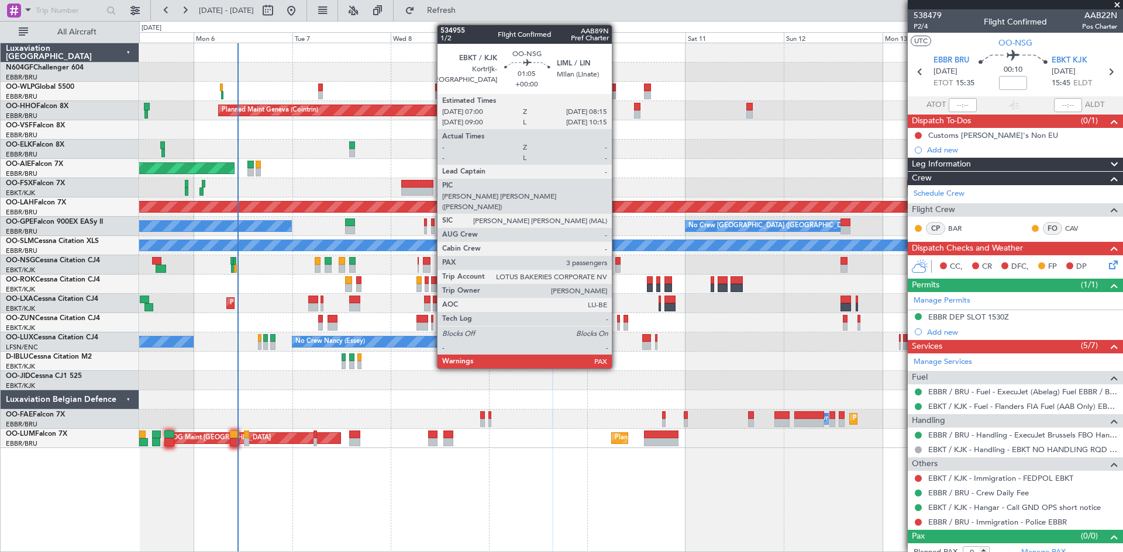
click at [617, 266] on div at bounding box center [617, 269] width 5 height 8
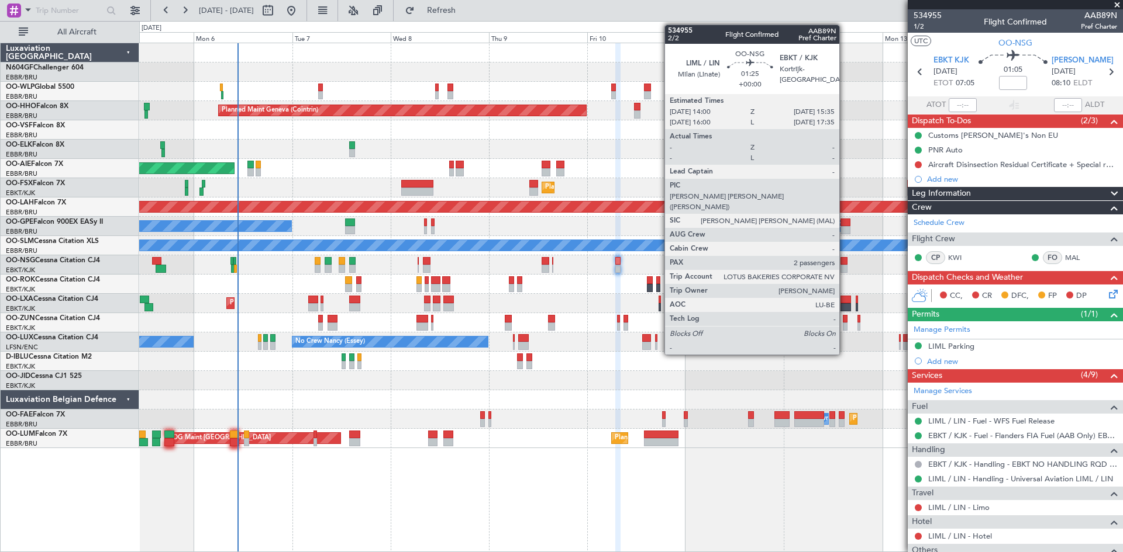
click at [844, 259] on div at bounding box center [843, 261] width 7 height 8
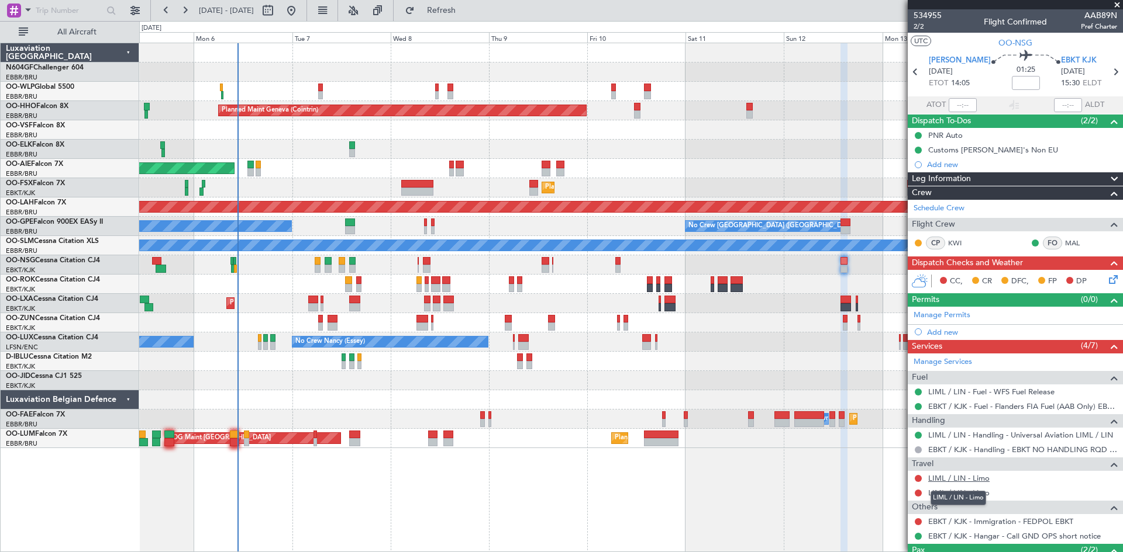
scroll to position [58, 0]
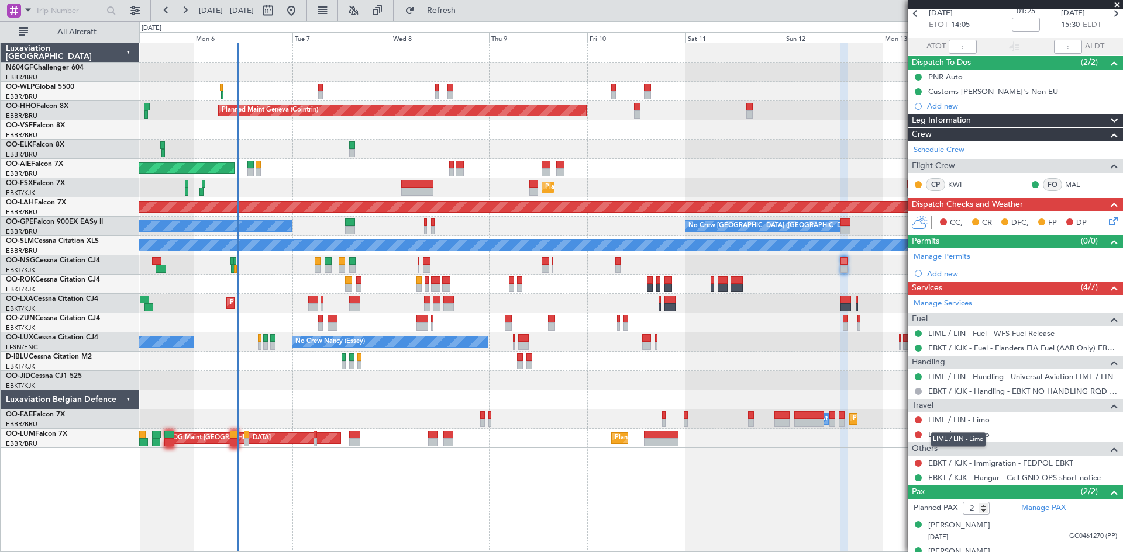
click at [937, 420] on link "LIML / LIN - Limo" at bounding box center [958, 420] width 61 height 10
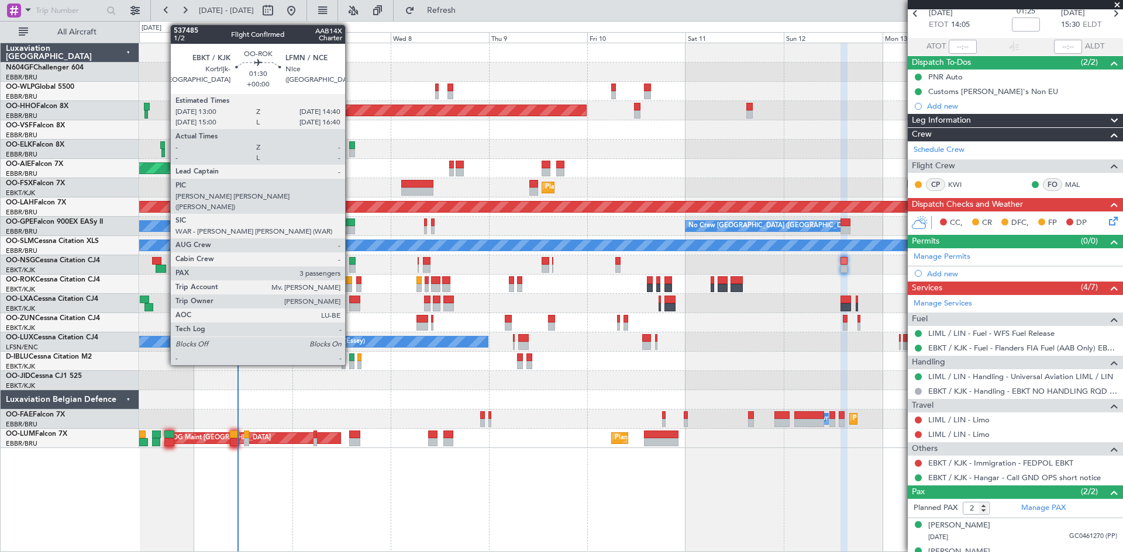
click at [350, 285] on div at bounding box center [348, 288] width 7 height 8
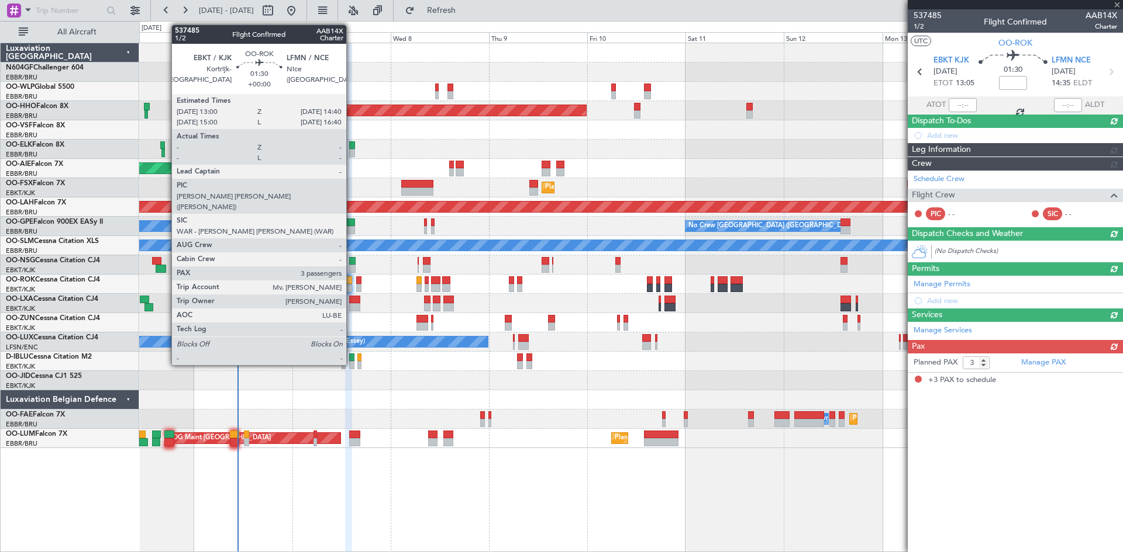
scroll to position [0, 0]
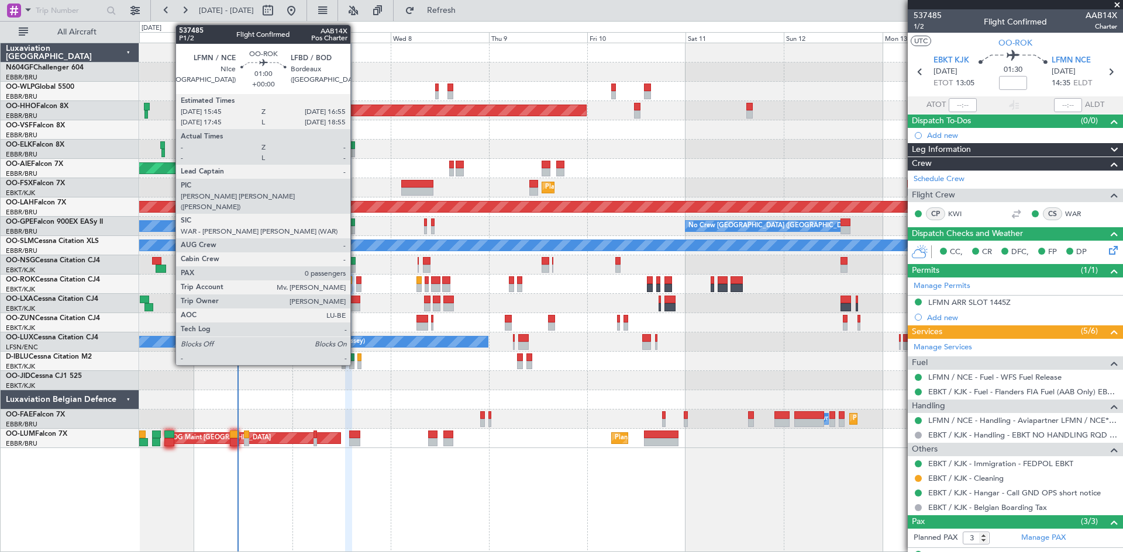
click at [356, 286] on div at bounding box center [358, 288] width 5 height 8
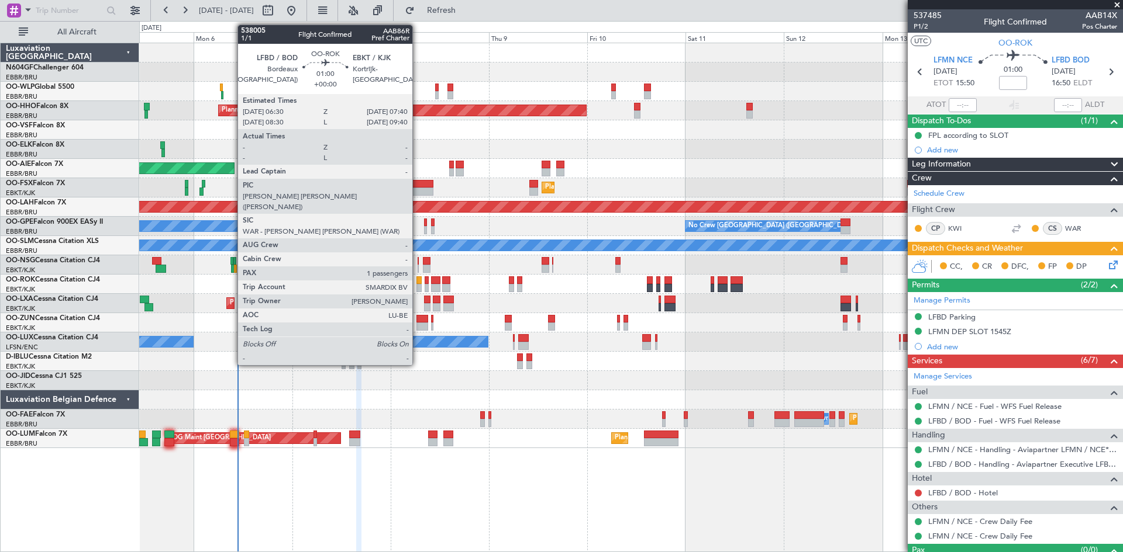
click at [417, 288] on div at bounding box center [418, 288] width 5 height 8
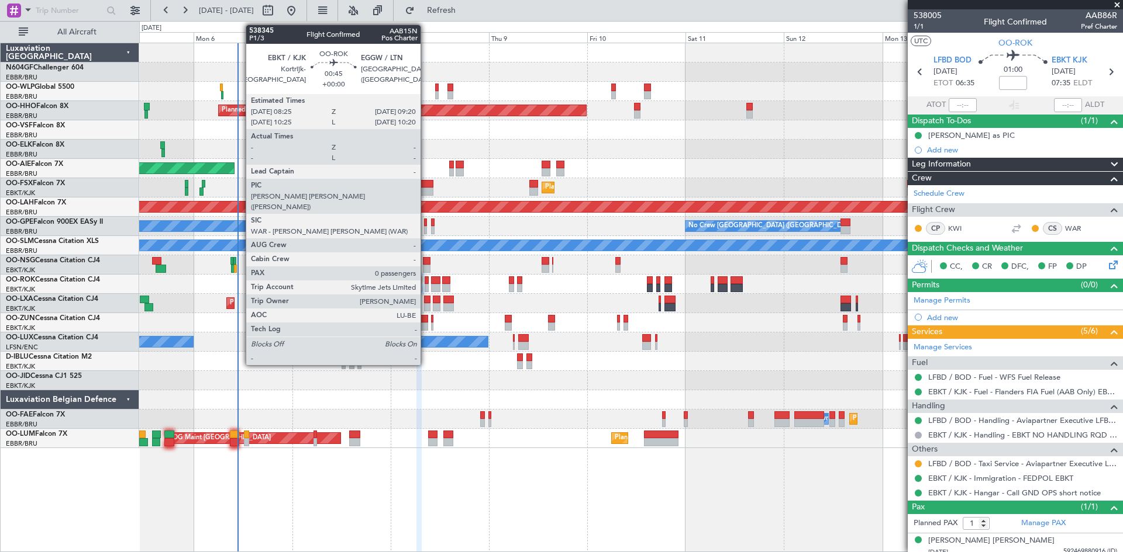
click at [426, 285] on div at bounding box center [426, 288] width 4 height 8
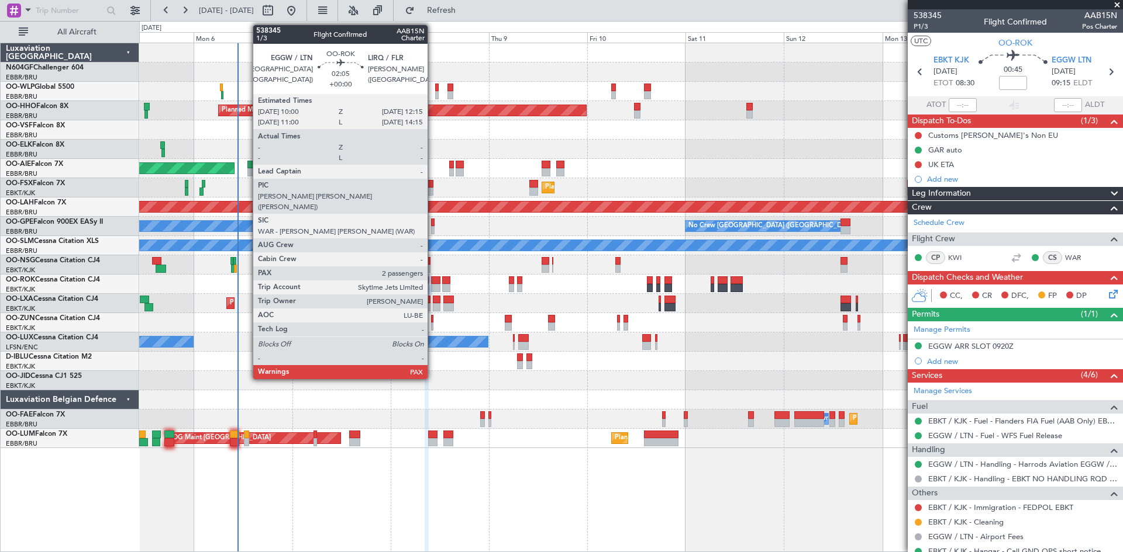
click at [433, 286] on div at bounding box center [435, 288] width 9 height 8
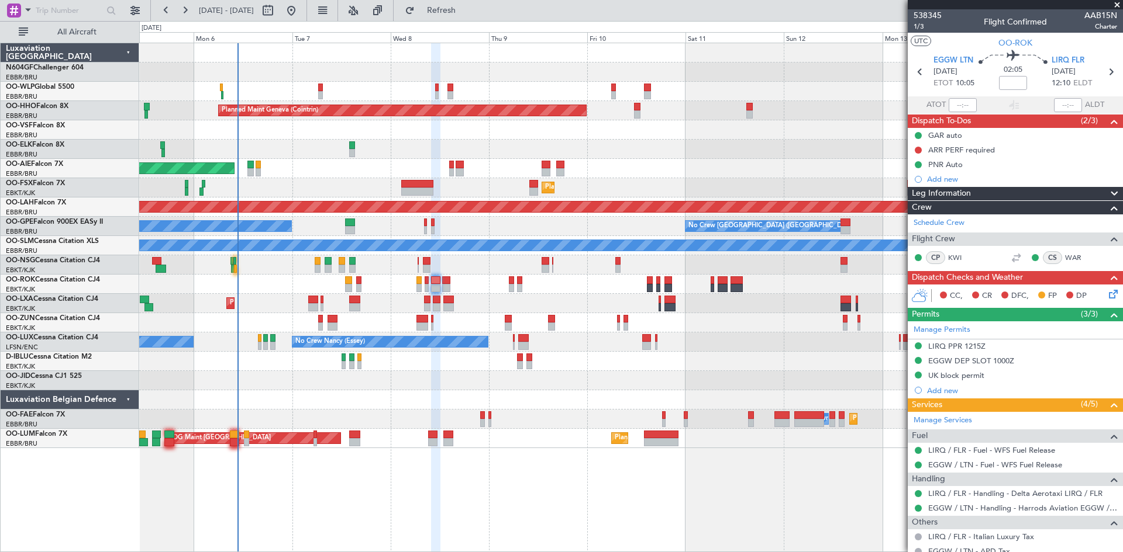
scroll to position [58, 0]
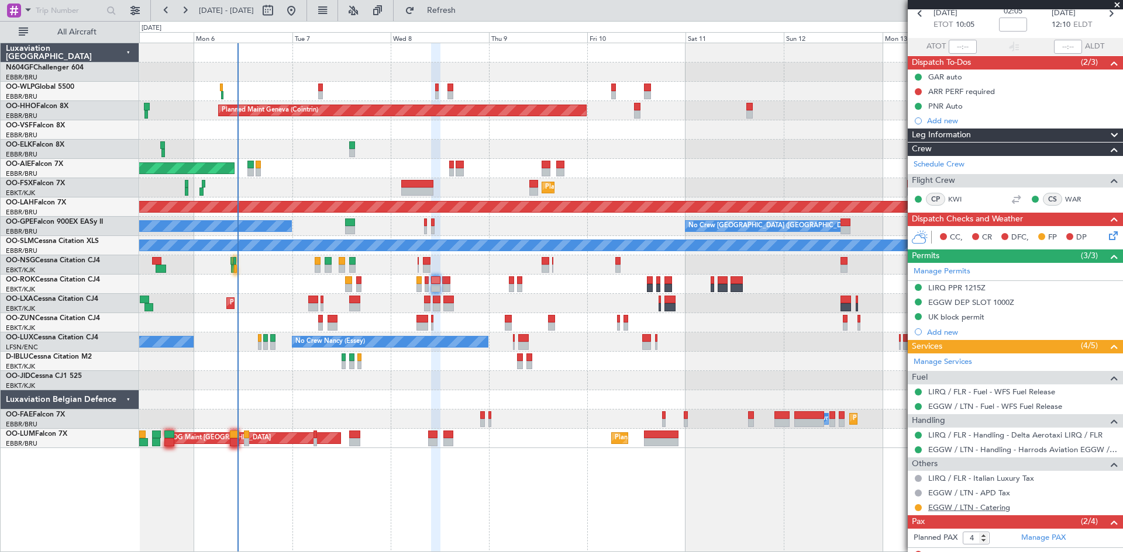
click at [997, 507] on link "EGGW / LTN - Catering" at bounding box center [969, 508] width 82 height 10
click at [954, 509] on div "EGGW / LTN - APD Tax" at bounding box center [969, 513] width 74 height 15
drag, startPoint x: 994, startPoint y: 508, endPoint x: 759, endPoint y: 488, distance: 235.9
click at [759, 488] on fb-app "05 Oct 2025 - 15 Oct 2025 Refresh Quick Links All Aircraft Planned Maint Geneva…" at bounding box center [561, 281] width 1123 height 544
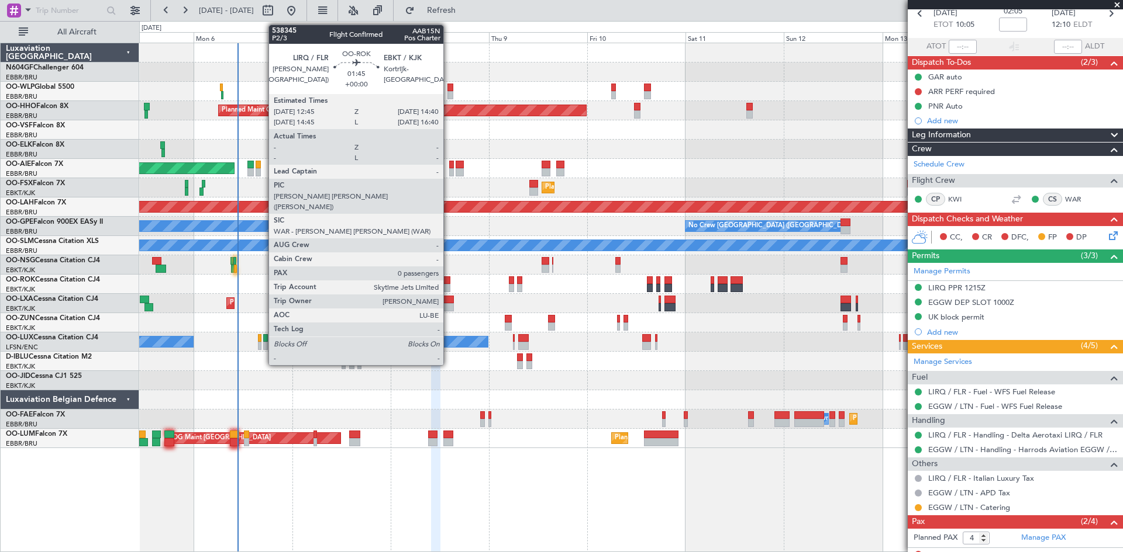
click at [448, 286] on div at bounding box center [446, 288] width 8 height 8
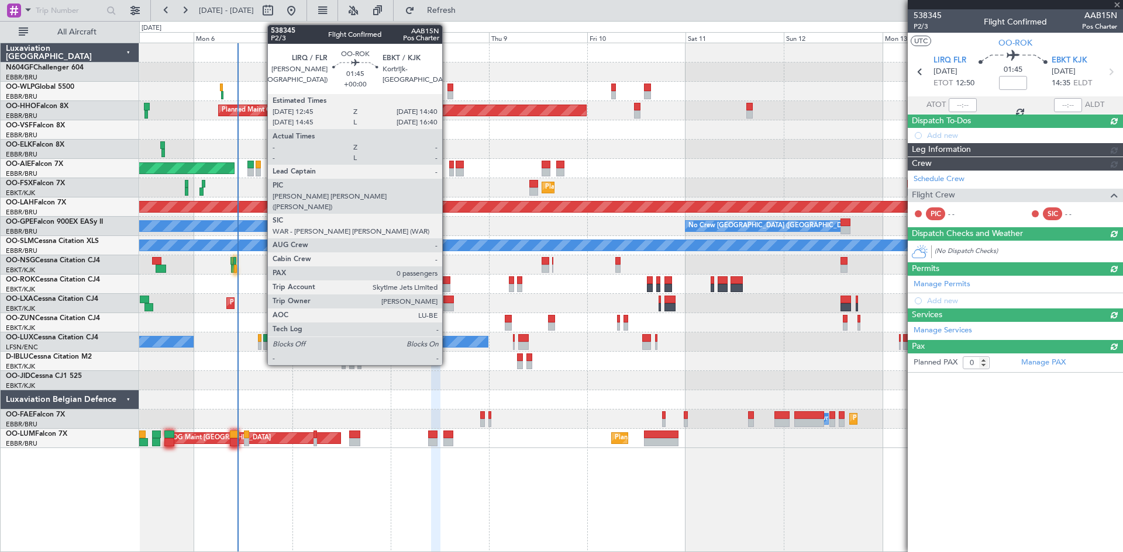
scroll to position [0, 0]
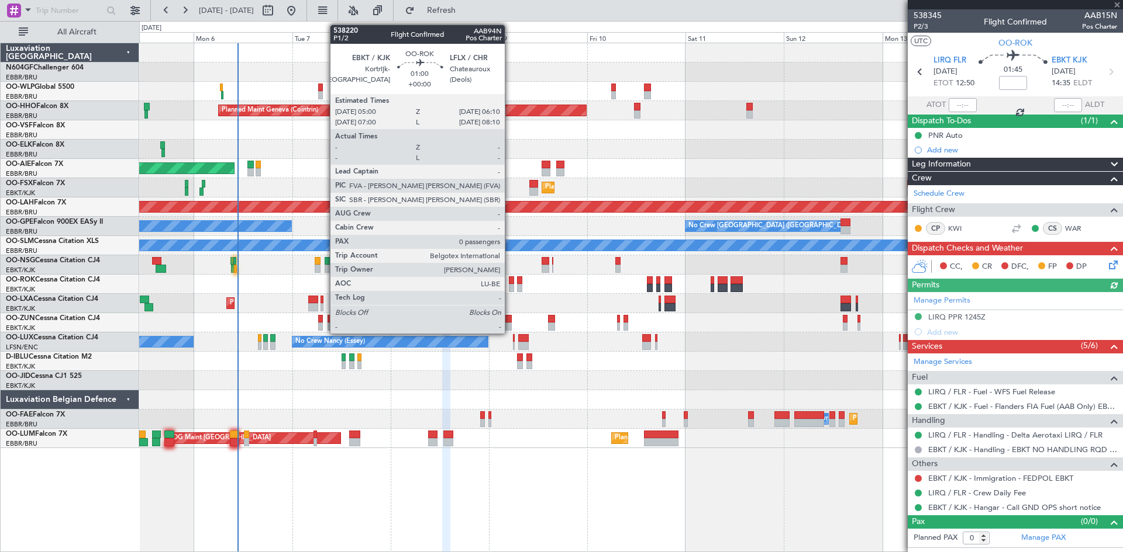
click at [510, 282] on div at bounding box center [511, 281] width 5 height 8
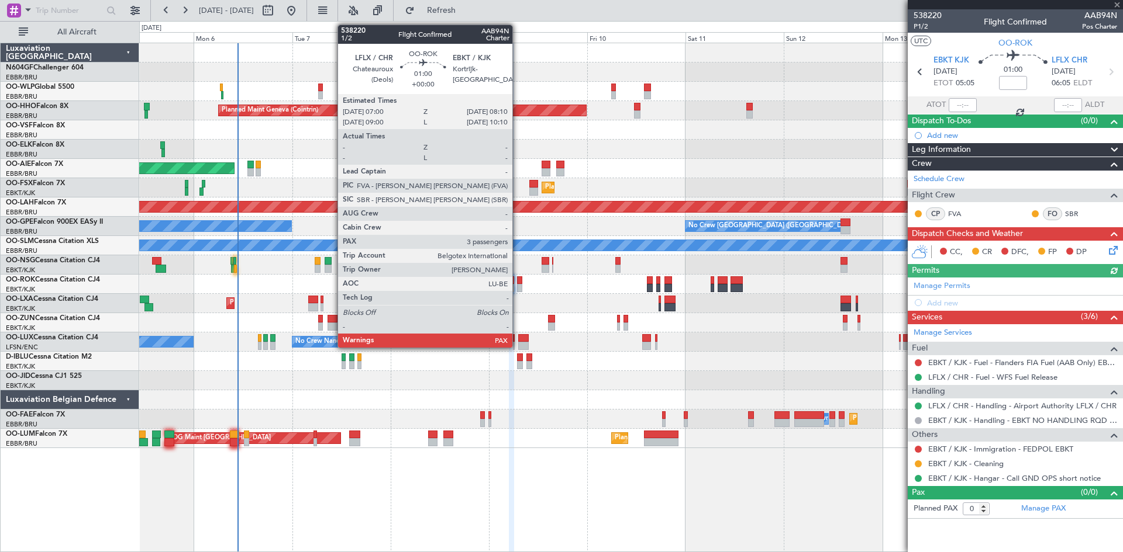
click at [517, 285] on div at bounding box center [519, 288] width 5 height 8
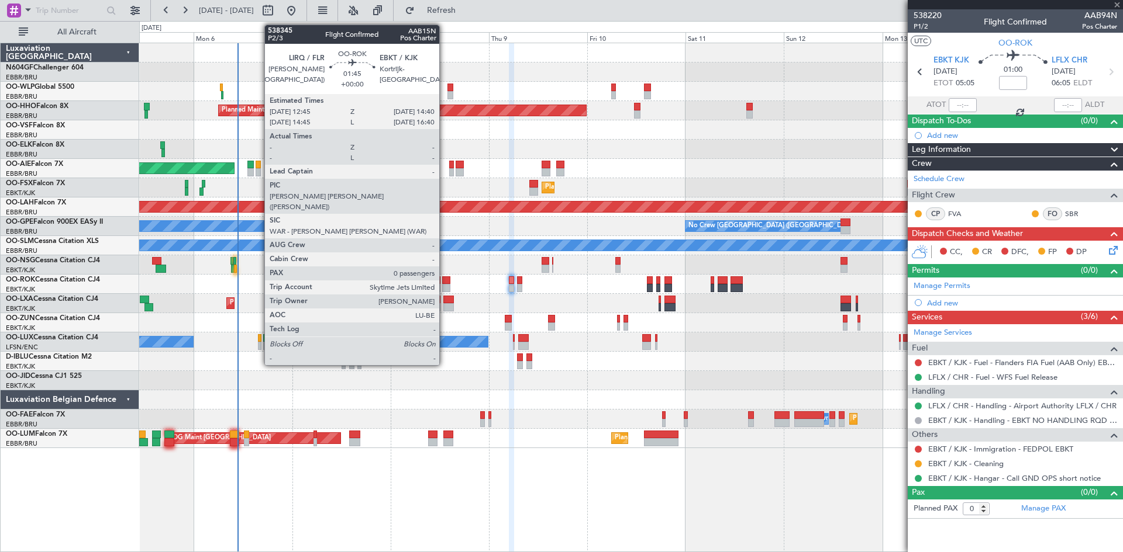
click at [444, 288] on div at bounding box center [446, 288] width 8 height 8
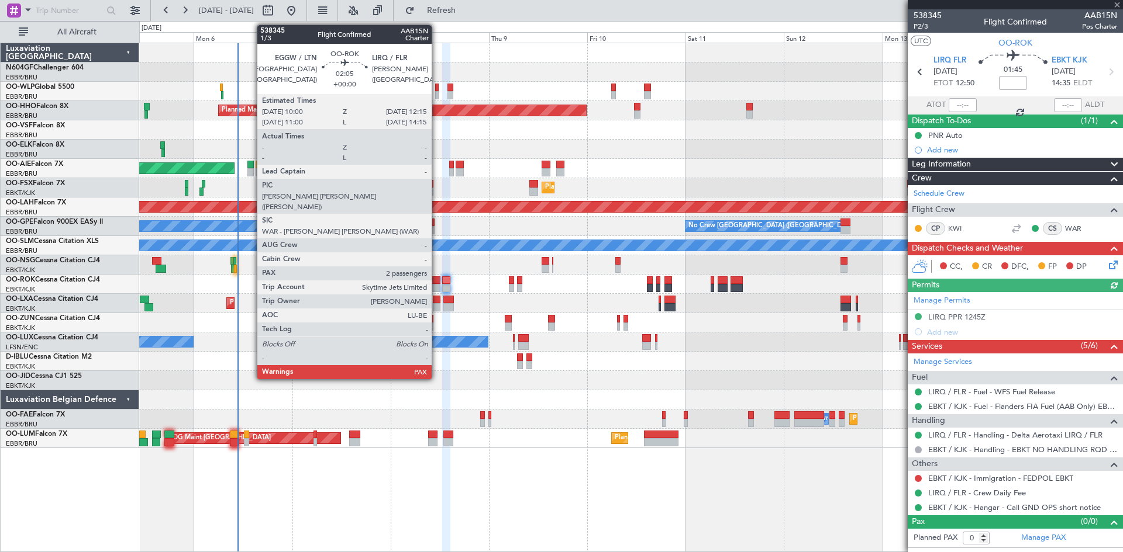
click at [437, 288] on div at bounding box center [435, 288] width 9 height 8
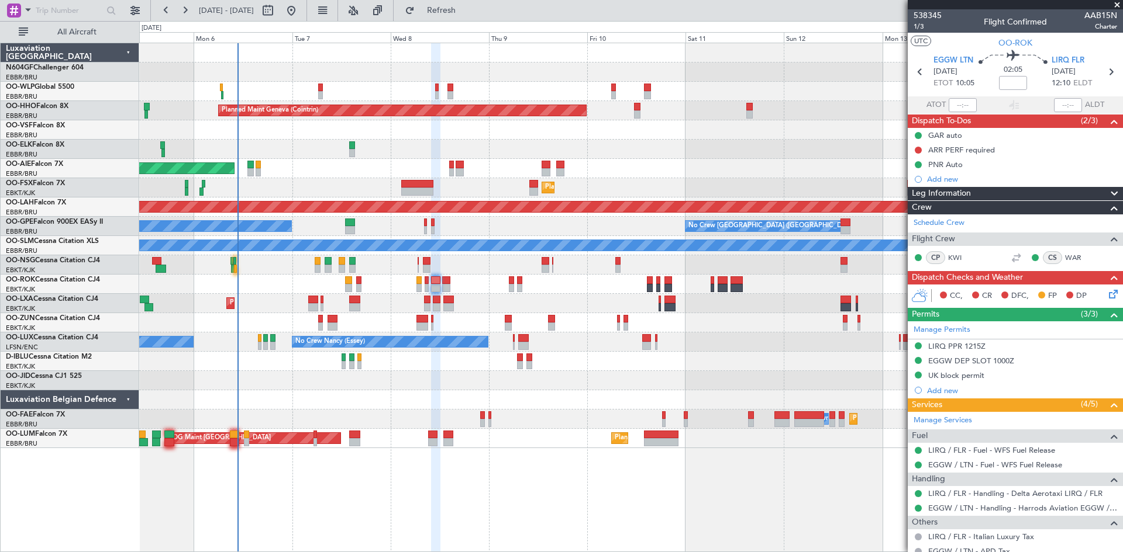
scroll to position [117, 0]
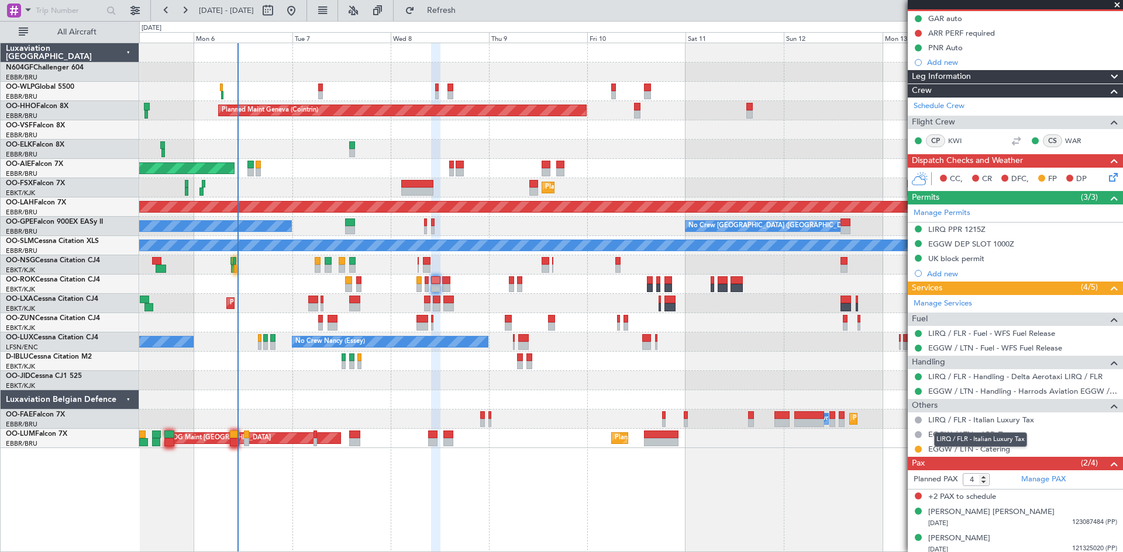
click at [965, 455] on mat-tooltip-component "LIRQ / FLR - Italian Luxury Tax" at bounding box center [979, 439] width 109 height 31
click at [978, 445] on link "EGGW / LTN - Catering" at bounding box center [969, 449] width 82 height 10
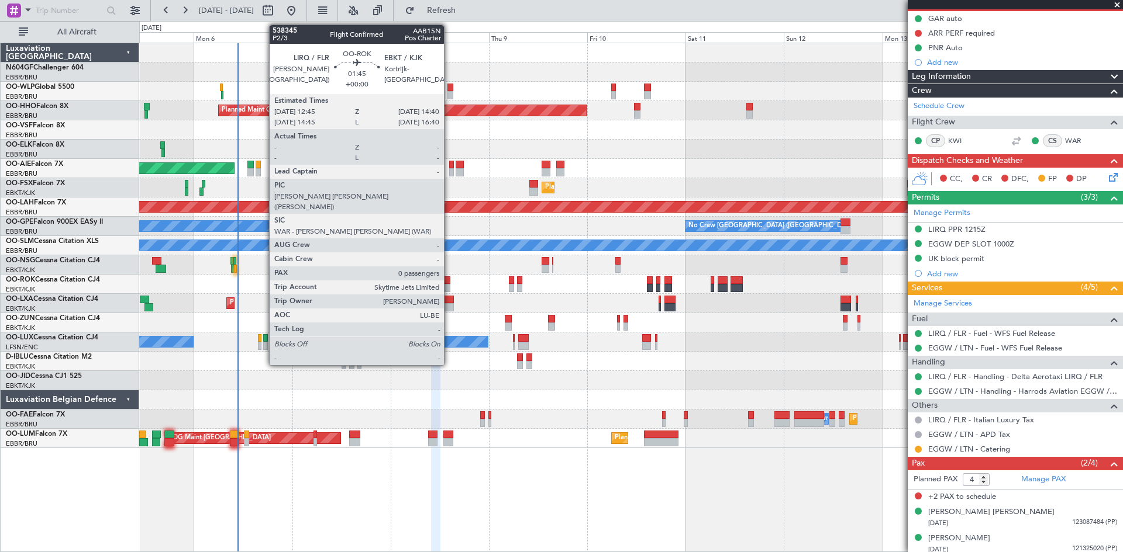
click at [448, 289] on div at bounding box center [446, 288] width 8 height 8
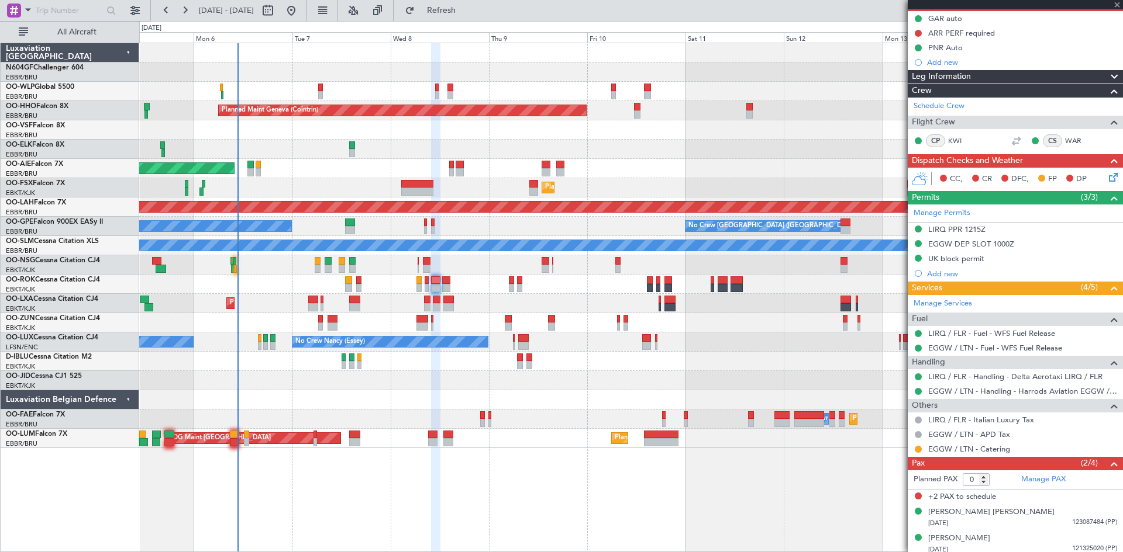
scroll to position [0, 0]
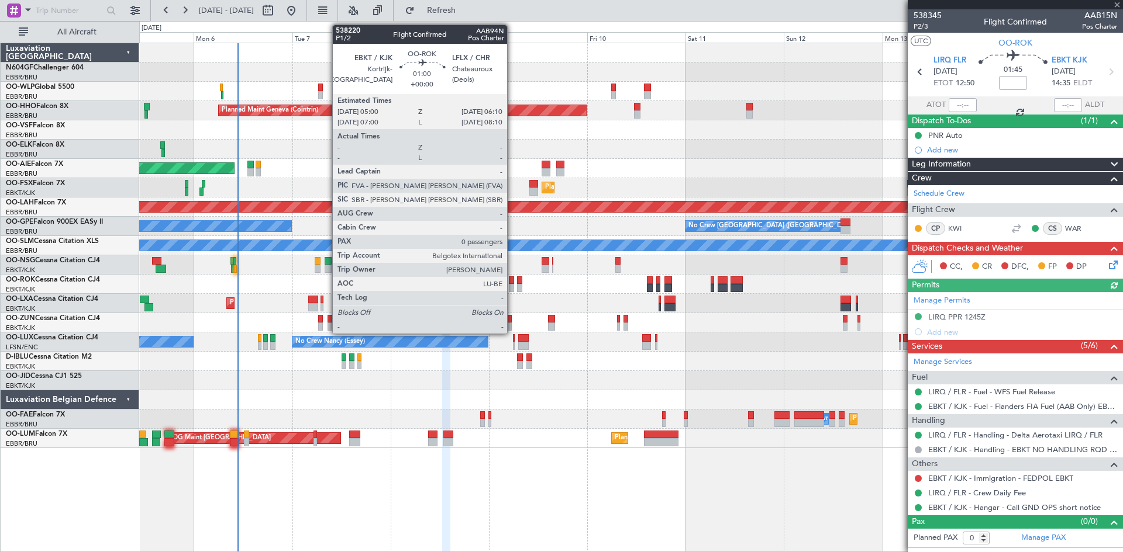
click at [512, 288] on div at bounding box center [511, 288] width 5 height 8
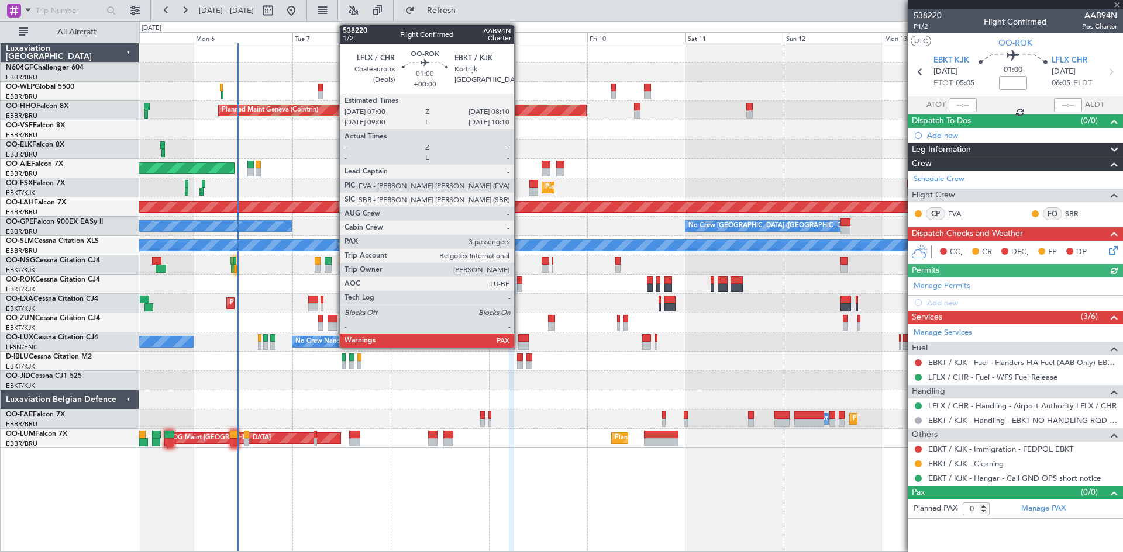
click at [519, 288] on div at bounding box center [519, 288] width 5 height 8
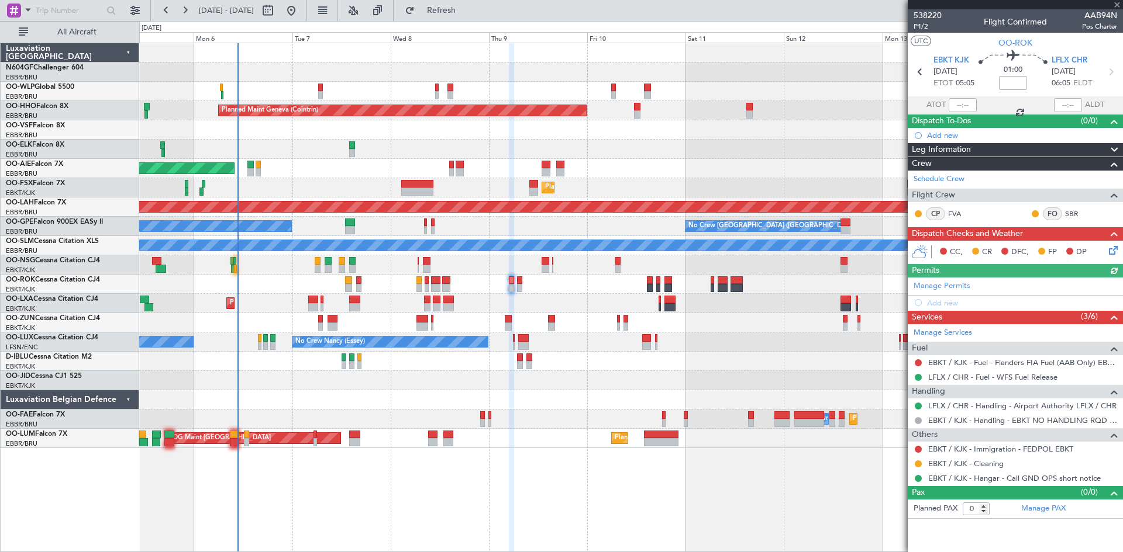
type input "3"
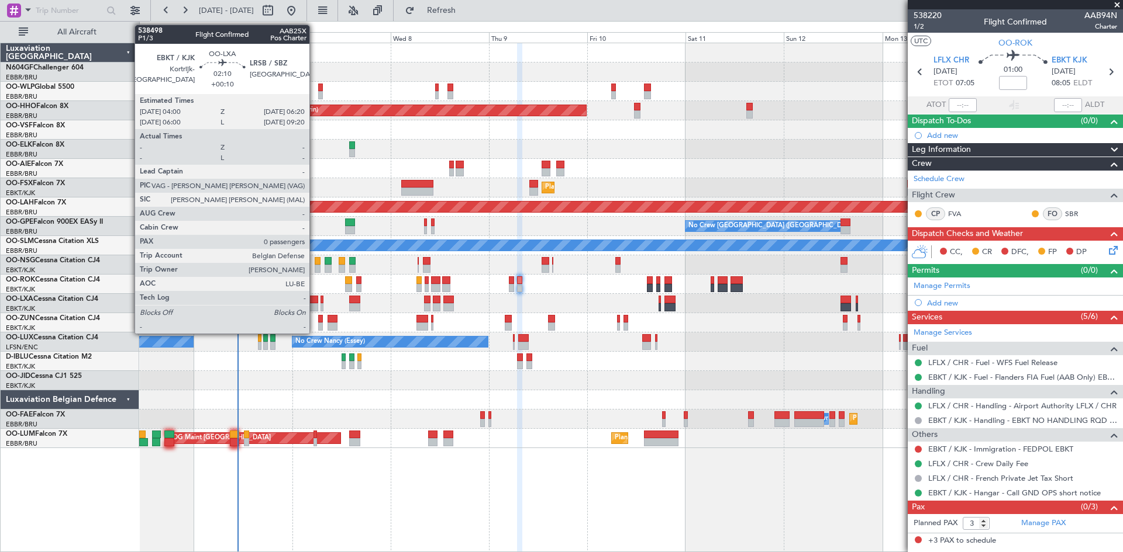
click at [314, 306] on div at bounding box center [313, 307] width 10 height 8
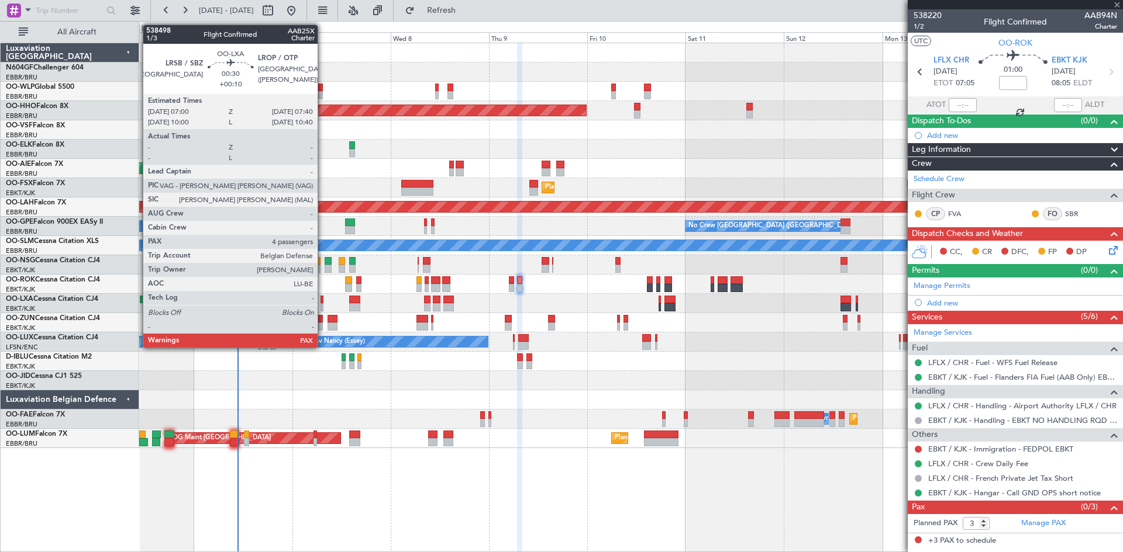
type input "+00:10"
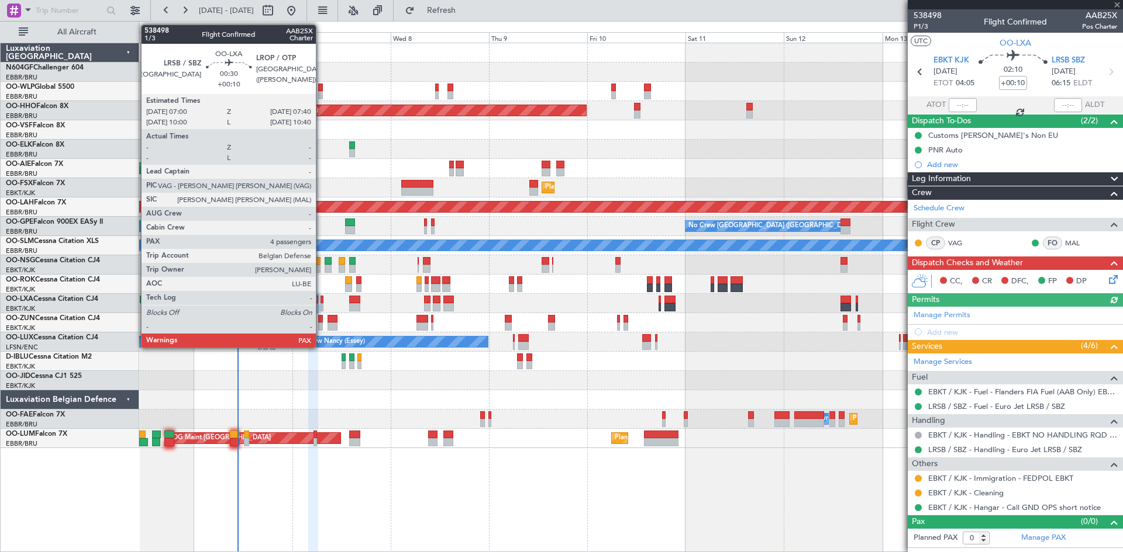
click at [321, 308] on div at bounding box center [321, 307] width 3 height 8
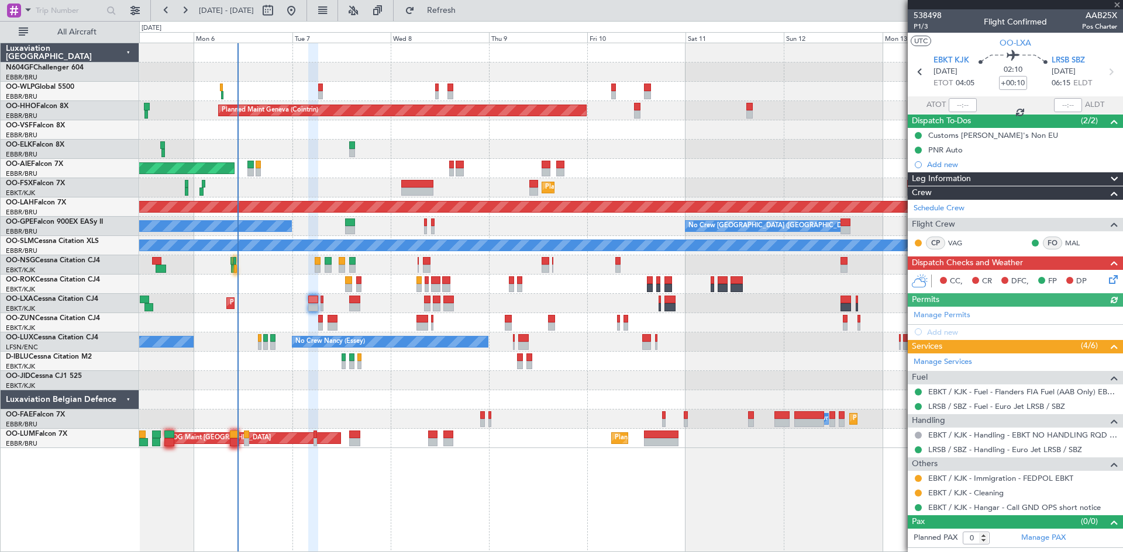
type input "4"
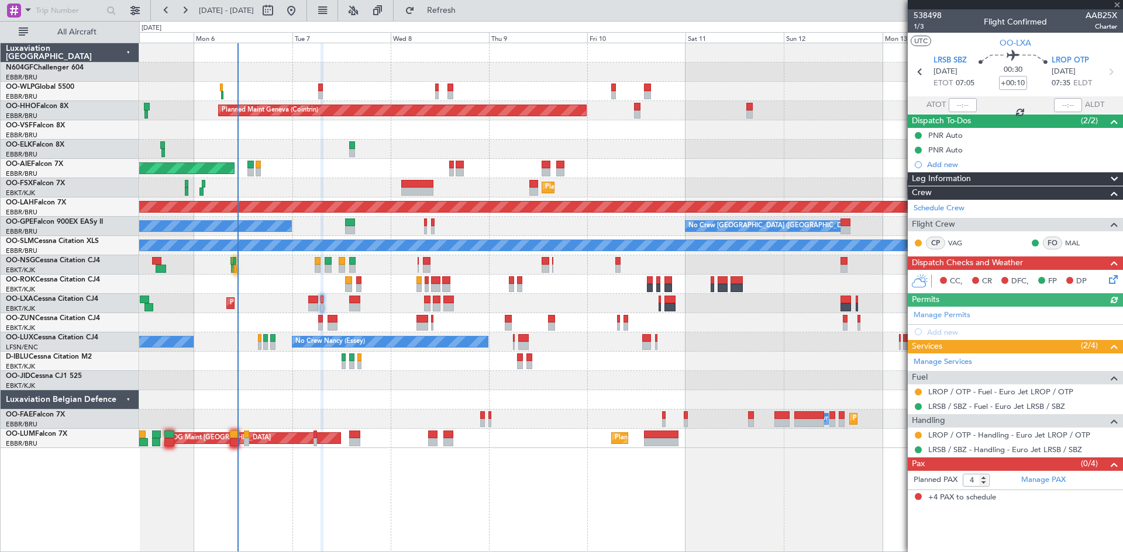
click at [360, 303] on div "Planned Maint Kortrijk-Wevelgem AOG Maint Rimini" at bounding box center [630, 303] width 983 height 19
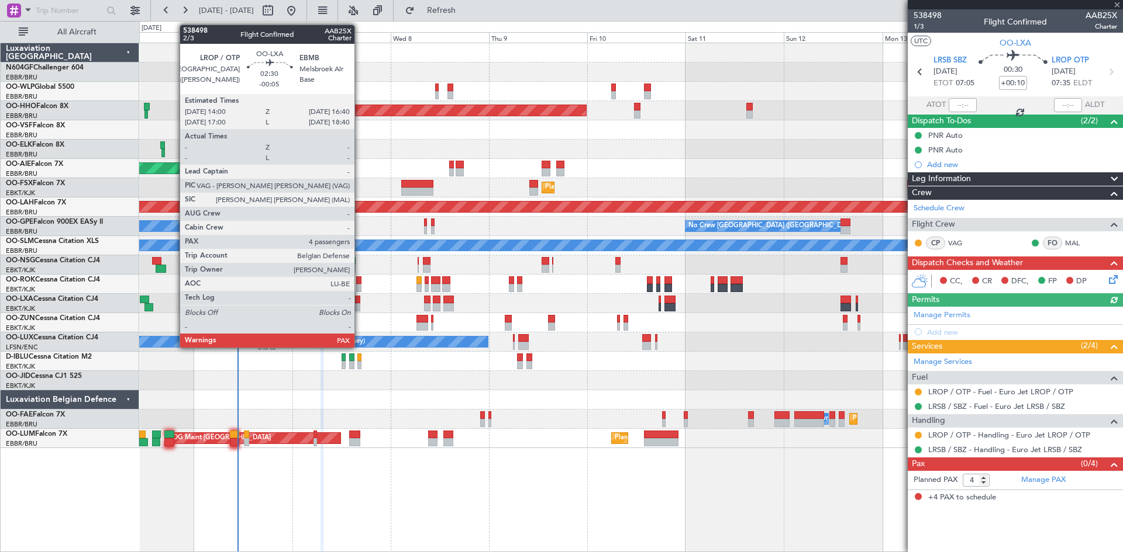
click at [360, 304] on div at bounding box center [354, 307] width 11 height 8
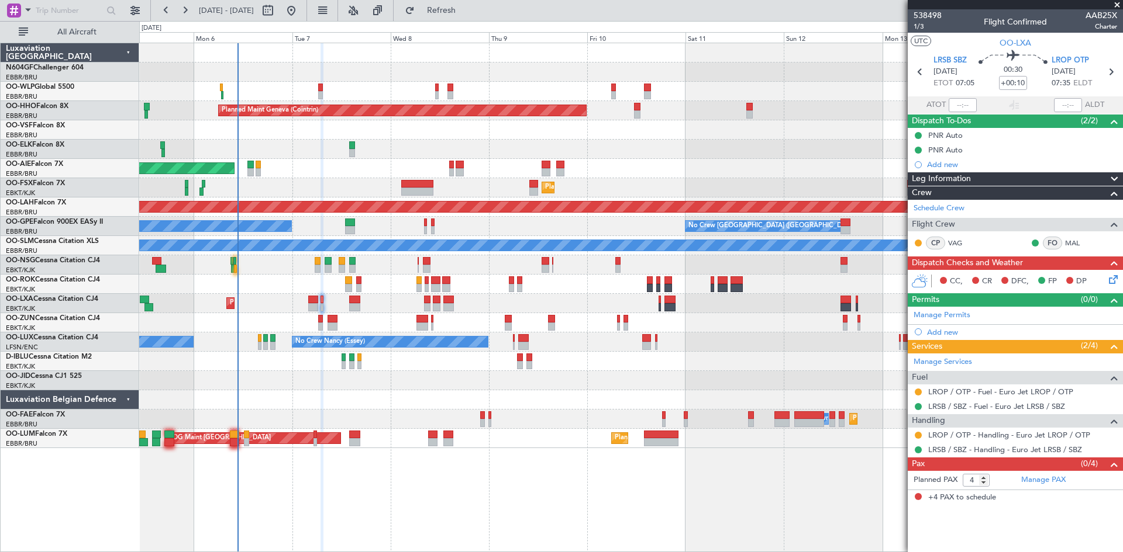
click at [347, 309] on div "Planned Maint Kortrijk-Wevelgem AOG Maint Rimini" at bounding box center [630, 303] width 983 height 19
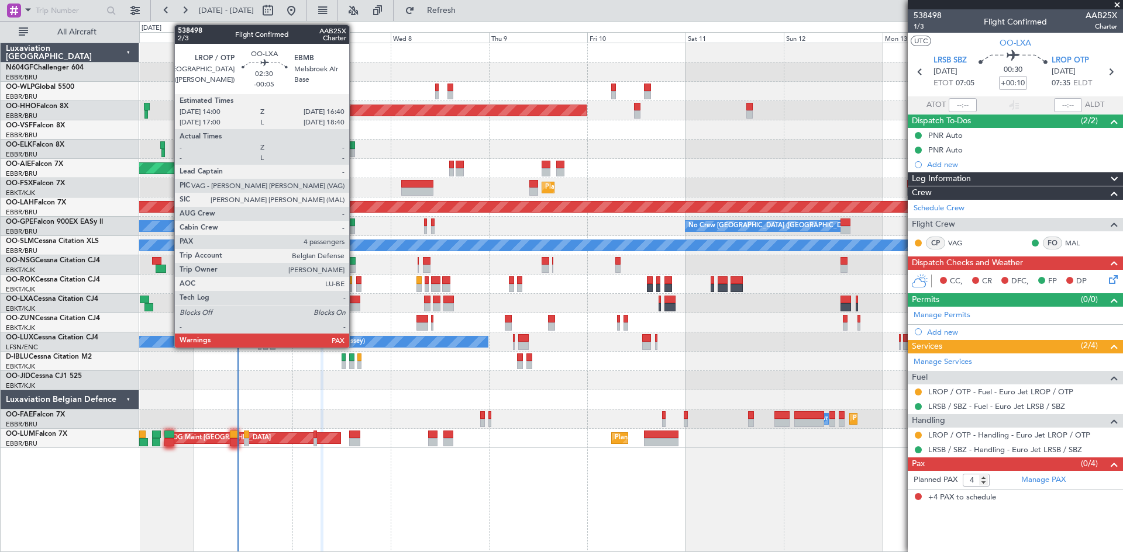
click at [354, 309] on div at bounding box center [354, 307] width 11 height 8
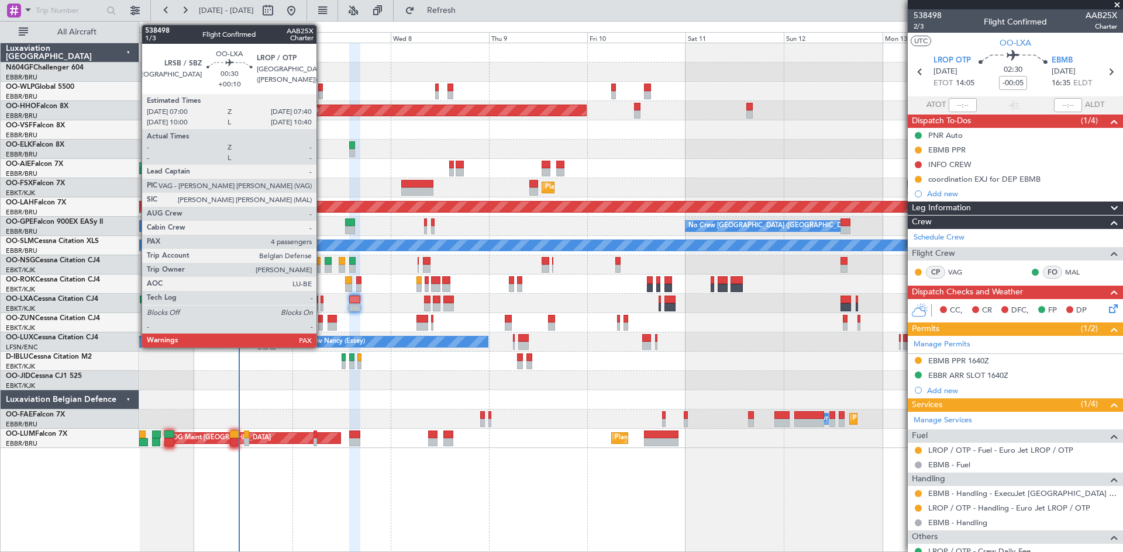
click at [322, 308] on div at bounding box center [321, 307] width 3 height 8
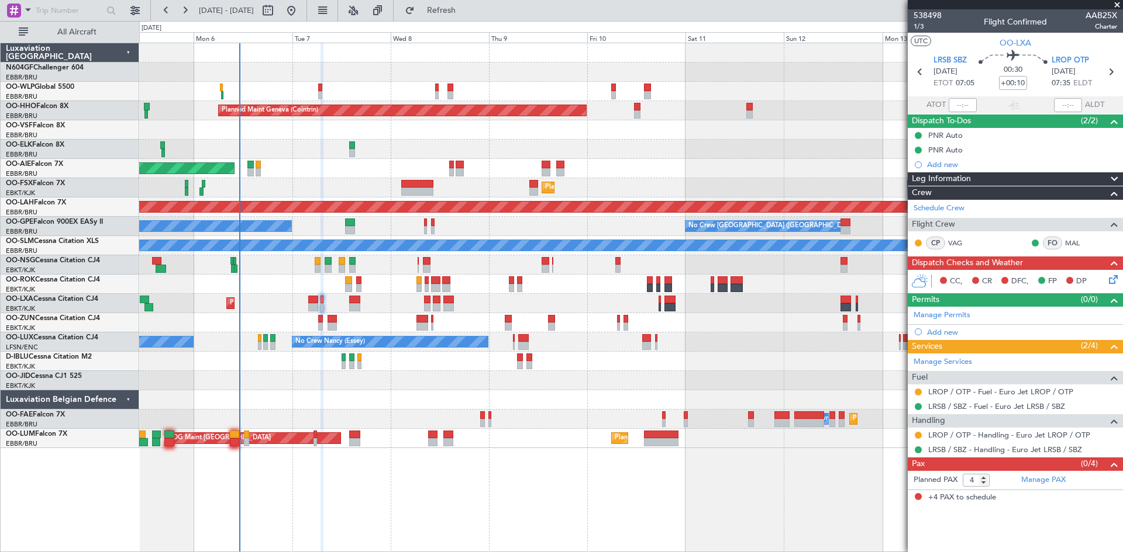
click at [839, 296] on div "Planned Maint Geneva (Cointrin) Unplanned Maint London (Farnborough) Planned Ma…" at bounding box center [630, 245] width 983 height 405
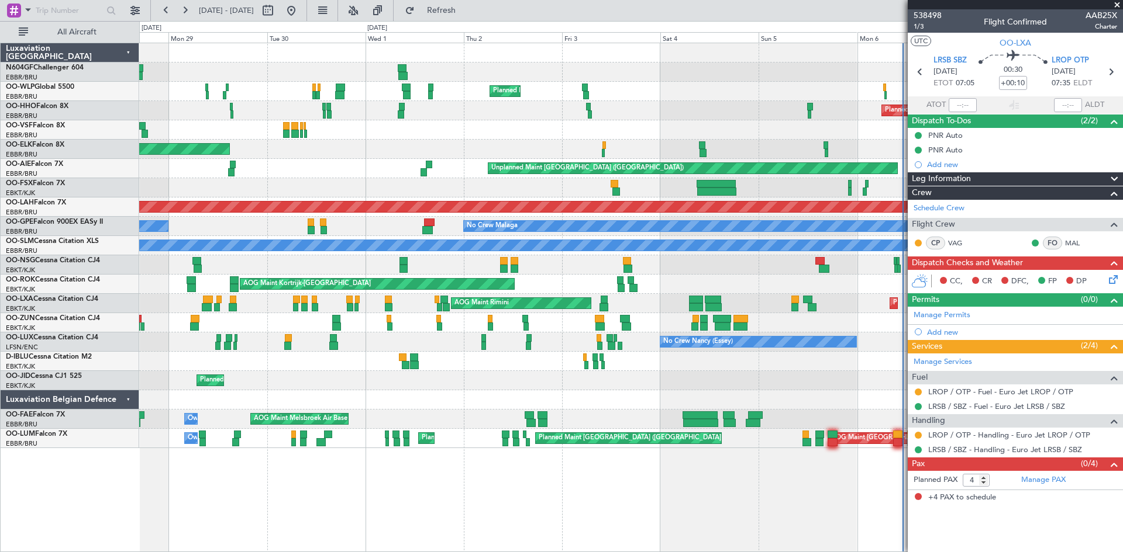
click at [762, 347] on div "Planned Maint Milan (Linate) Planned Maint Geneva (Cointrin) Planned Maint Kort…" at bounding box center [630, 245] width 983 height 405
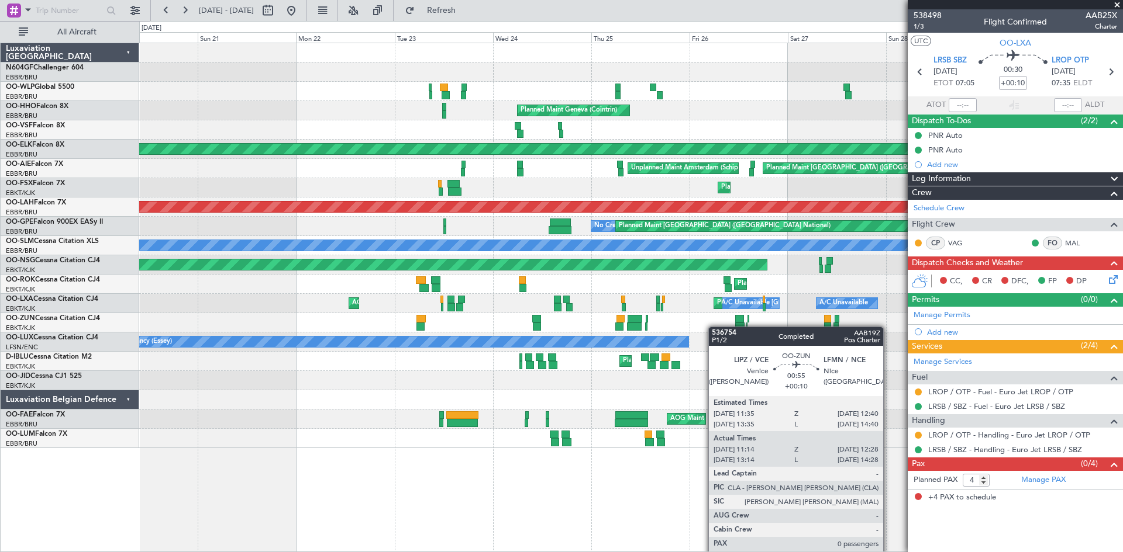
click at [720, 328] on div "Planned Maint Milan (Linate) Planned Maint Liege Planned Maint Geneva (Cointrin…" at bounding box center [630, 245] width 983 height 405
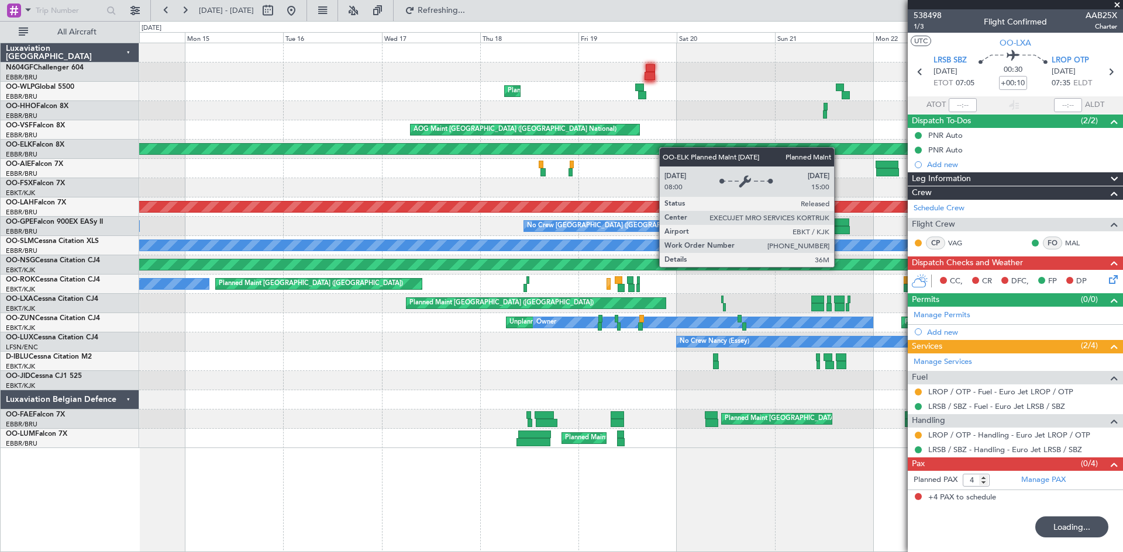
click at [734, 156] on div "Planned Maint Liege Planned Maint Geneva (Cointrin) AOG Maint Brussels (Brussel…" at bounding box center [630, 245] width 983 height 405
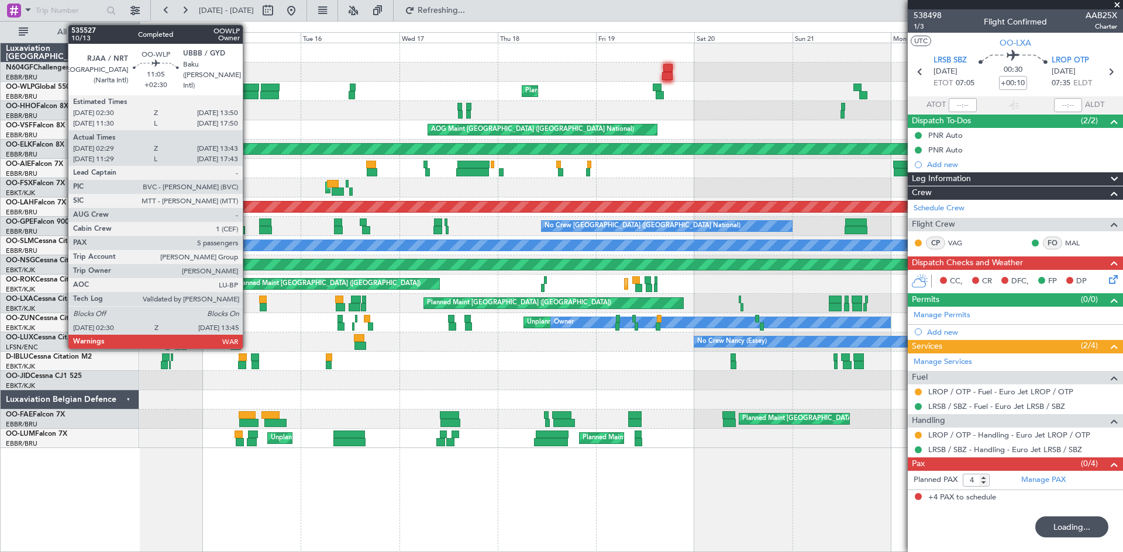
click at [248, 86] on div at bounding box center [235, 88] width 47 height 8
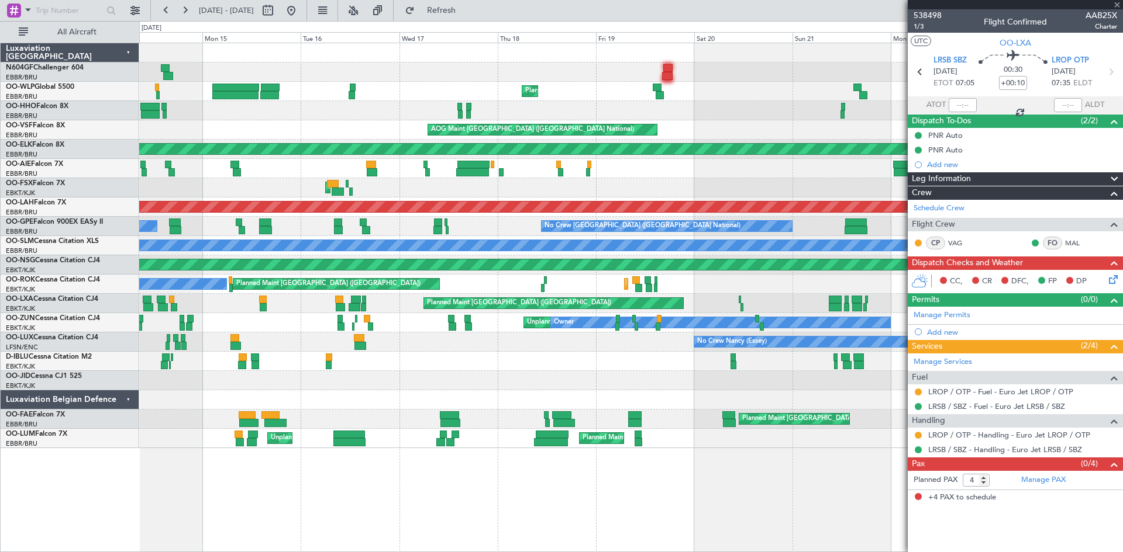
type input "+02:30"
type input "02:39"
type input "13:38"
type input "5"
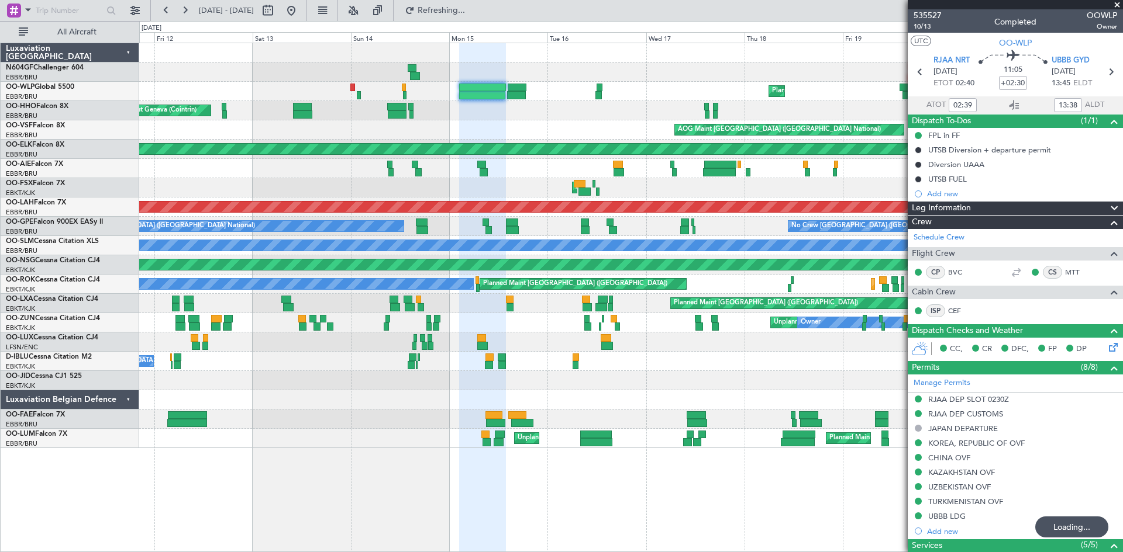
click at [522, 219] on div "Planned Maint Liege Planned Maint Liege Planned Maint Geneva (Cointrin) AOG Mai…" at bounding box center [630, 245] width 983 height 405
click at [301, 9] on button at bounding box center [291, 10] width 19 height 19
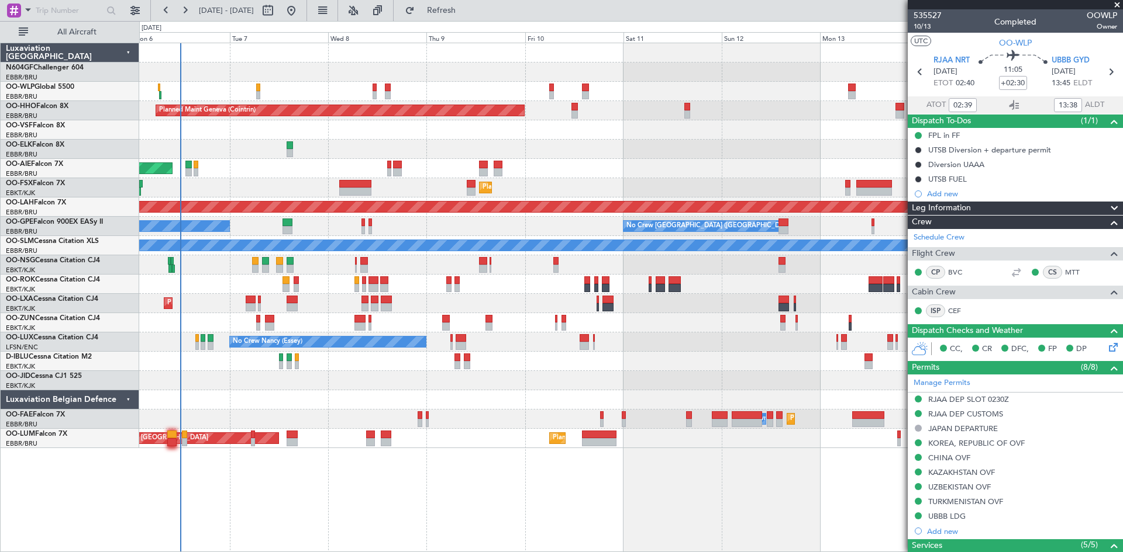
click at [756, 150] on div "Planned Maint Geneva (Cointrin) Unplanned Maint [GEOGRAPHIC_DATA] ([GEOGRAPHIC_…" at bounding box center [630, 245] width 983 height 405
click at [944, 60] on span "RJAA NRT" at bounding box center [951, 61] width 36 height 12
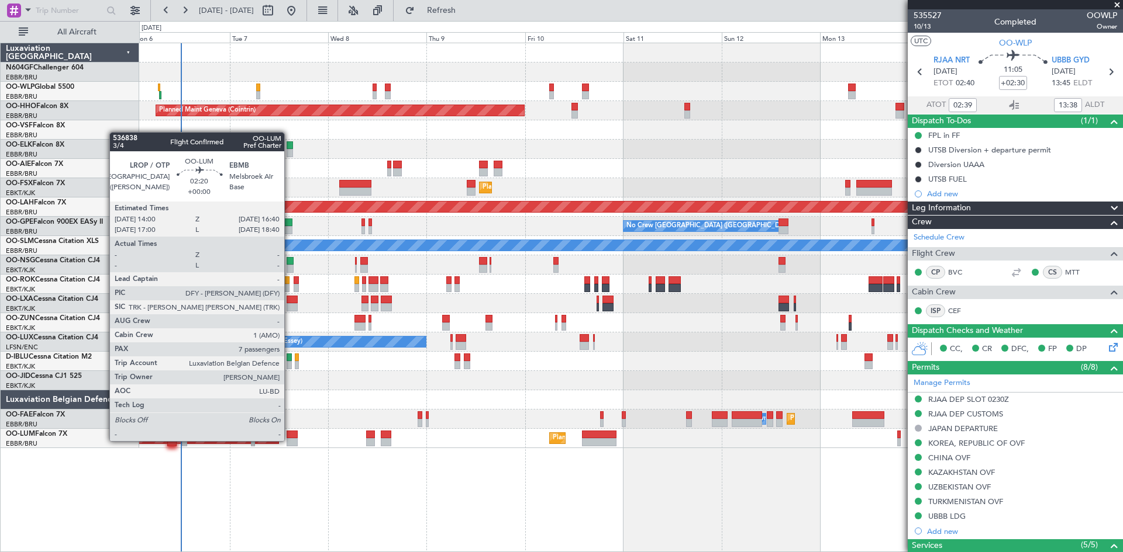
click at [289, 440] on div at bounding box center [291, 442] width 11 height 8
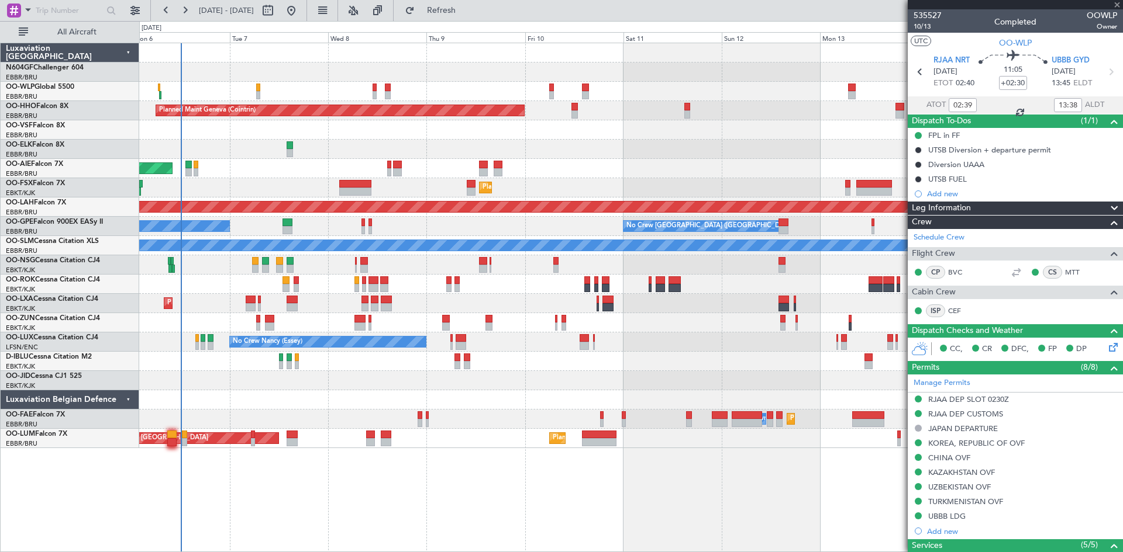
type input "7"
